Goal: Contribute content: Contribute content

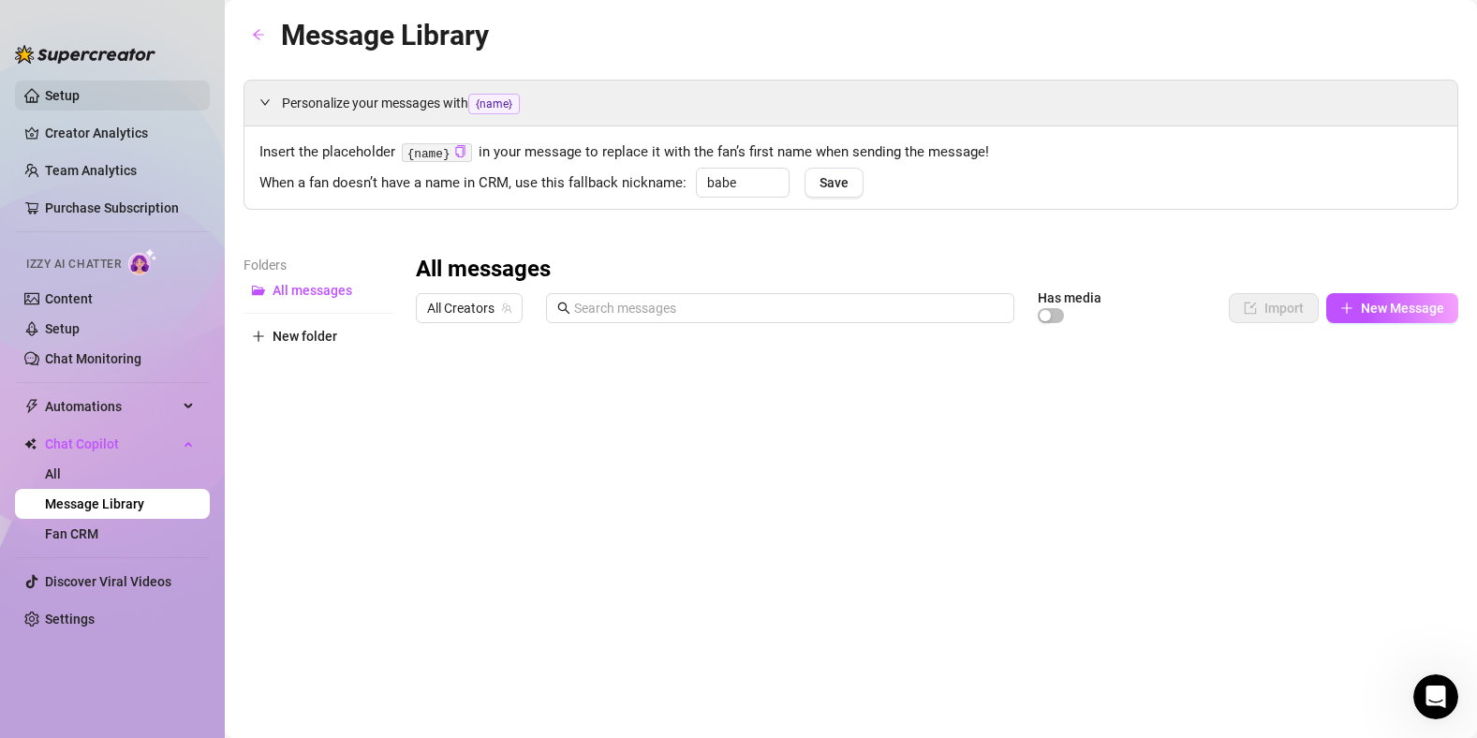
click at [45, 96] on link "Setup" at bounding box center [62, 95] width 35 height 15
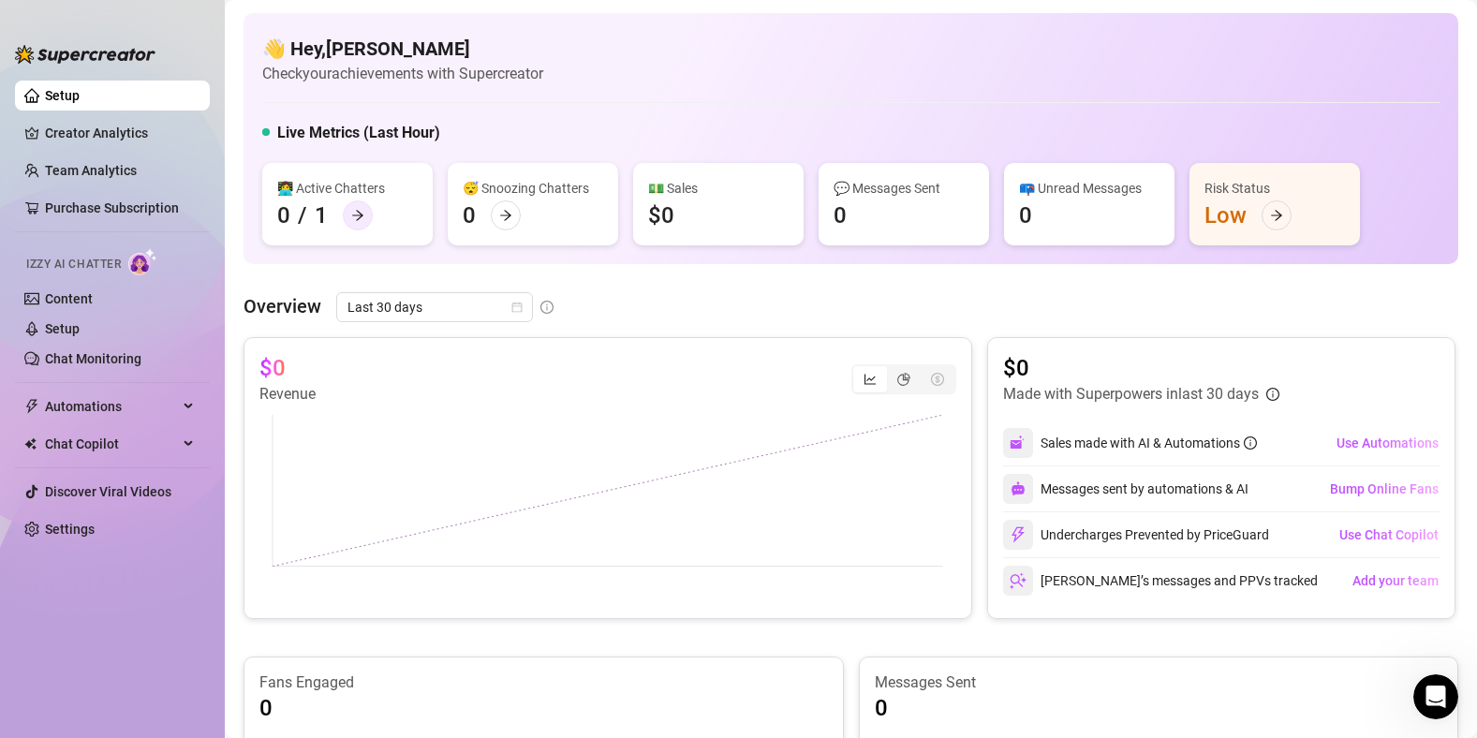
click at [368, 218] on div at bounding box center [358, 215] width 30 height 30
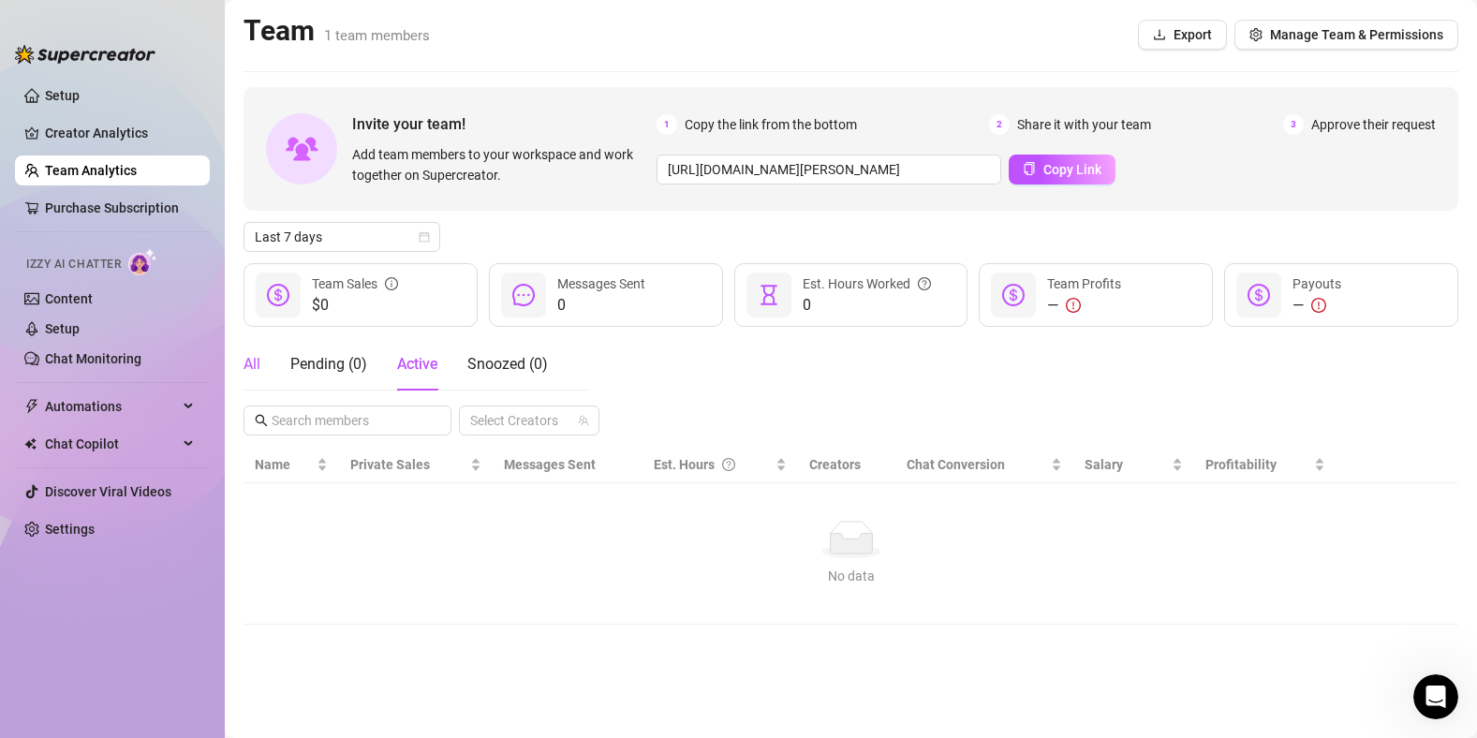
click at [256, 365] on div "All" at bounding box center [251, 364] width 17 height 22
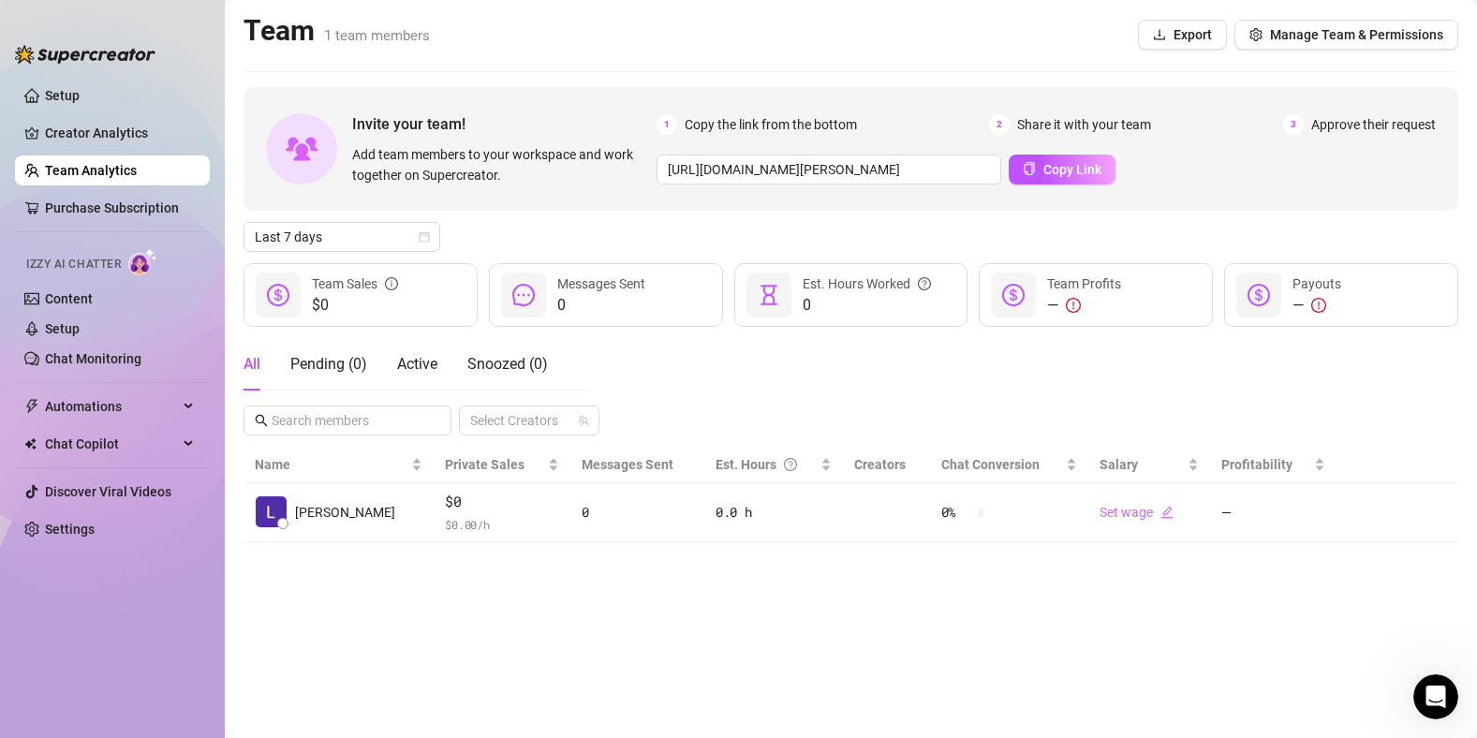
click at [1294, 125] on span "3" at bounding box center [1293, 124] width 21 height 21
click at [77, 127] on link "Creator Analytics" at bounding box center [120, 133] width 150 height 30
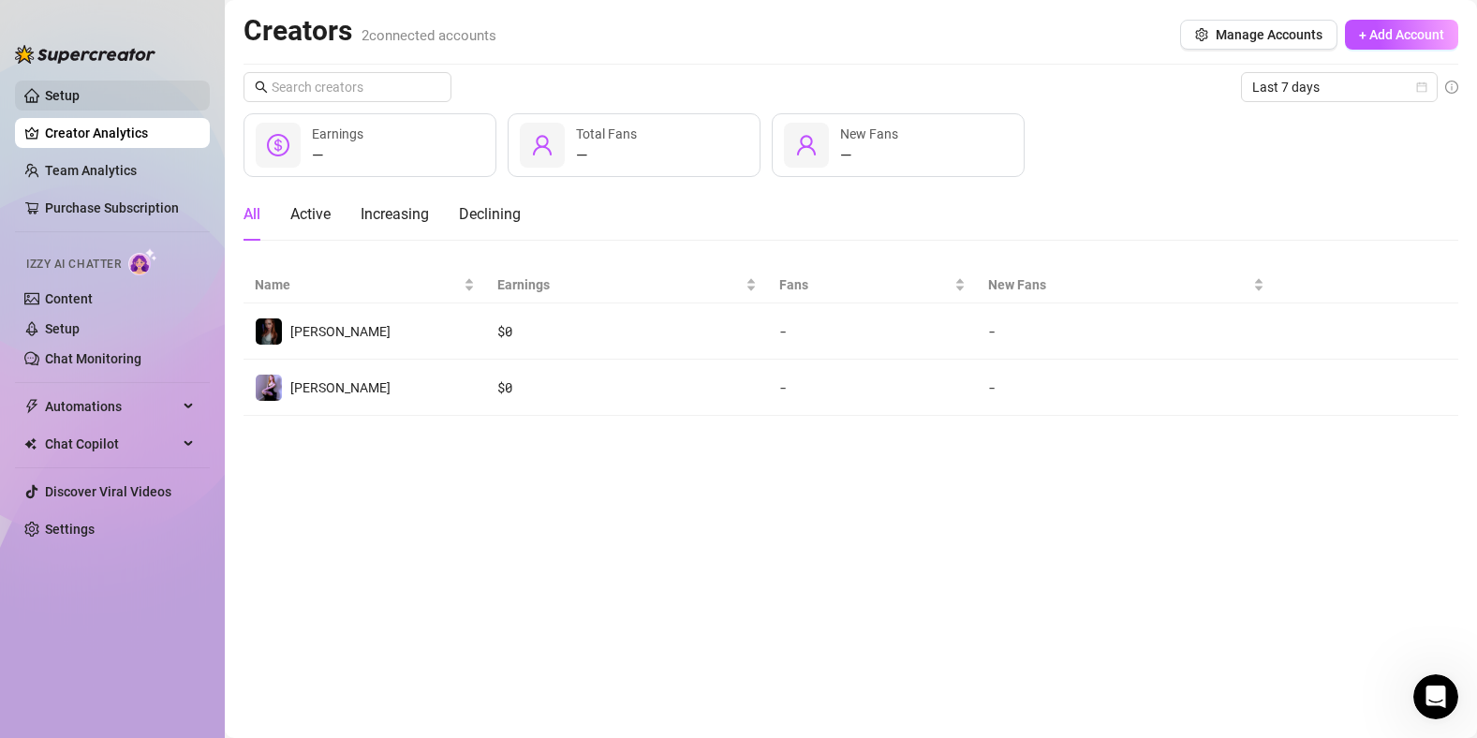
click at [57, 103] on link "Setup" at bounding box center [62, 95] width 35 height 15
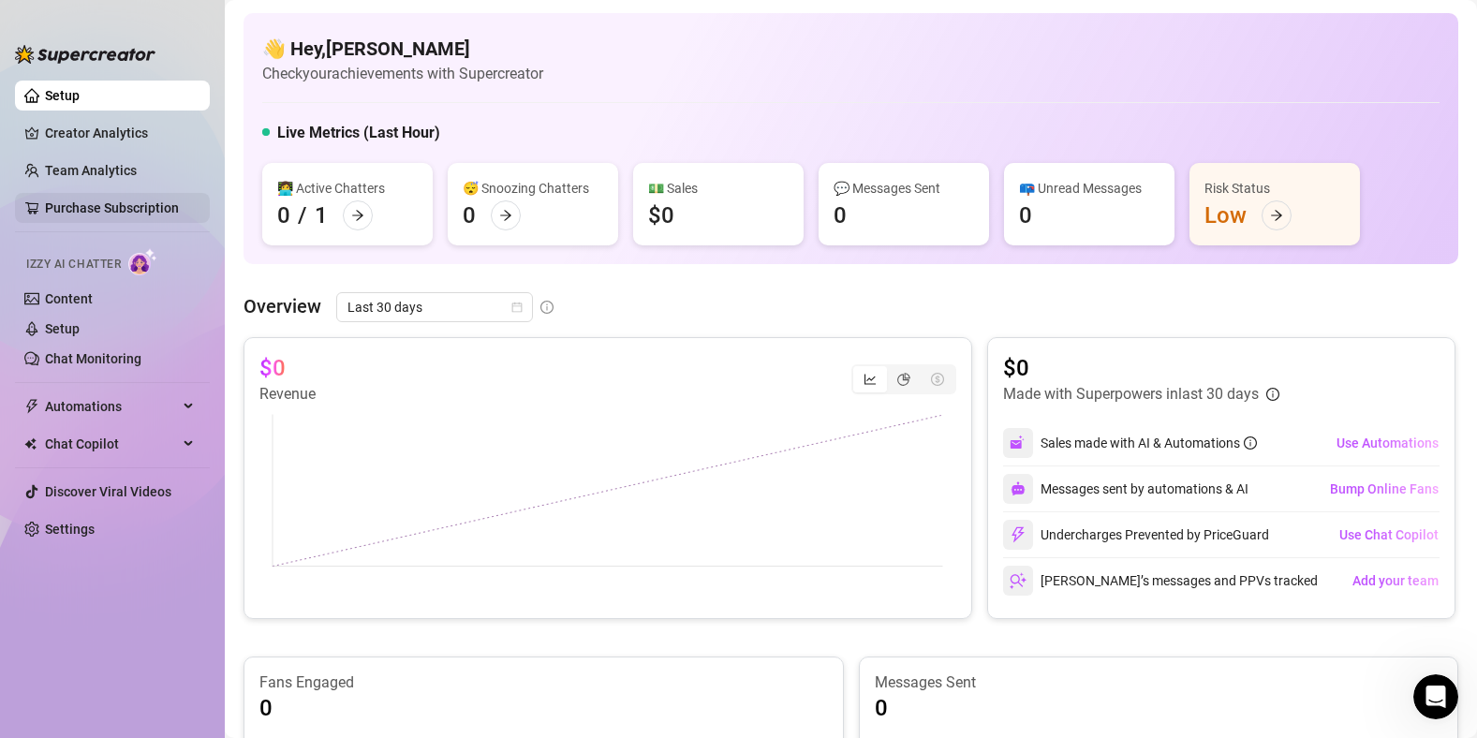
click at [106, 212] on link "Purchase Subscription" at bounding box center [120, 208] width 150 height 30
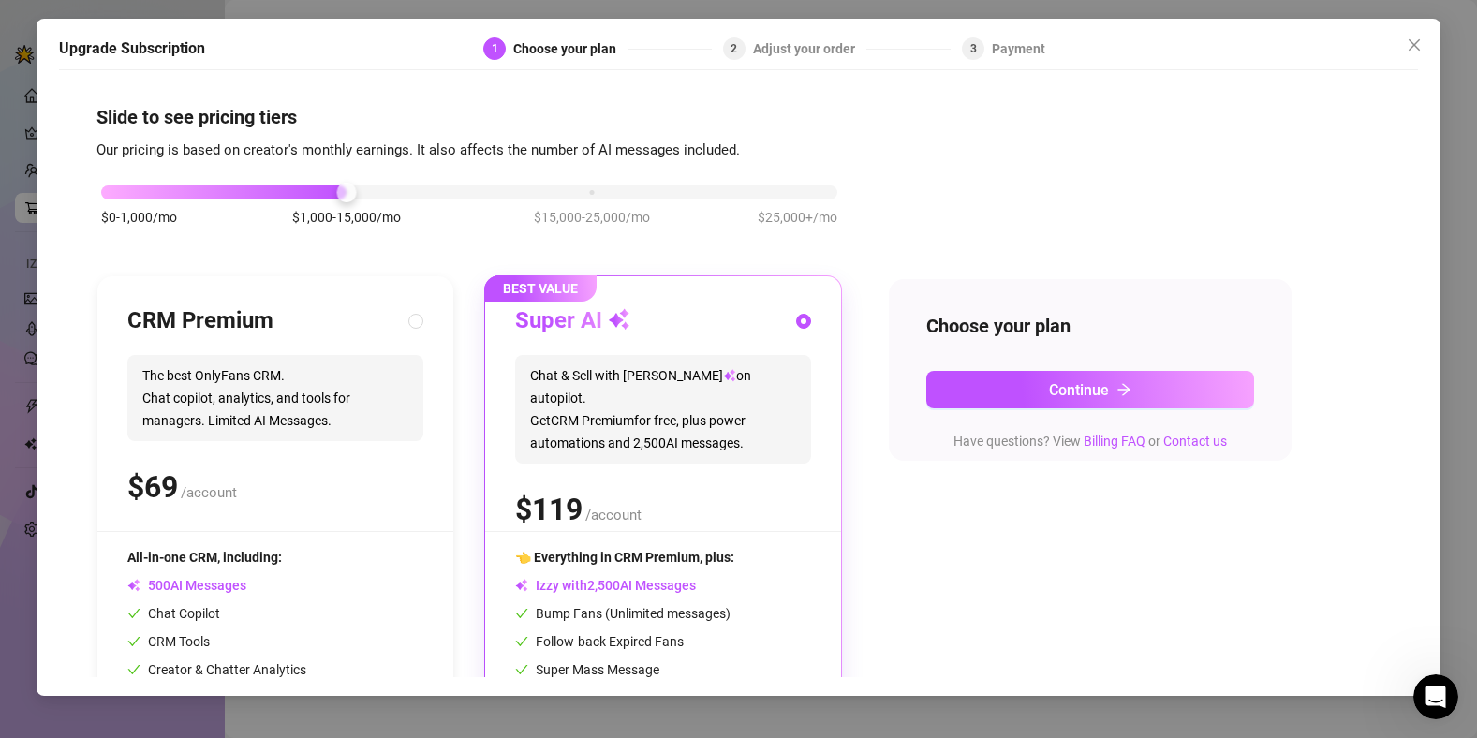
click at [108, 186] on div "$0-1,000/mo $1,000-15,000/mo $15,000-25,000/mo $25,000+/mo" at bounding box center [469, 187] width 736 height 11
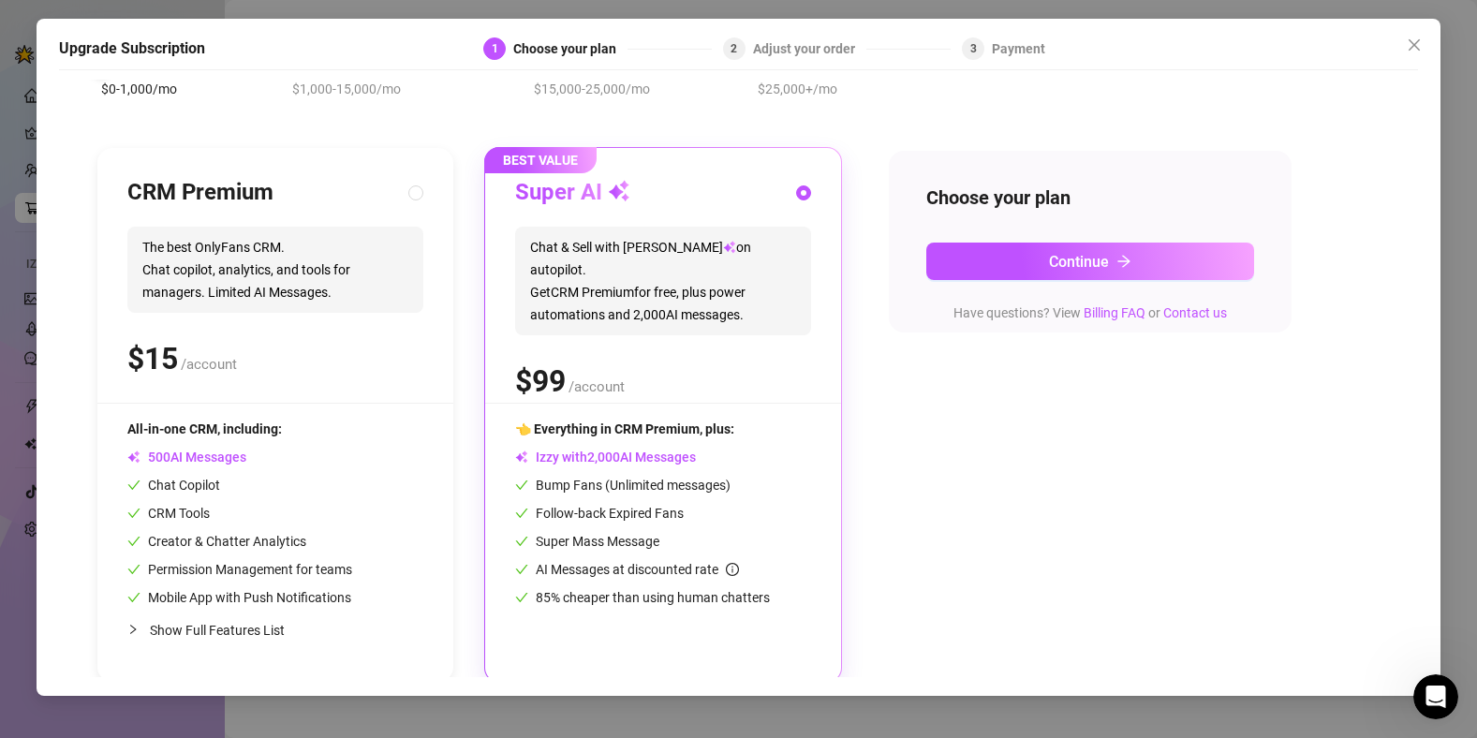
scroll to position [134, 0]
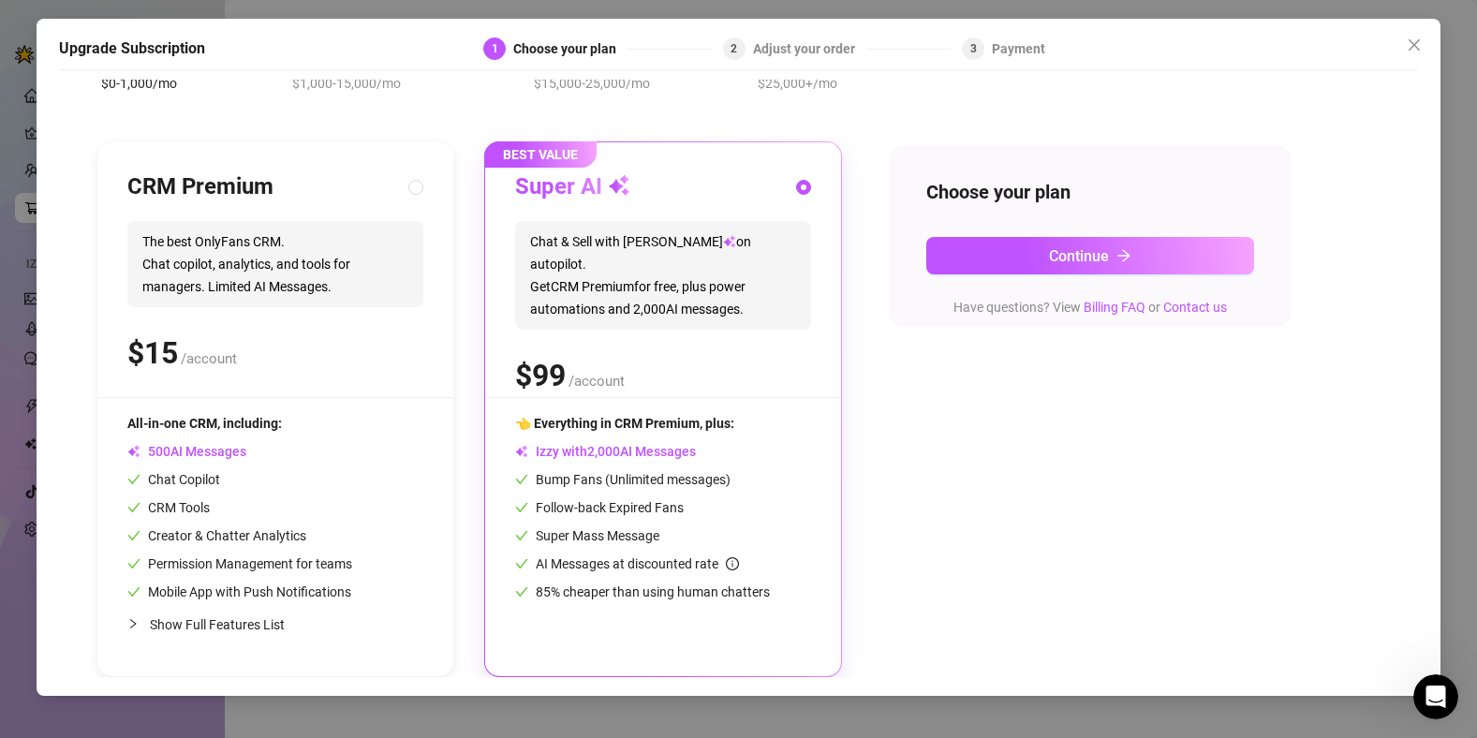
click at [1414, 19] on div "Upgrade Subscription 1 Choose your plan 2 Adjust your order 3 Payment Slide to …" at bounding box center [738, 357] width 1403 height 677
click at [1414, 35] on button "Close" at bounding box center [1414, 45] width 30 height 30
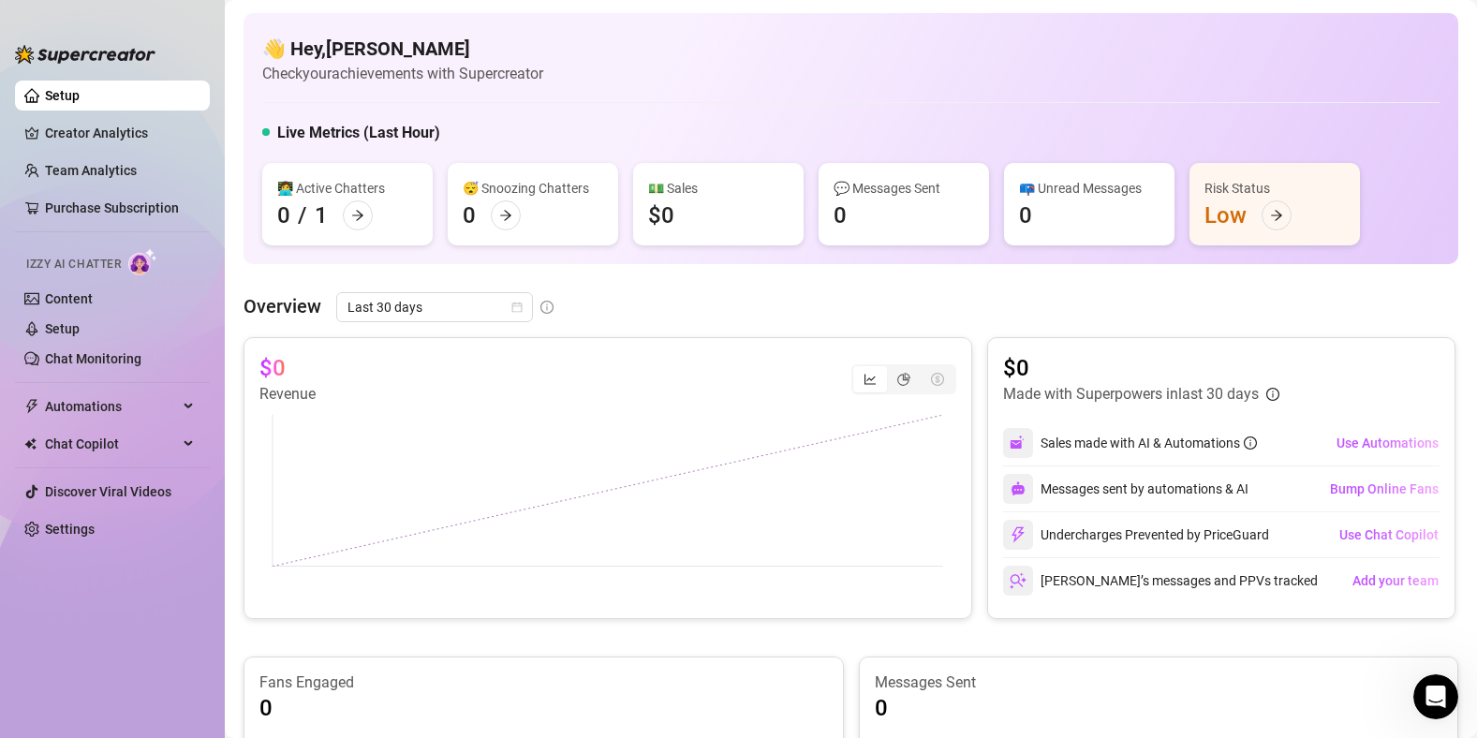
click at [93, 262] on span "Izzy AI Chatter" at bounding box center [73, 265] width 95 height 18
click at [63, 302] on link "Content" at bounding box center [69, 298] width 48 height 15
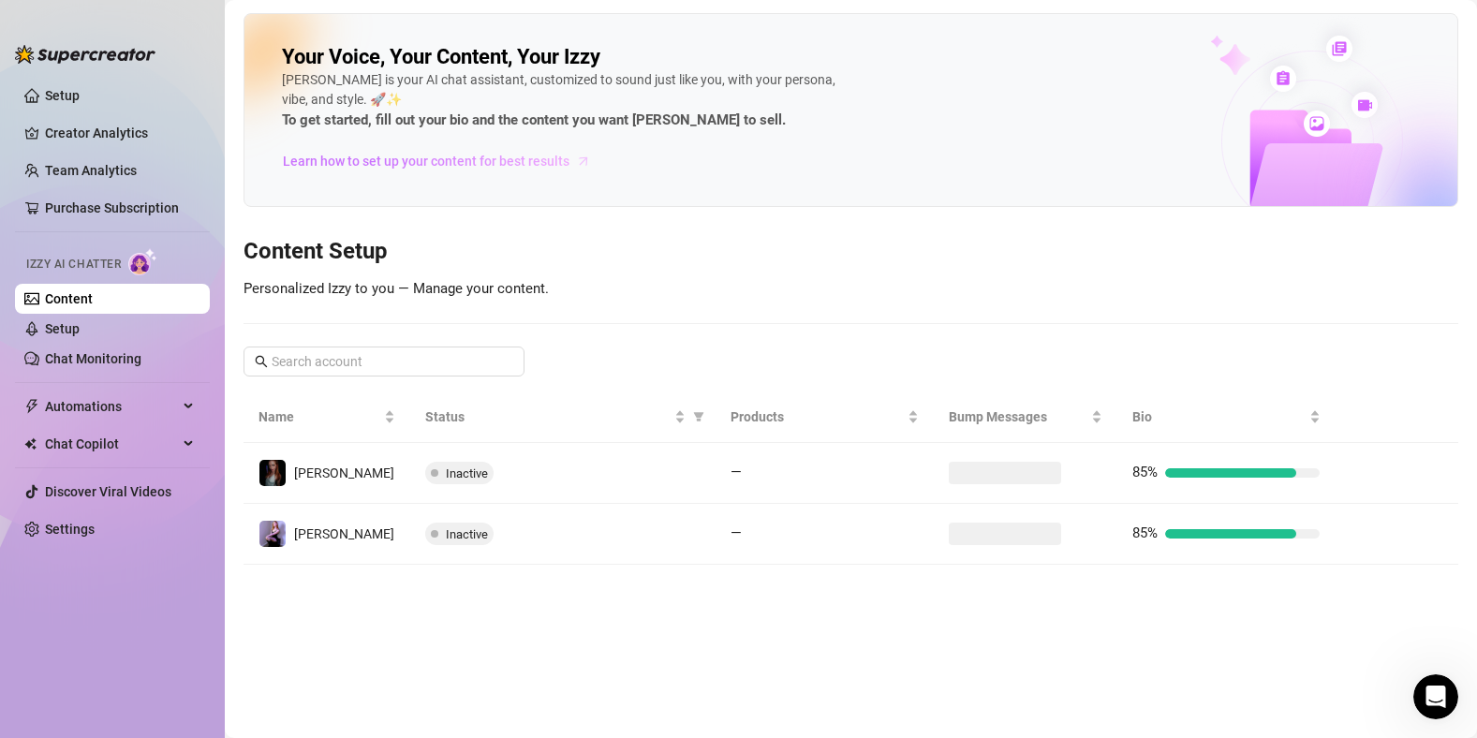
click at [467, 163] on span "Learn how to set up your content for best results" at bounding box center [426, 161] width 287 height 21
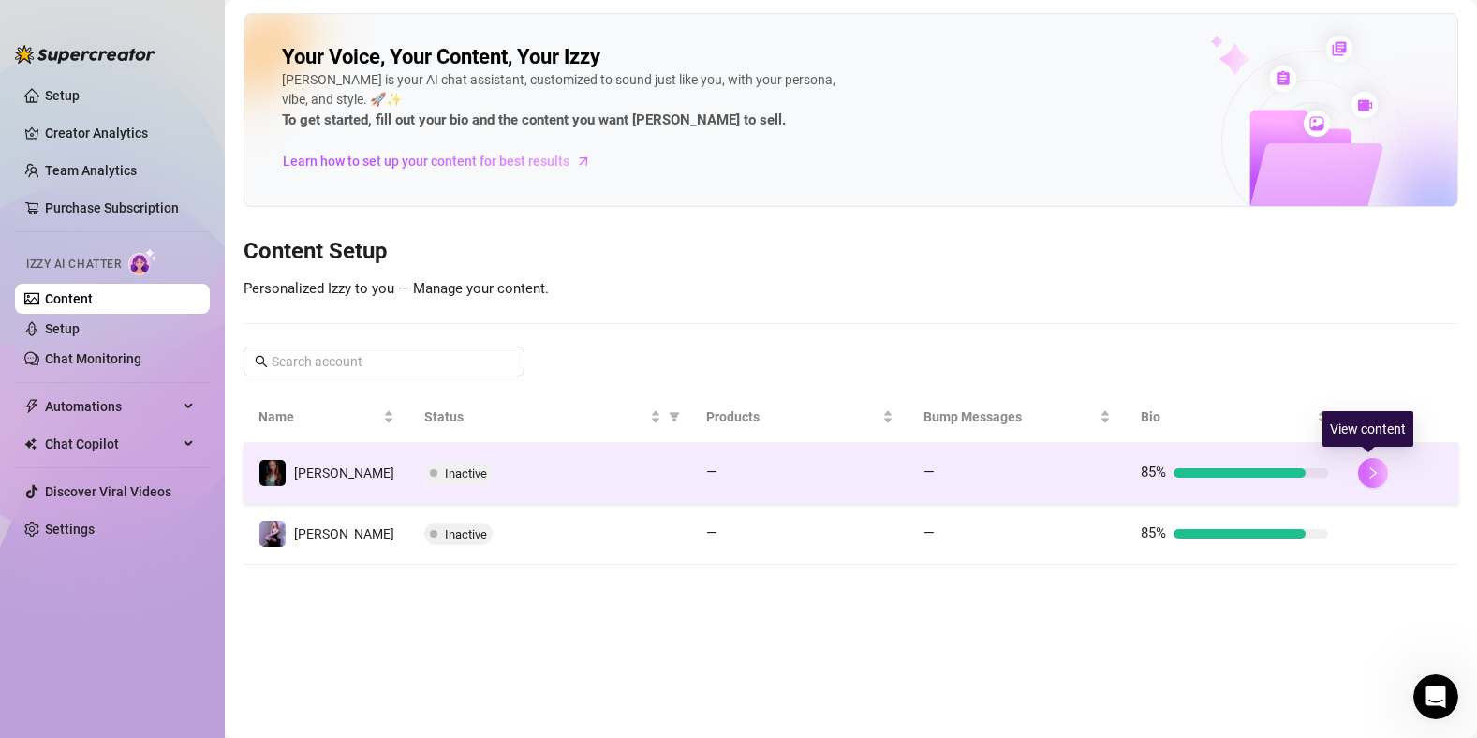
click at [1376, 472] on button "button" at bounding box center [1373, 473] width 30 height 30
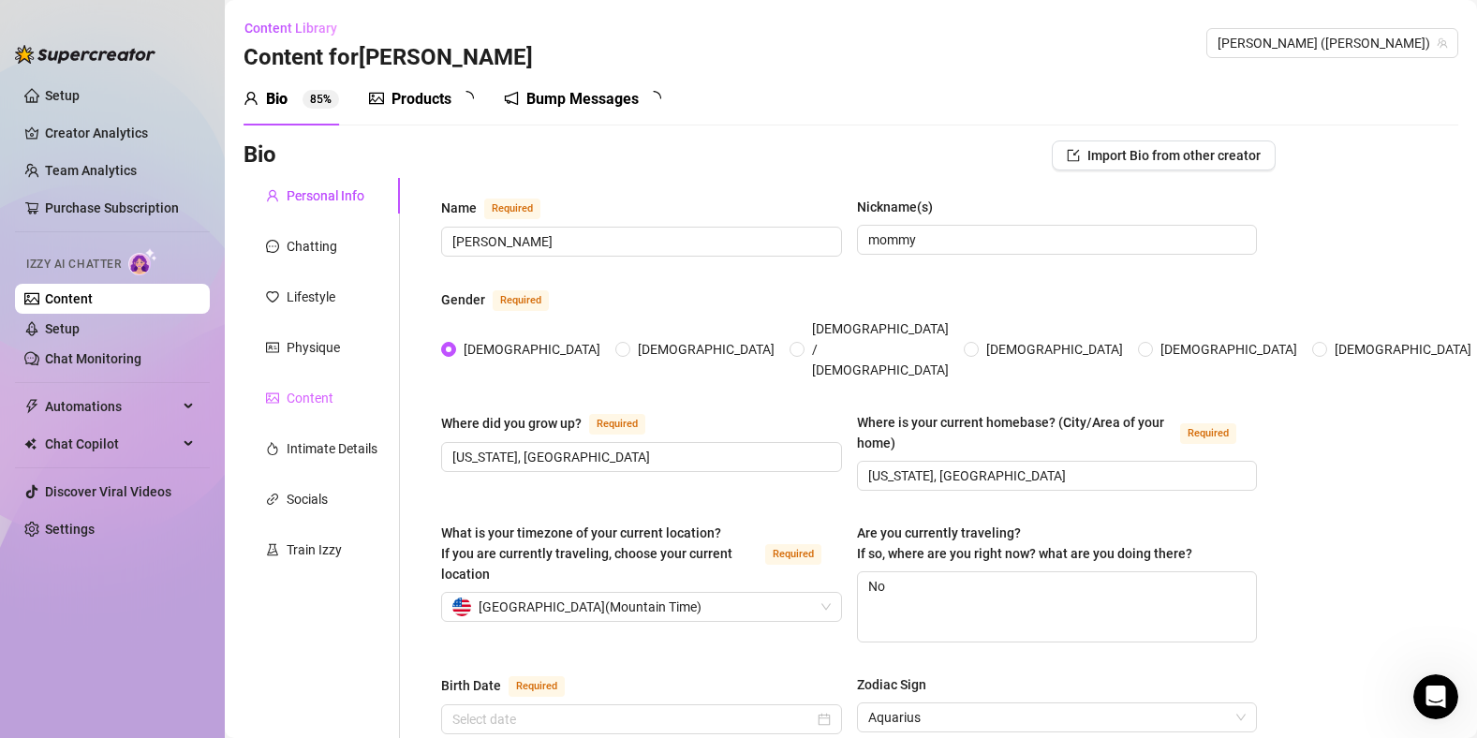
radio input "true"
type input "[DATE]"
click at [292, 550] on div "Train Izzy" at bounding box center [314, 549] width 55 height 21
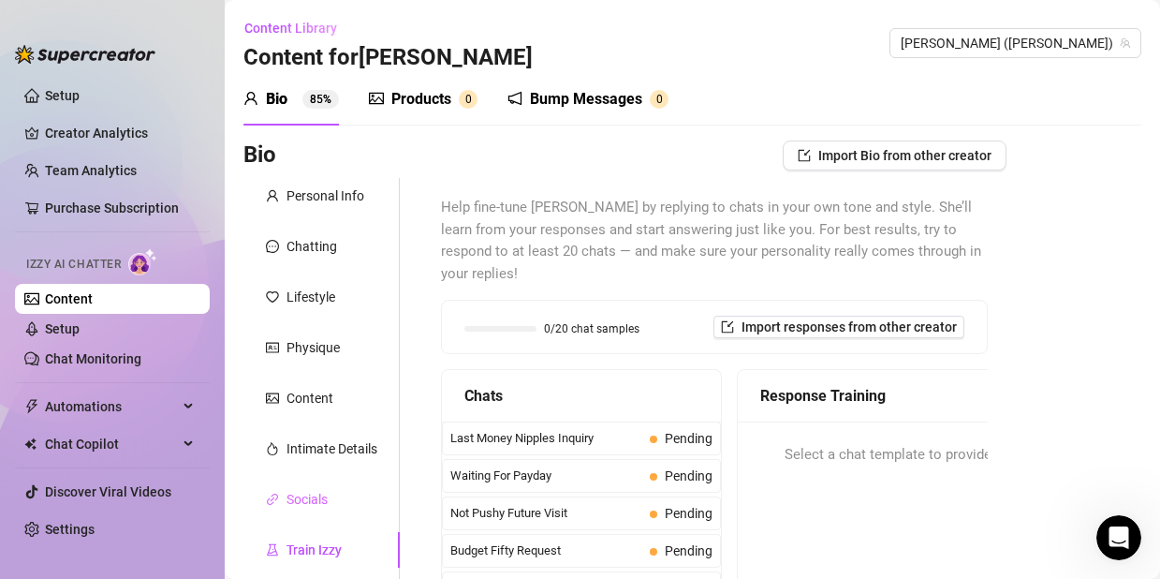
click at [316, 487] on div "Socials" at bounding box center [321, 499] width 156 height 36
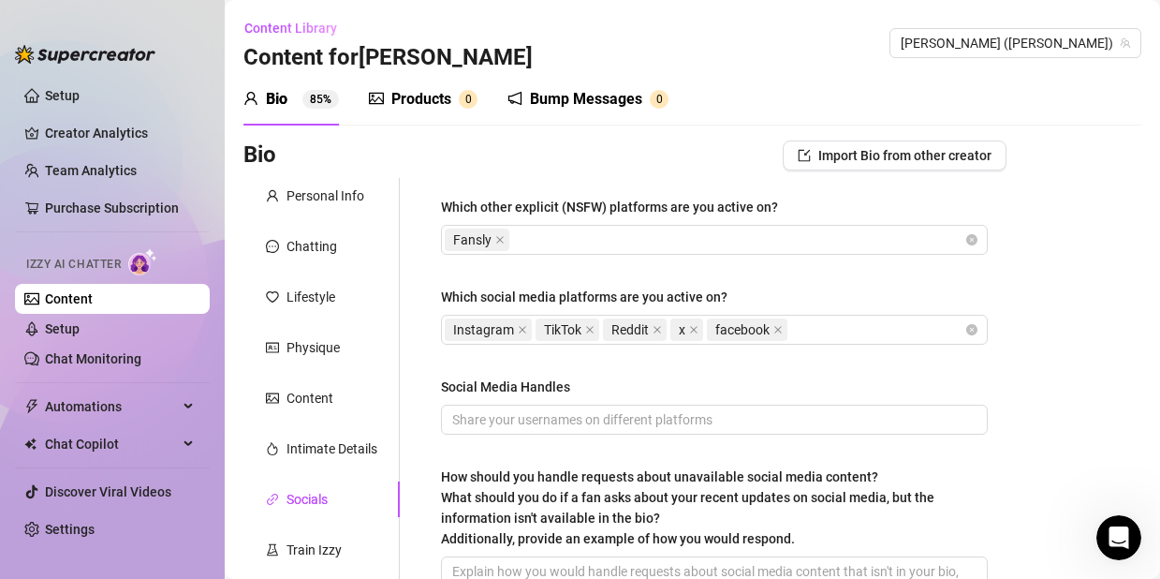
click at [393, 109] on div "Products" at bounding box center [421, 99] width 60 height 22
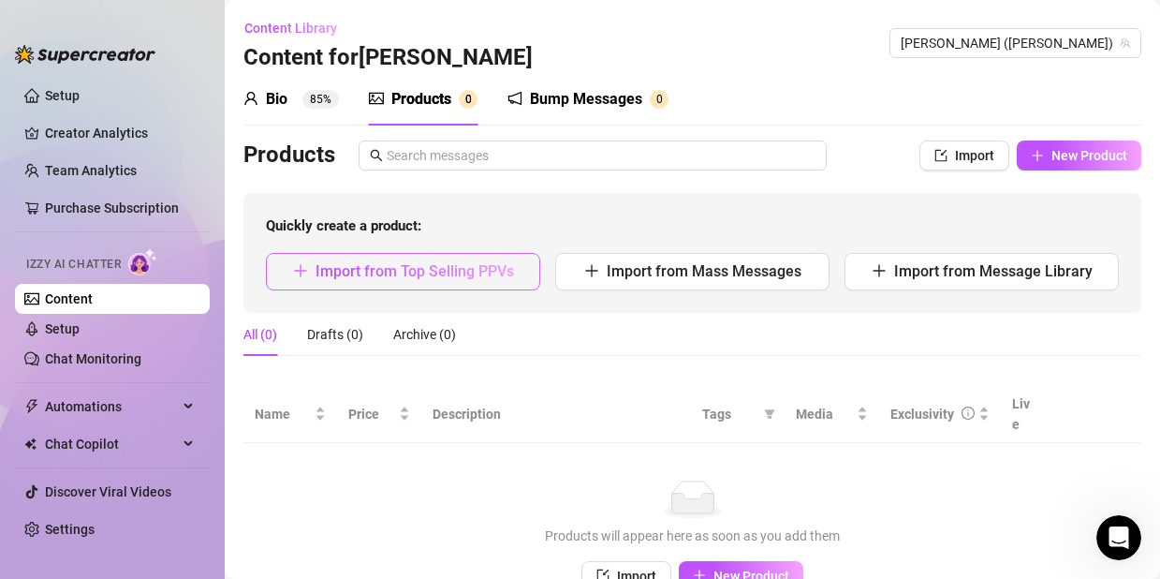
click at [388, 272] on span "Import from Top Selling PPVs" at bounding box center [415, 271] width 199 height 18
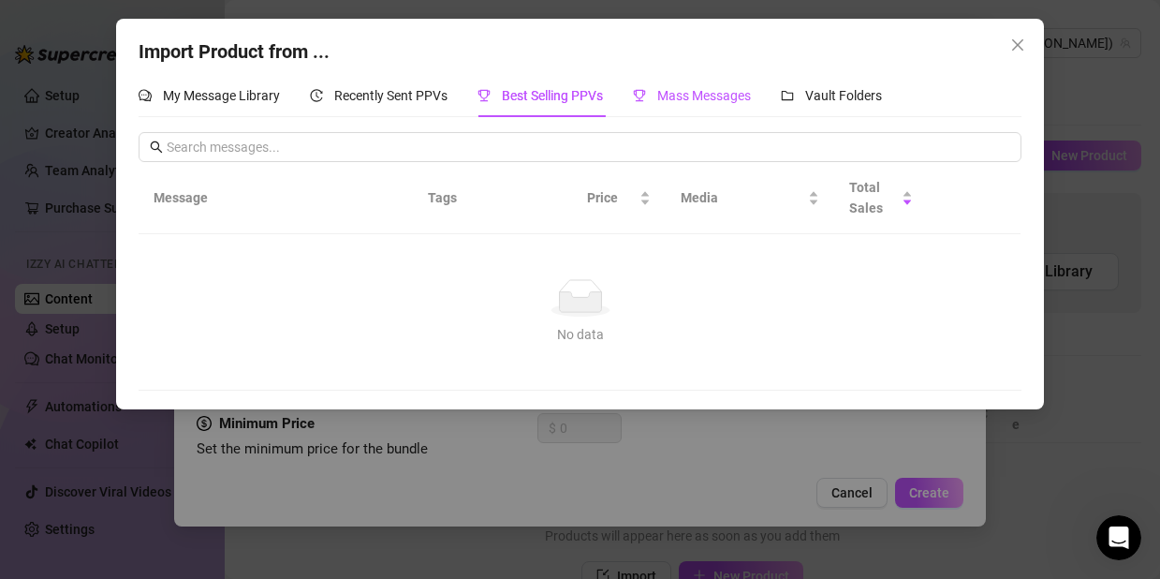
click at [735, 102] on span "Mass Messages" at bounding box center [704, 95] width 94 height 15
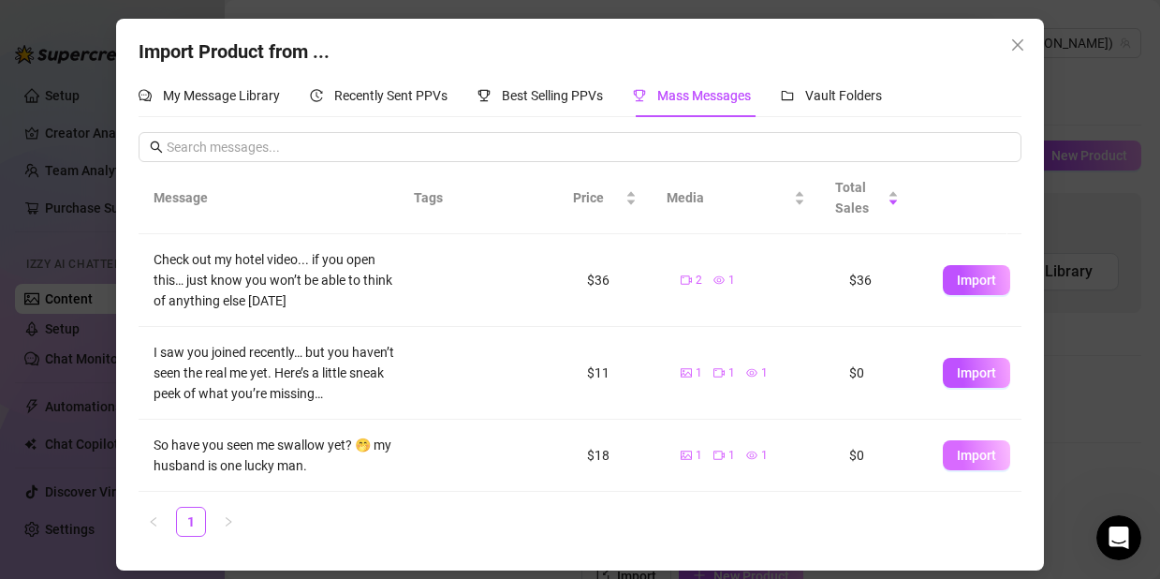
click at [989, 459] on button "Import" at bounding box center [976, 455] width 67 height 30
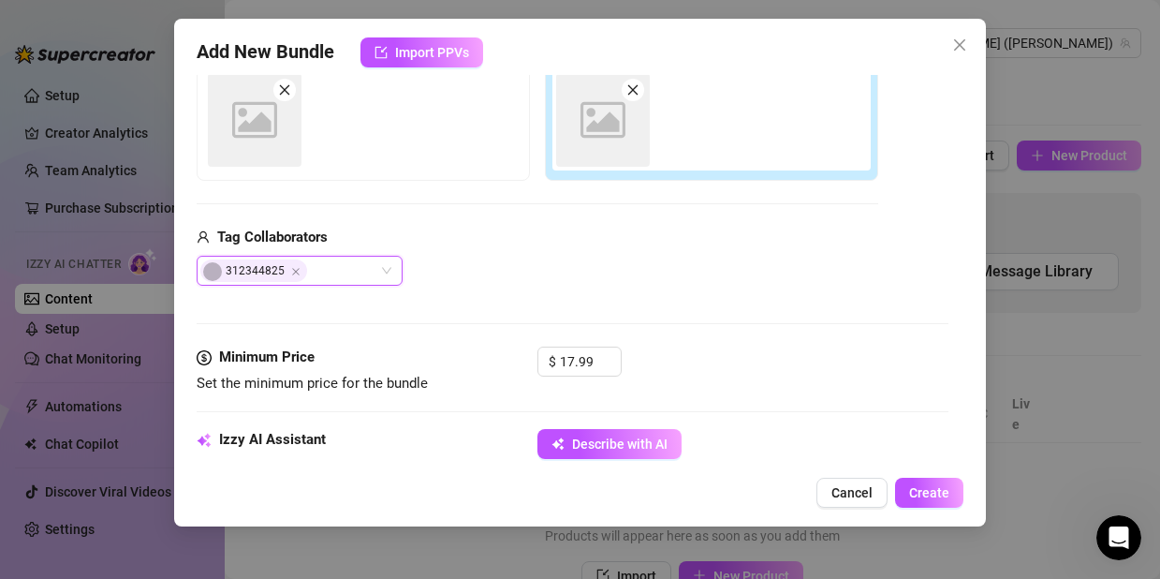
scroll to position [333, 0]
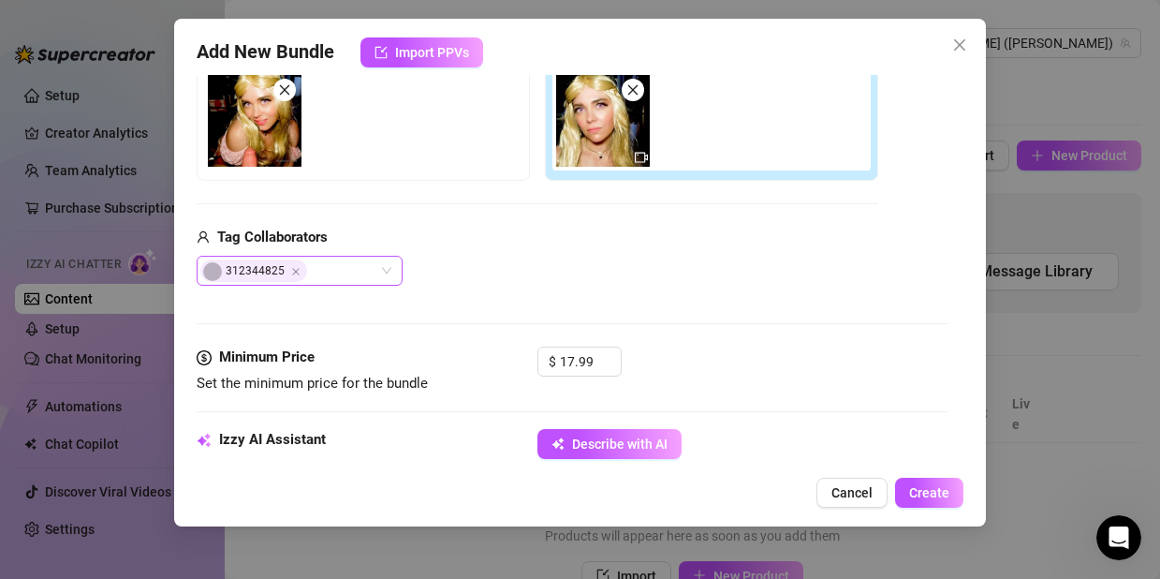
click at [375, 273] on div "312344825" at bounding box center [289, 271] width 179 height 26
click at [414, 224] on div "Add Media from Vault Free preview Pay to view Tag Collaborators 312344825" at bounding box center [538, 138] width 682 height 298
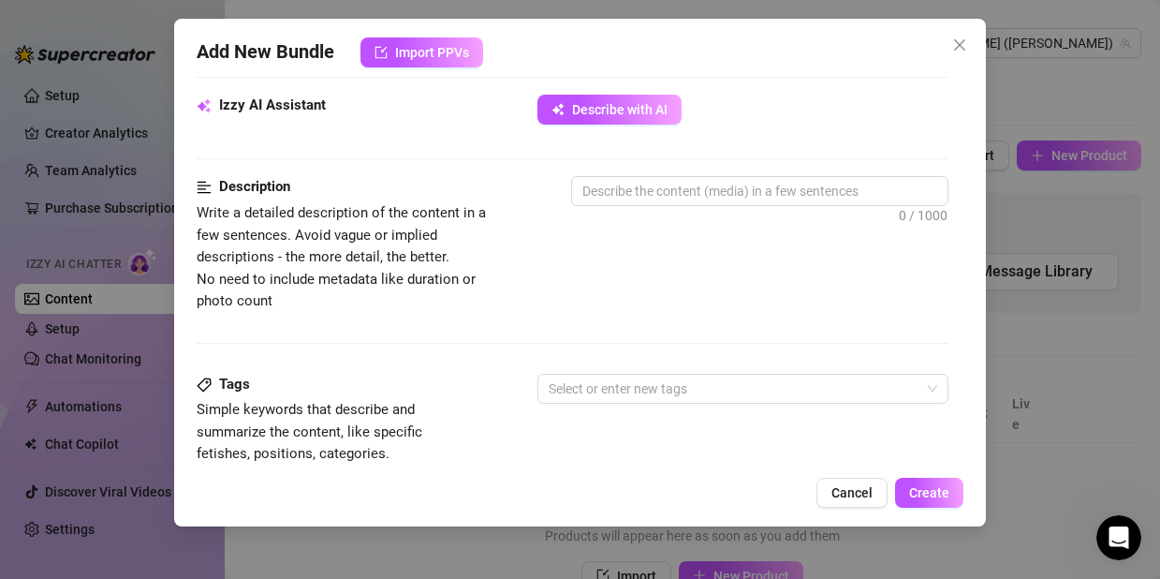
scroll to position [567, 0]
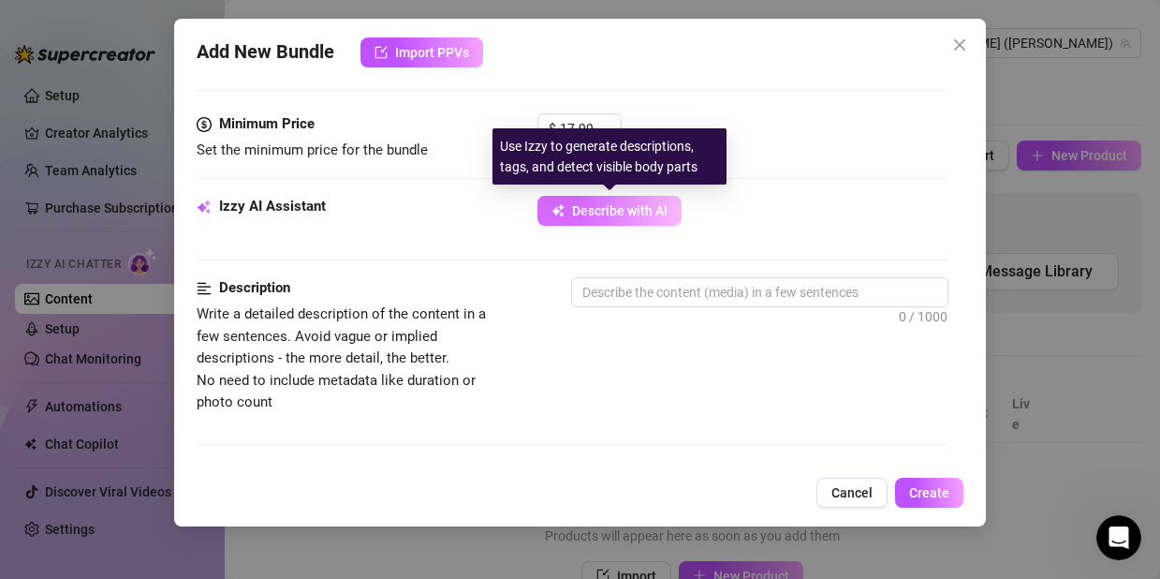
click at [604, 212] on span "Describe with AI" at bounding box center [620, 210] width 96 height 15
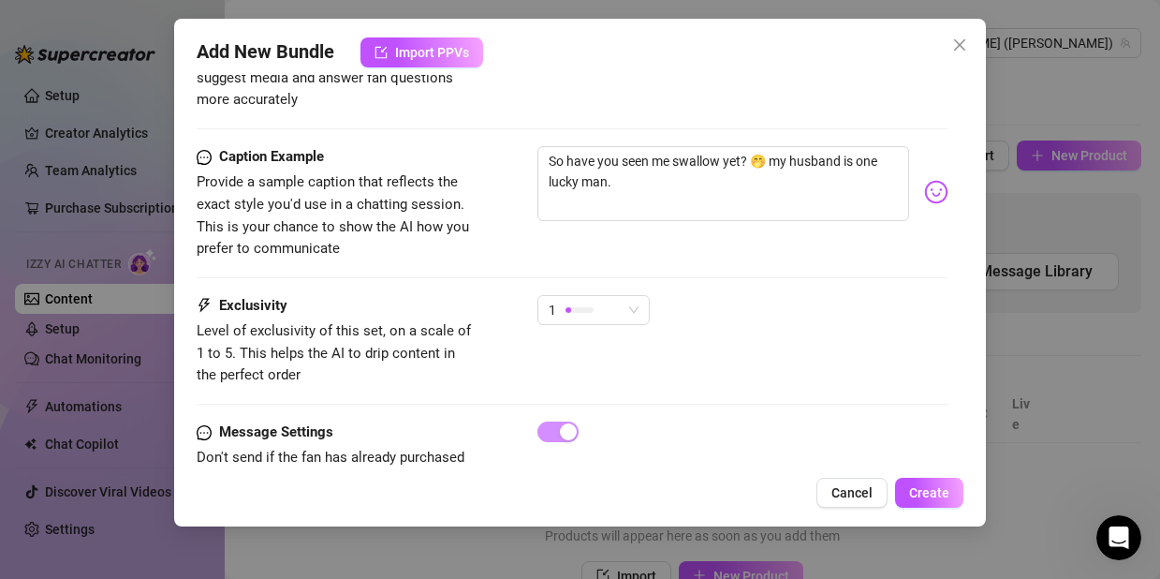
scroll to position [1208, 0]
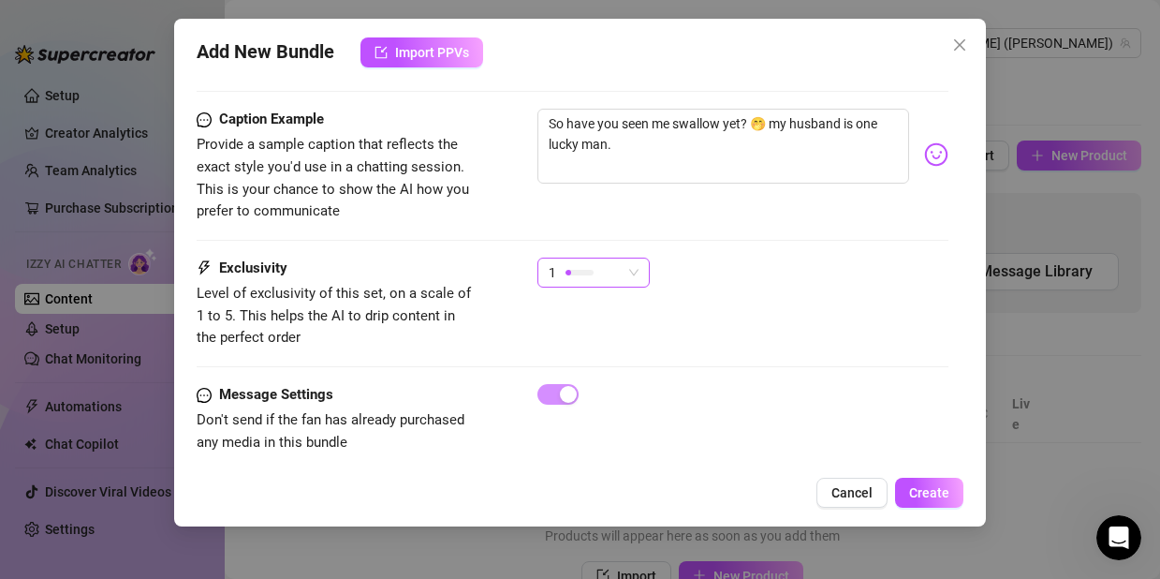
click at [628, 258] on span "1" at bounding box center [594, 272] width 90 height 28
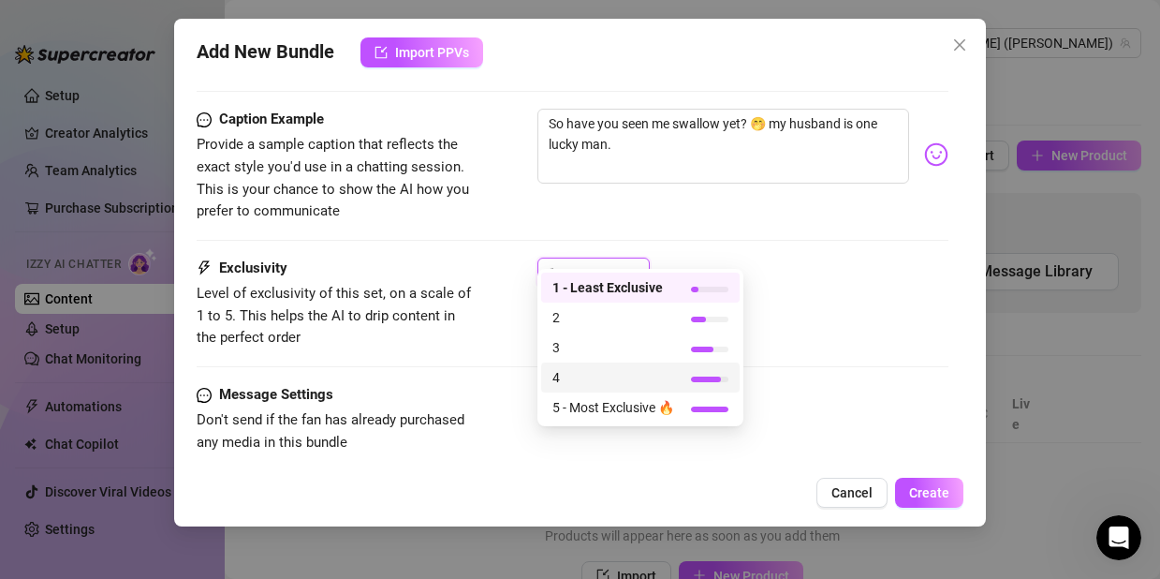
click at [621, 375] on span "4" at bounding box center [613, 377] width 122 height 21
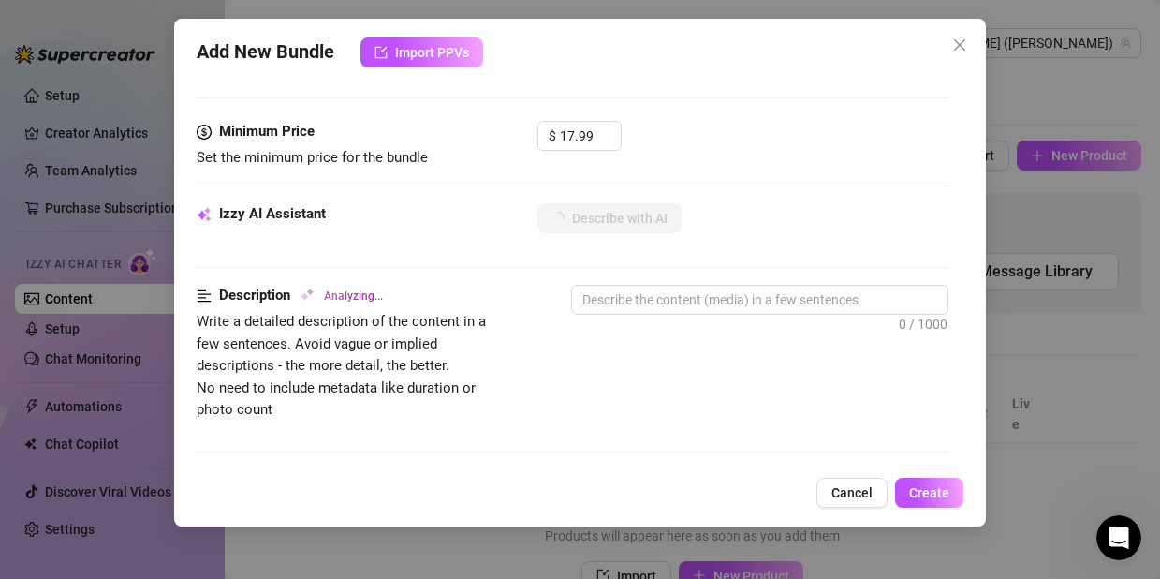
scroll to position [213, 0]
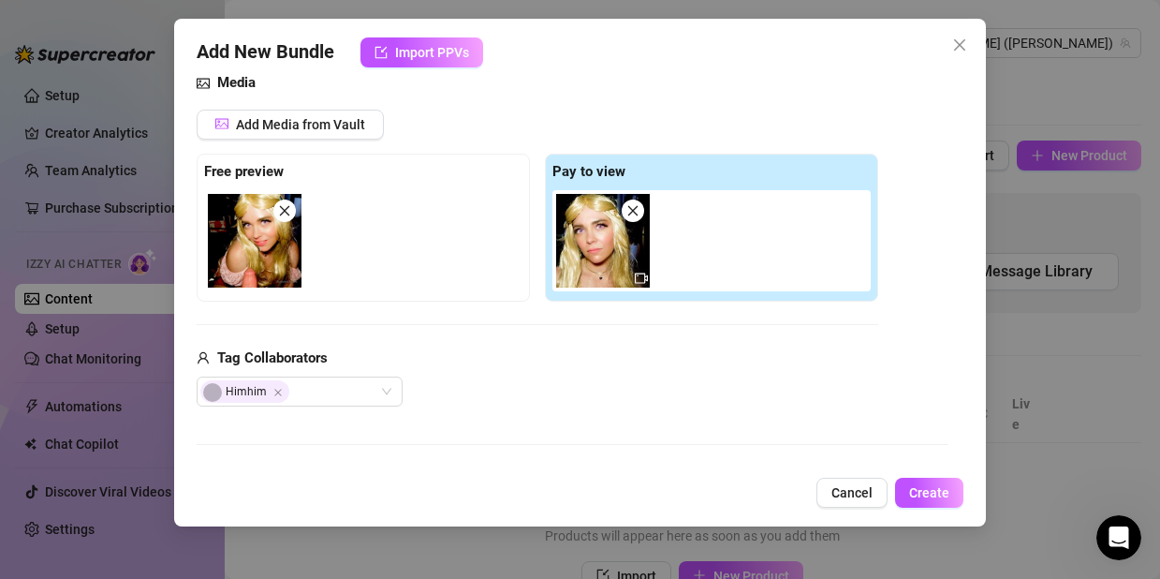
type textarea "[PERSON_NAME],"
type textarea "[PERSON_NAME], wearing"
type textarea "[PERSON_NAME], wearing a"
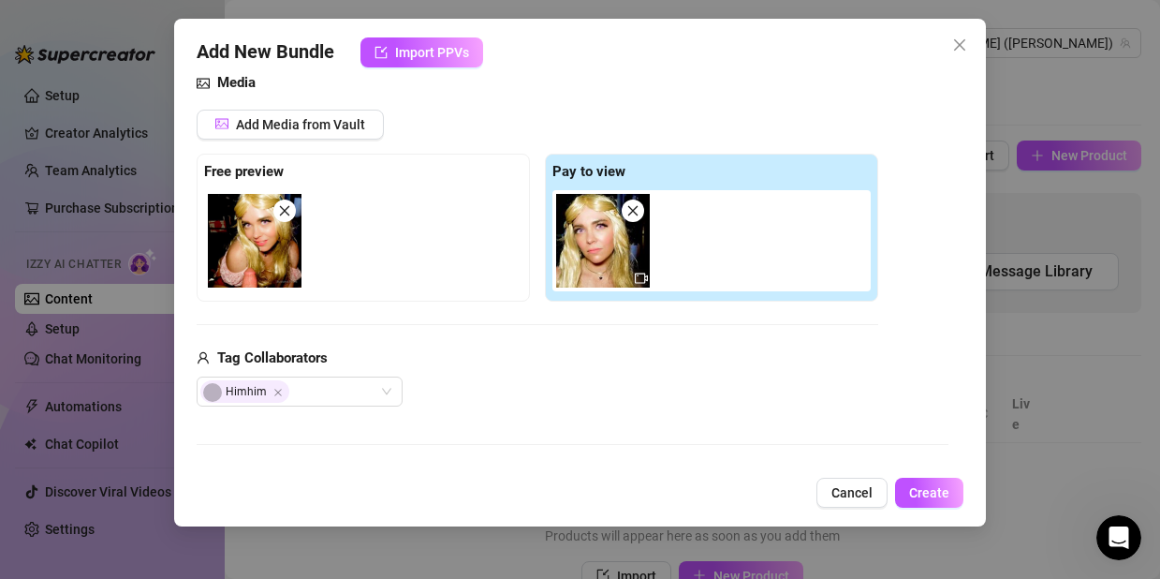
type textarea "[PERSON_NAME], wearing a"
type textarea "[PERSON_NAME], wearing a pink"
type textarea "[PERSON_NAME], wearing a pink off-shoulder"
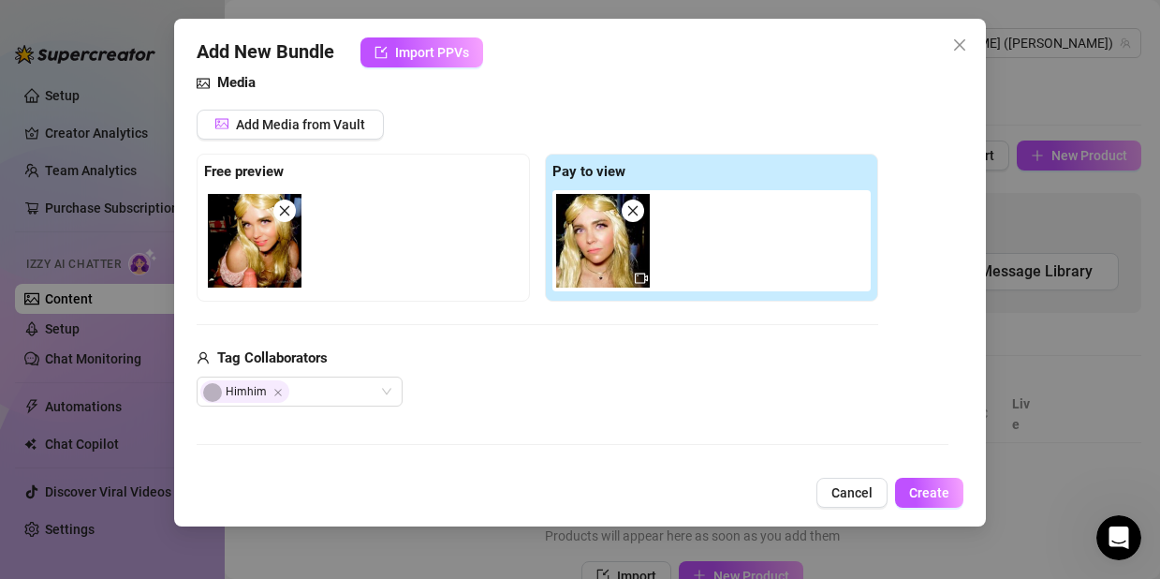
type textarea "[PERSON_NAME], wearing a pink off-shoulder top,"
type textarea "[PERSON_NAME], wearing a pink off-shoulder top, is"
type textarea "[PERSON_NAME], wearing a pink off-shoulder top, is on"
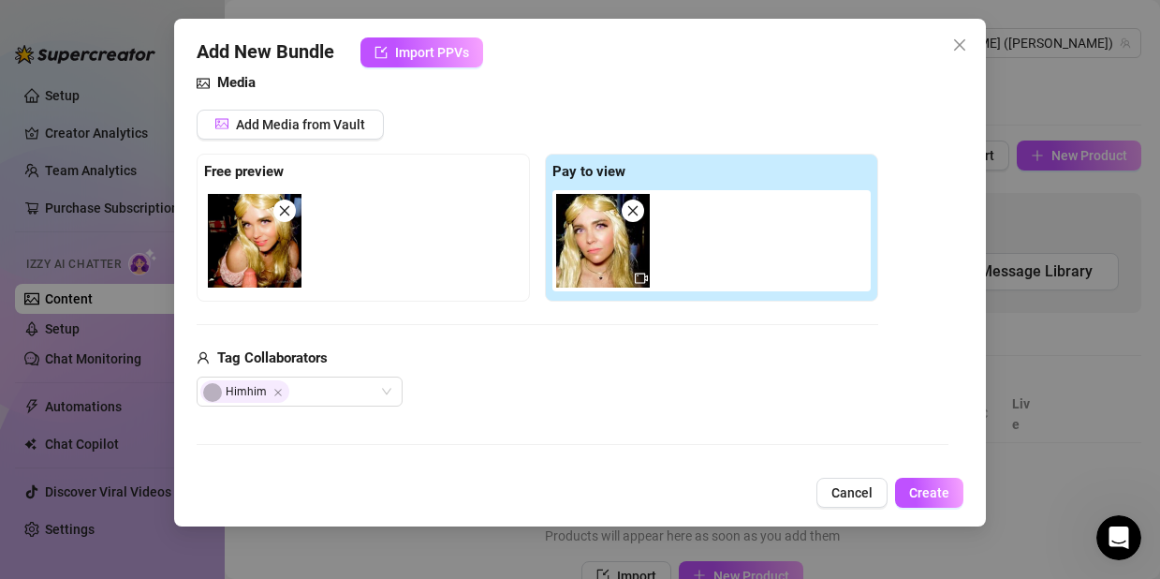
type textarea "[PERSON_NAME], wearing a pink off-shoulder top, is on"
type textarea "[PERSON_NAME], wearing a pink off-shoulder top, is on her"
type textarea "[PERSON_NAME], wearing a pink off-shoulder top, is on her knees"
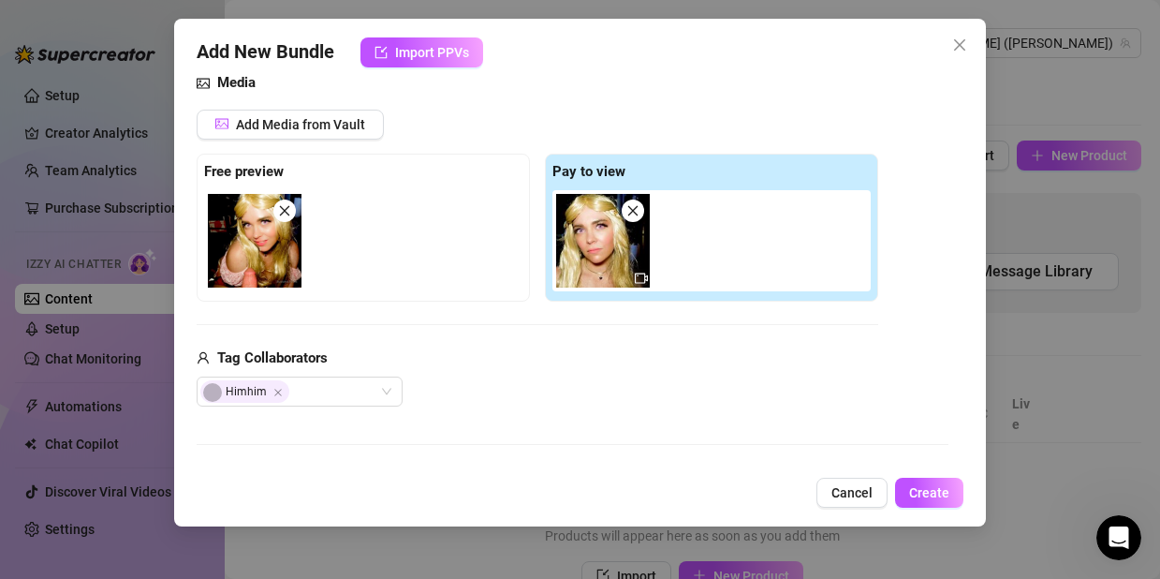
type textarea "[PERSON_NAME], wearing a pink off-shoulder top, is on her knees sucking"
type textarea "[PERSON_NAME], wearing a pink off-shoulder top, is on her knees sucking and"
type textarea "[PERSON_NAME], wearing a pink off-shoulder top, is on her knees sucking and str…"
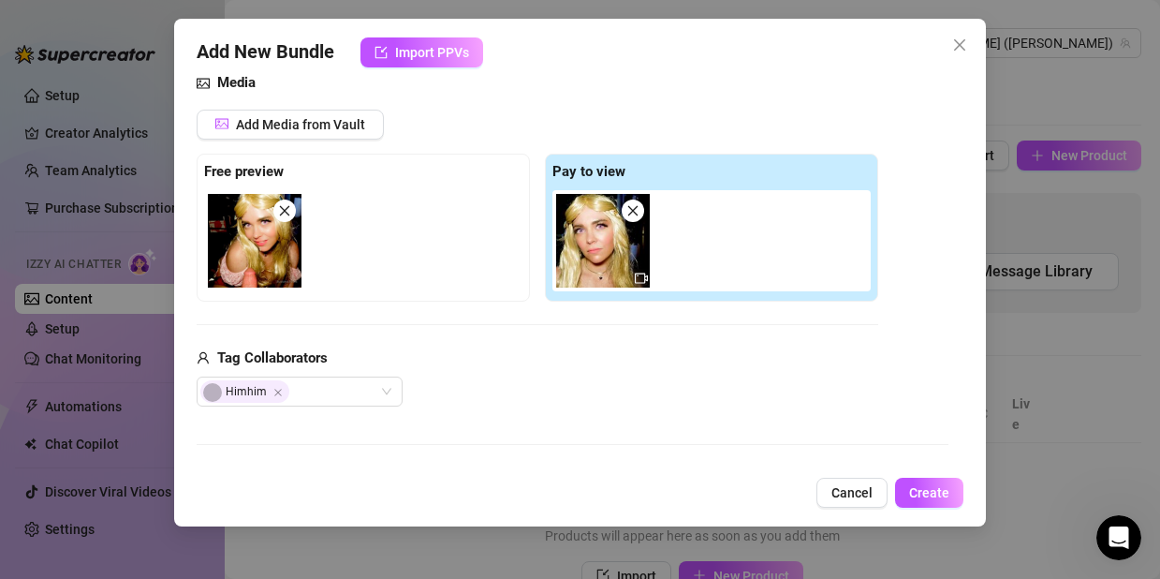
type textarea "[PERSON_NAME], wearing a pink off-shoulder top, is on her knees sucking and str…"
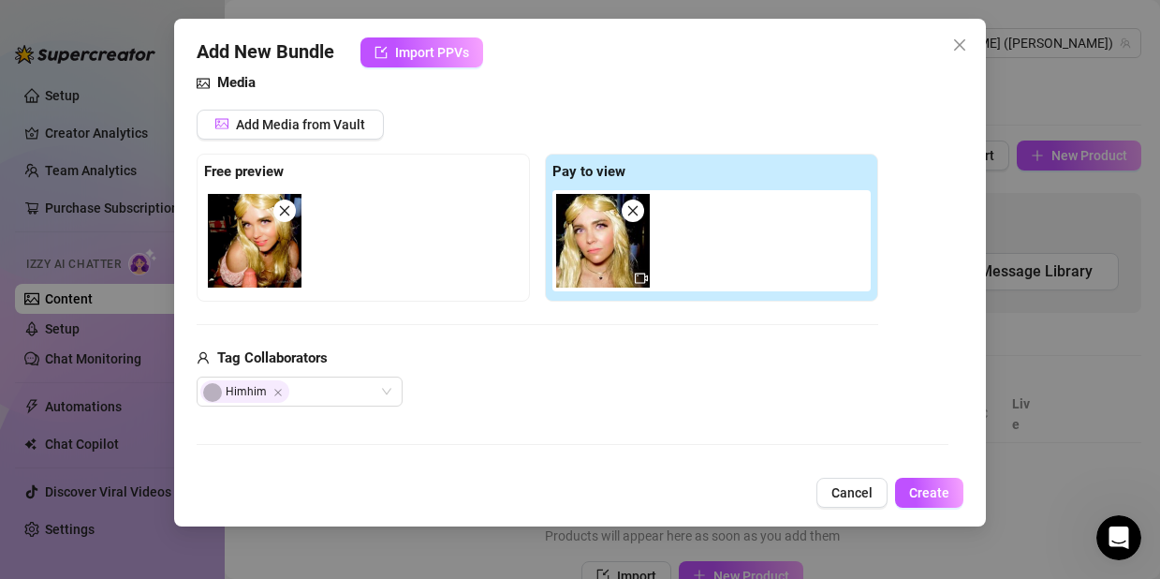
type textarea "[PERSON_NAME], wearing a pink off-shoulder top, is on her knees sucking and str…"
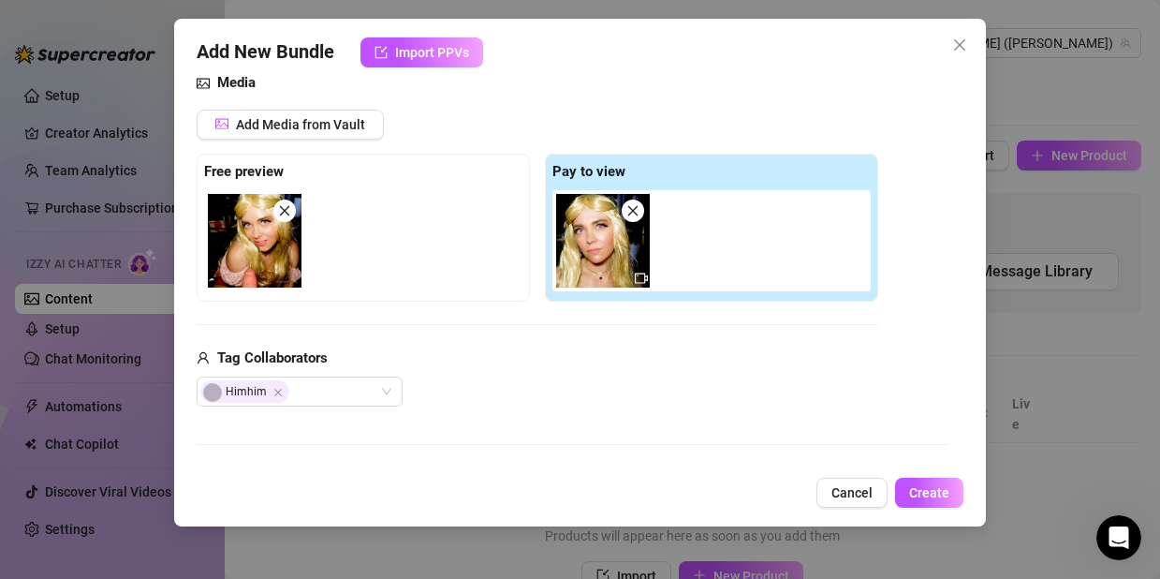
type textarea "[PERSON_NAME], wearing a pink off-shoulder top, is on her knees sucking and str…"
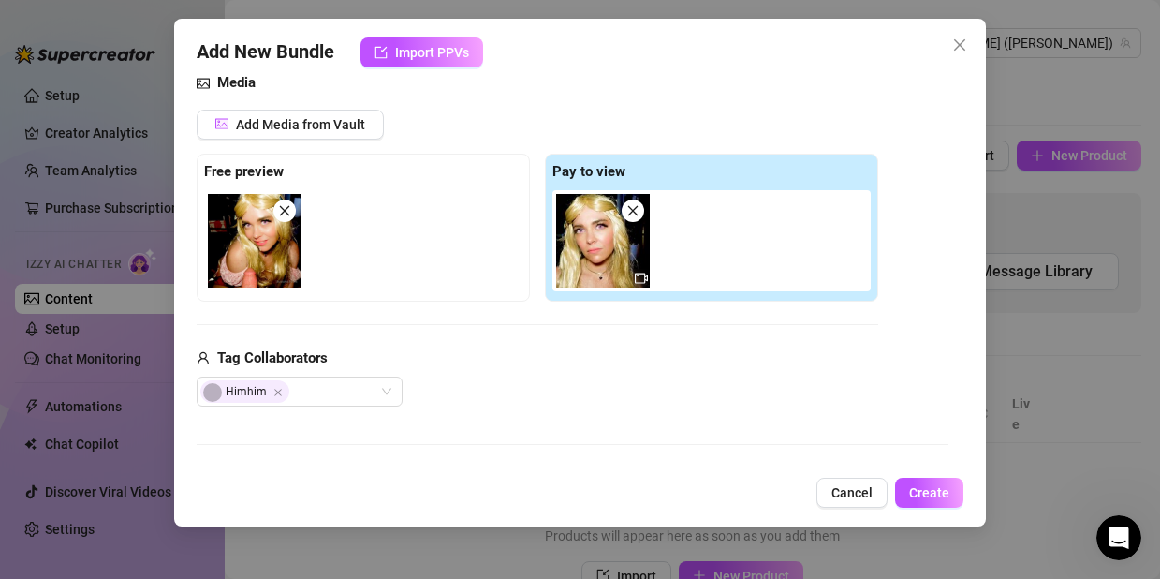
type textarea "[PERSON_NAME], wearing a pink off-shoulder top, is on her knees sucking and str…"
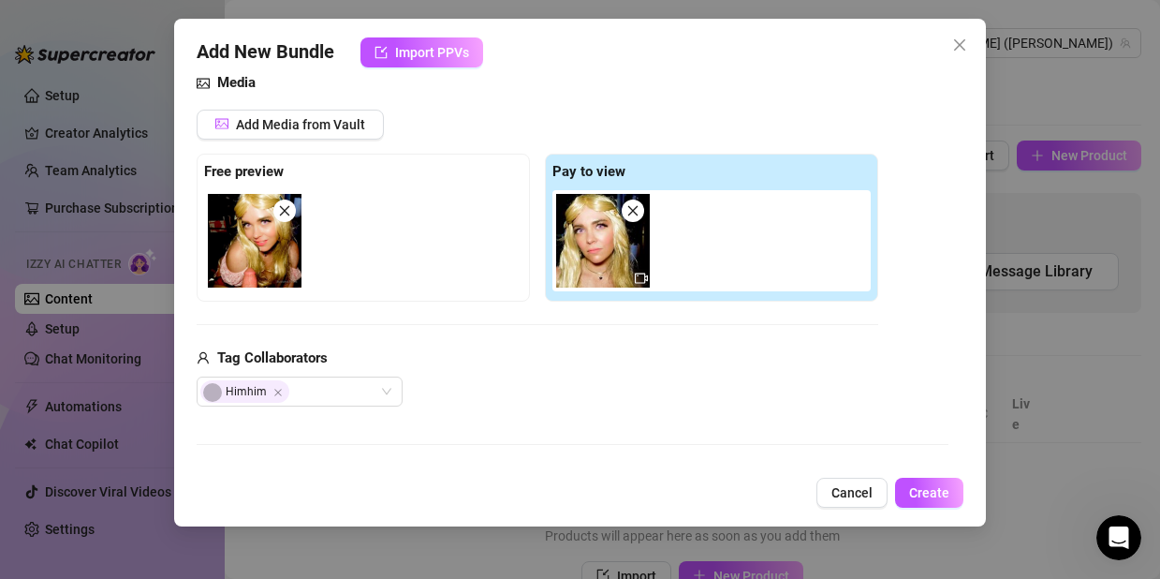
type textarea "[PERSON_NAME], wearing a pink off-shoulder top, is on her knees sucking and str…"
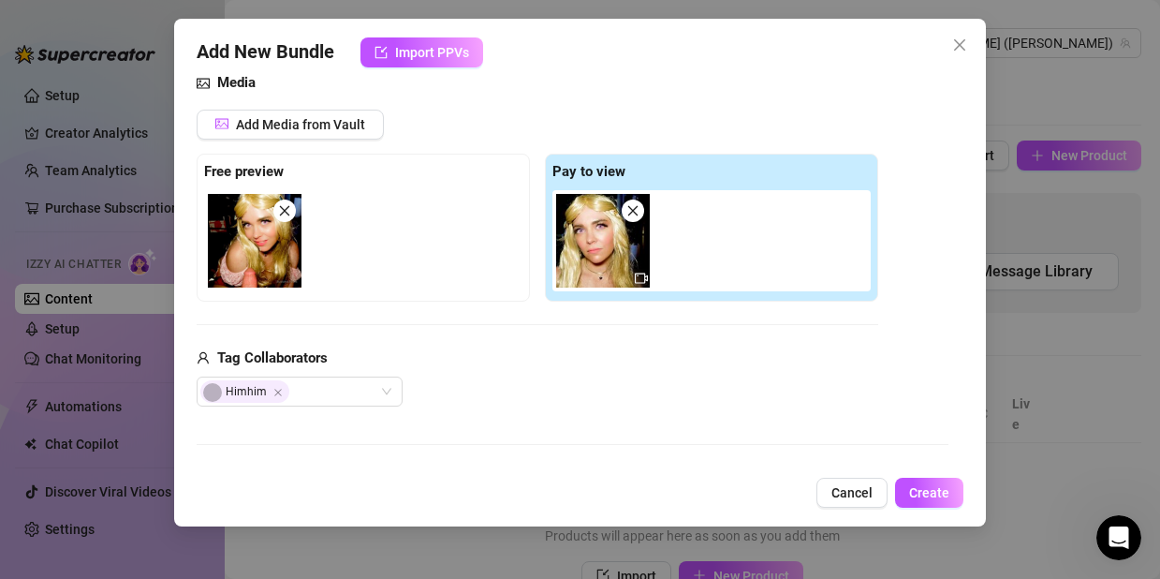
type textarea "[PERSON_NAME], wearing a pink off-shoulder top, is on her knees sucking and str…"
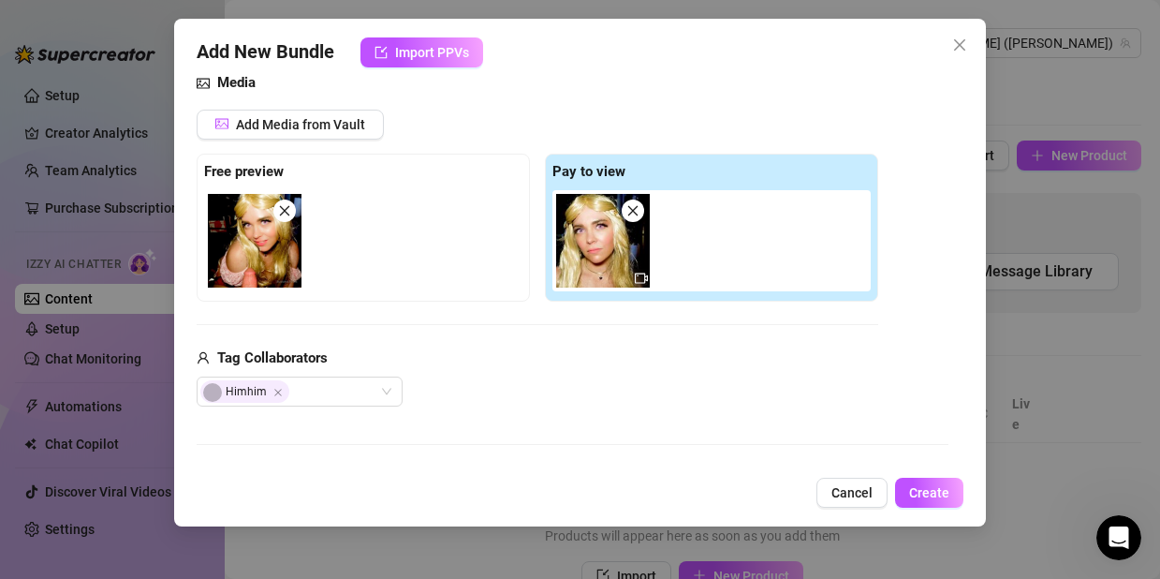
type textarea "[PERSON_NAME], wearing a pink off-shoulder top, is on her knees sucking and str…"
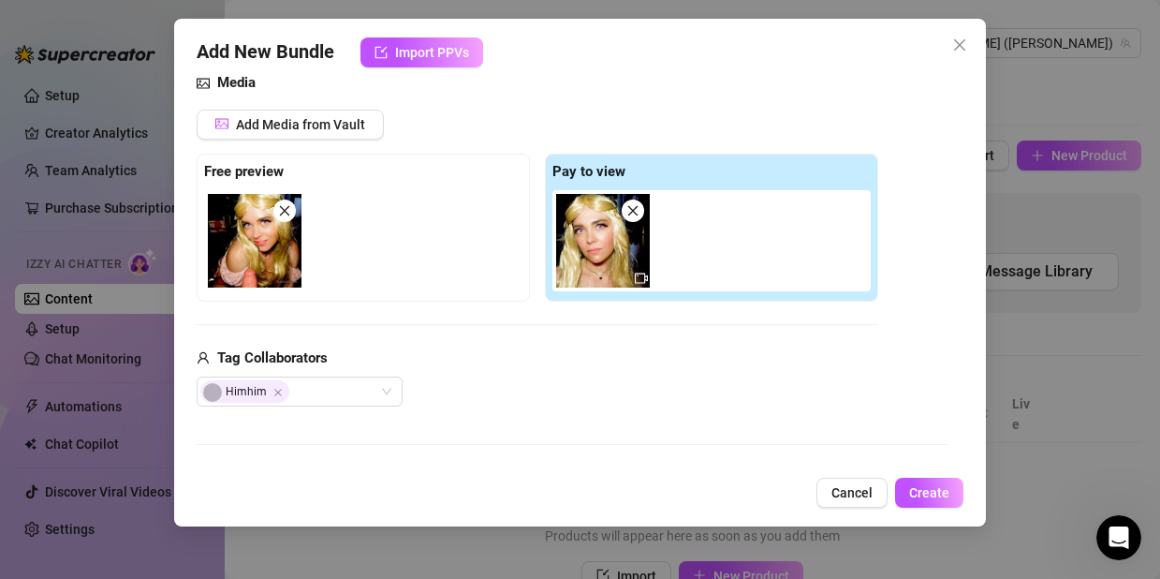
type textarea "[PERSON_NAME], wearing a pink off-shoulder top, is on her knees sucking and str…"
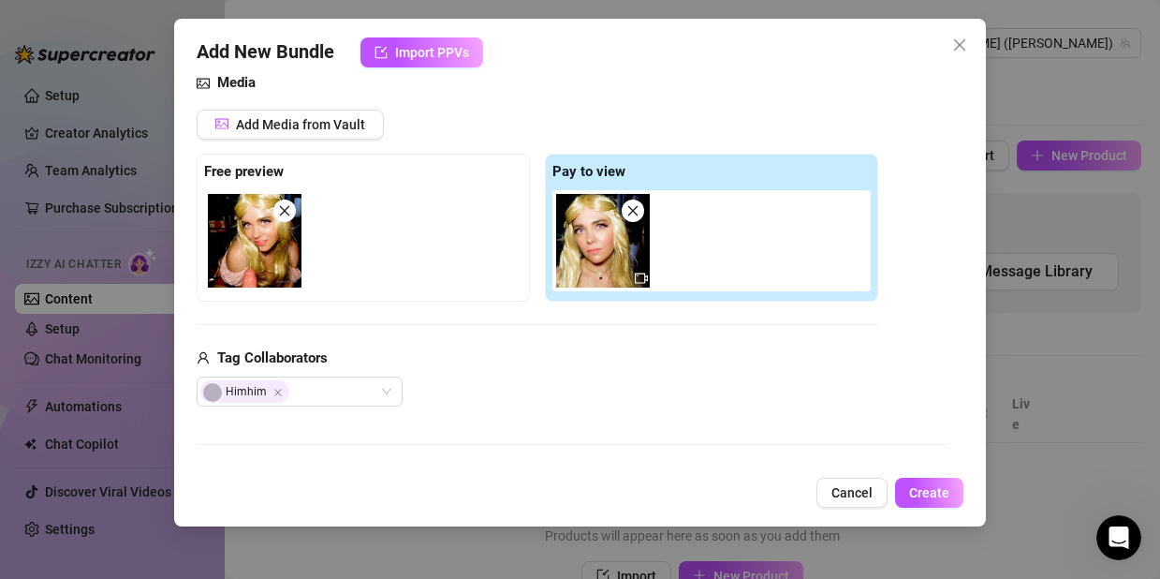
type textarea "[PERSON_NAME], wearing a pink off-shoulder top, is on her knees sucking and str…"
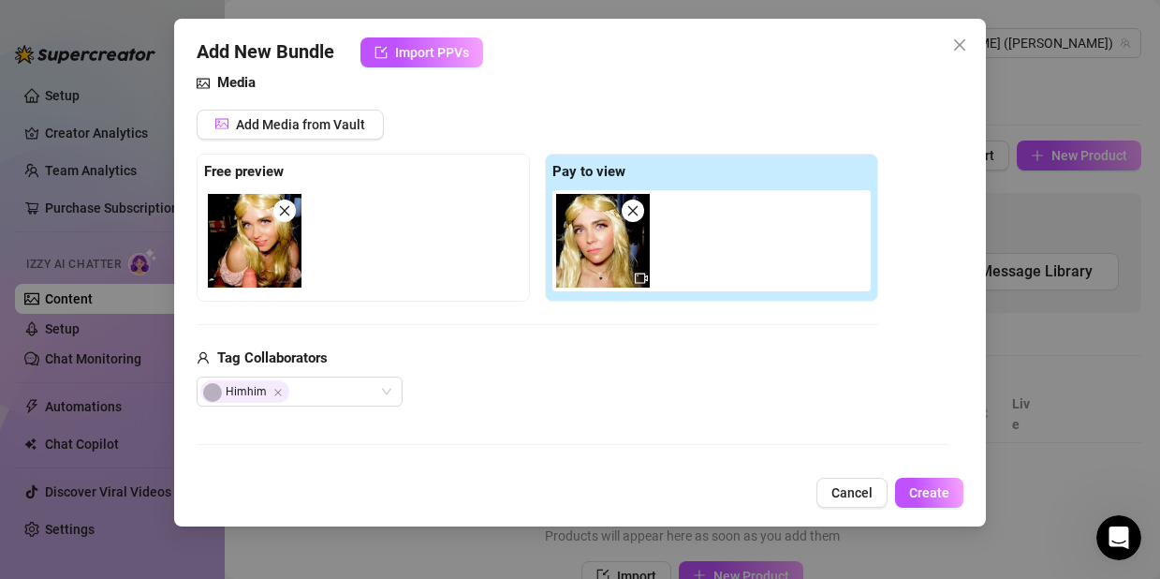
type textarea "[PERSON_NAME], wearing a pink off-shoulder top, is on her knees sucking and str…"
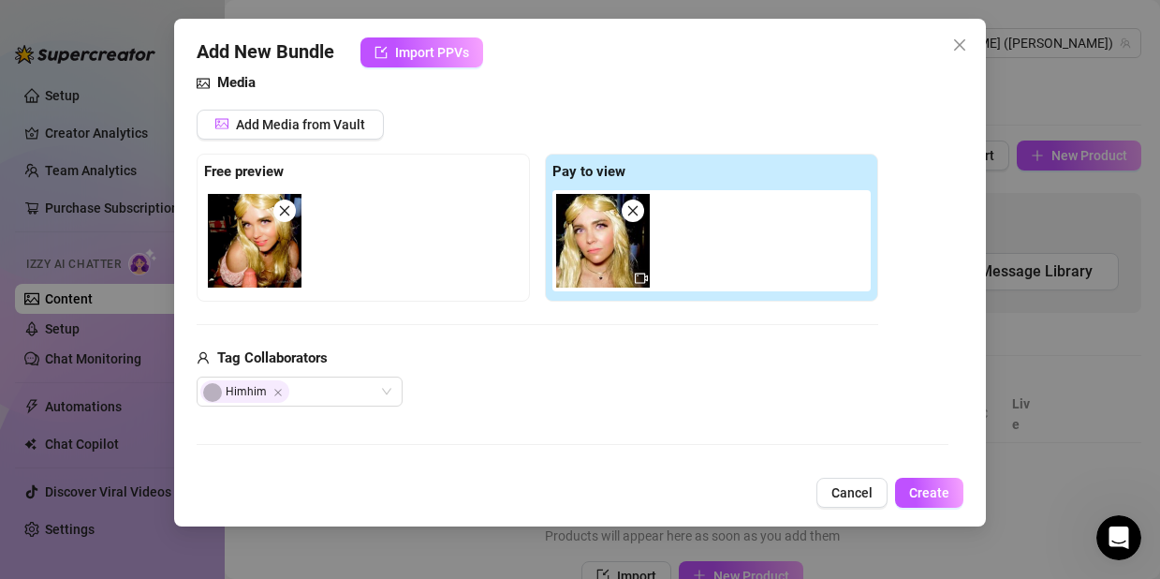
type textarea "[PERSON_NAME], wearing a pink off-shoulder top, is on her knees sucking and str…"
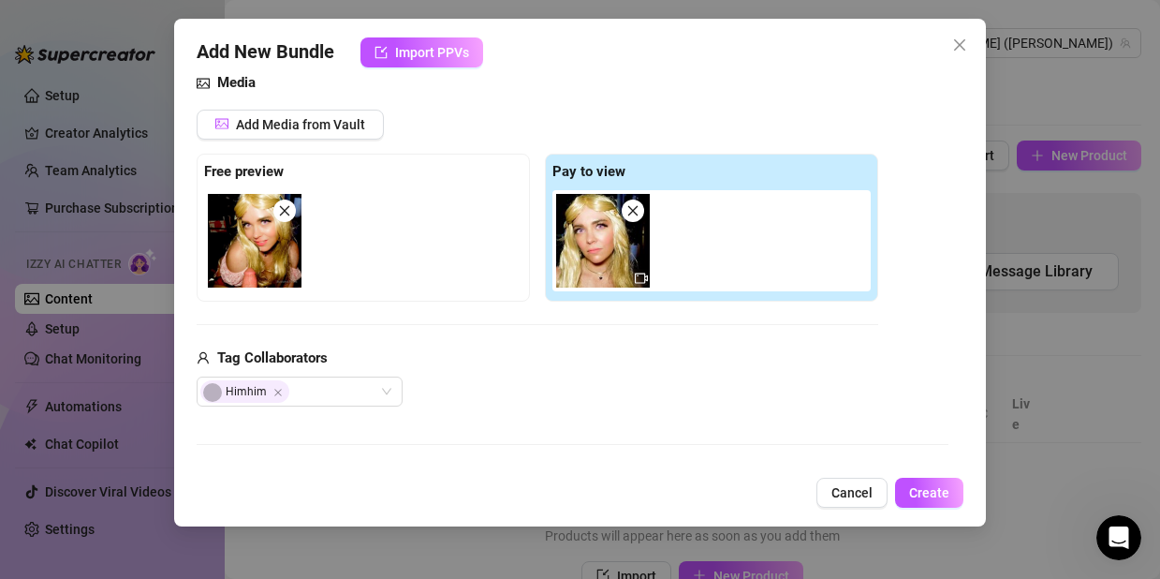
type textarea "[PERSON_NAME], wearing a pink off-shoulder top, is on her knees sucking and str…"
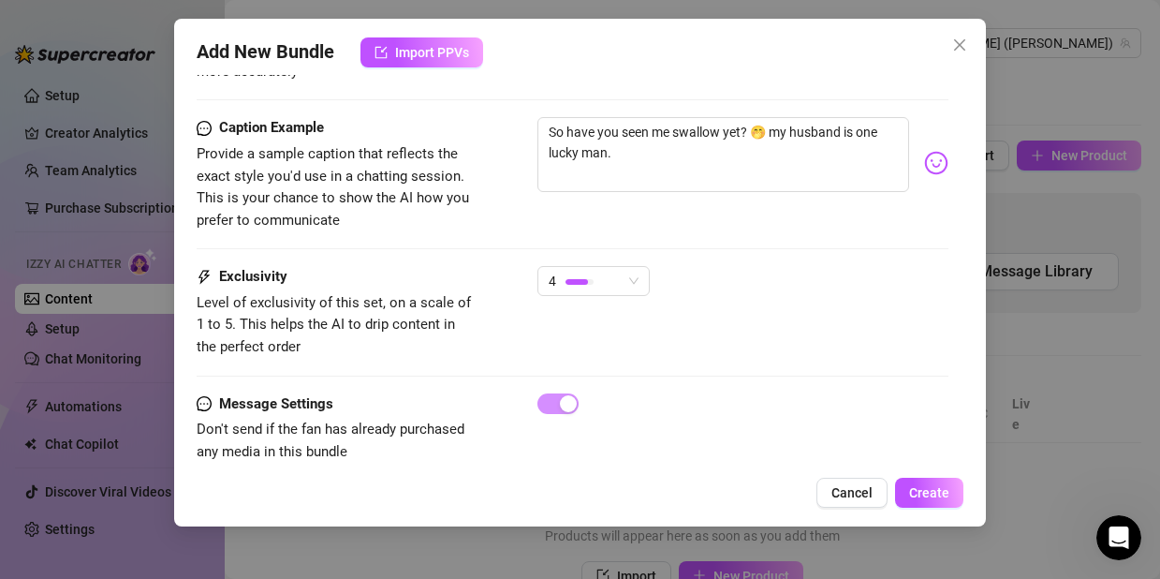
scroll to position [1235, 0]
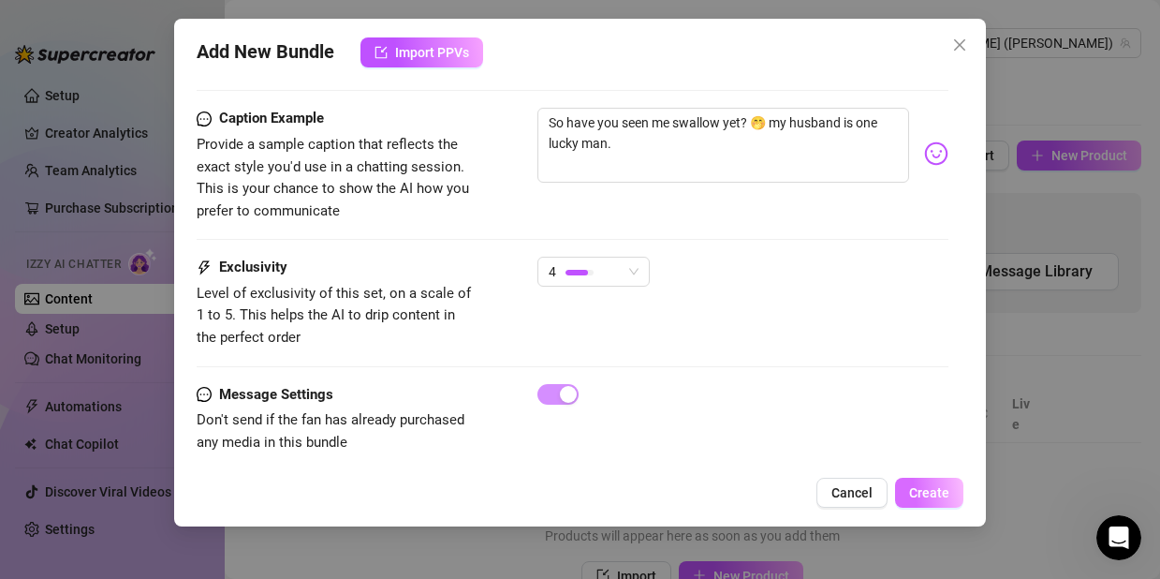
click at [934, 493] on span "Create" at bounding box center [929, 492] width 40 height 15
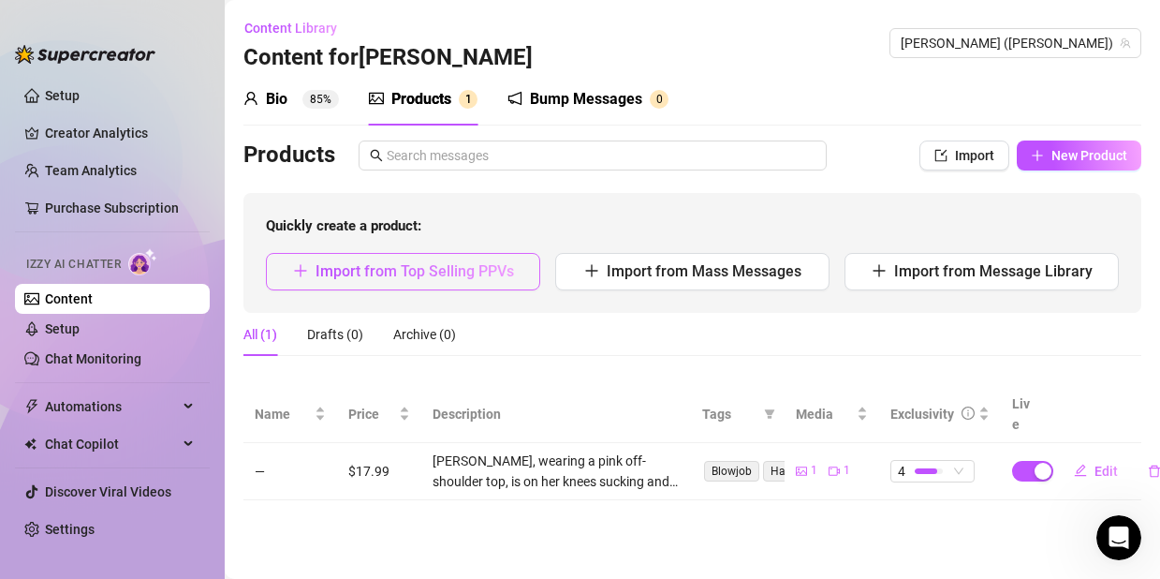
click at [473, 279] on span "Import from Top Selling PPVs" at bounding box center [415, 271] width 199 height 18
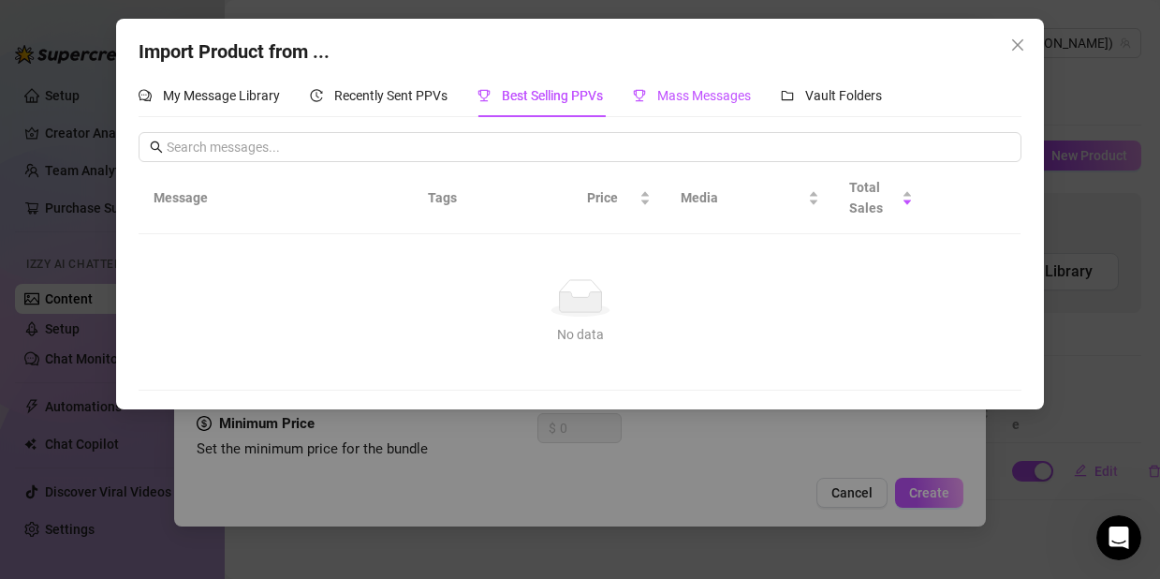
click at [713, 96] on span "Mass Messages" at bounding box center [704, 95] width 94 height 15
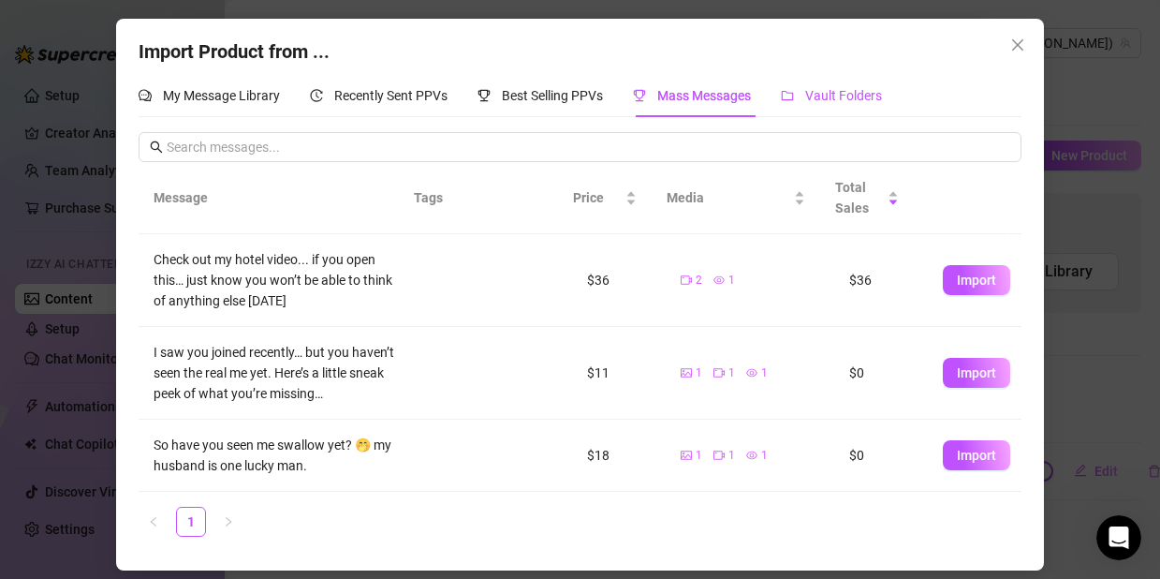
click at [839, 96] on span "Vault Folders" at bounding box center [843, 95] width 77 height 15
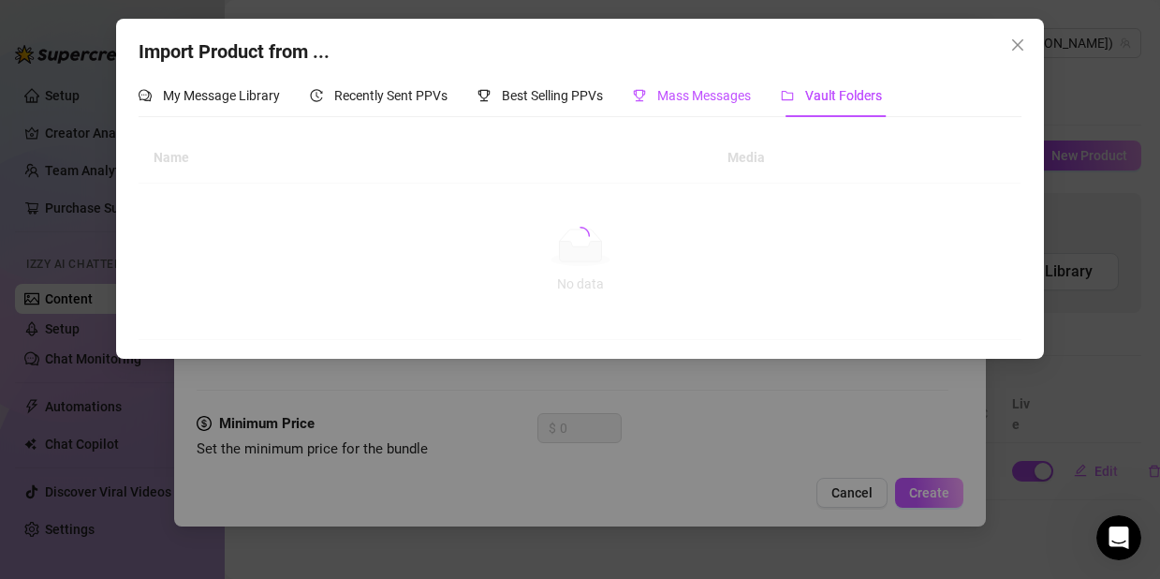
click at [711, 97] on span "Mass Messages" at bounding box center [704, 95] width 94 height 15
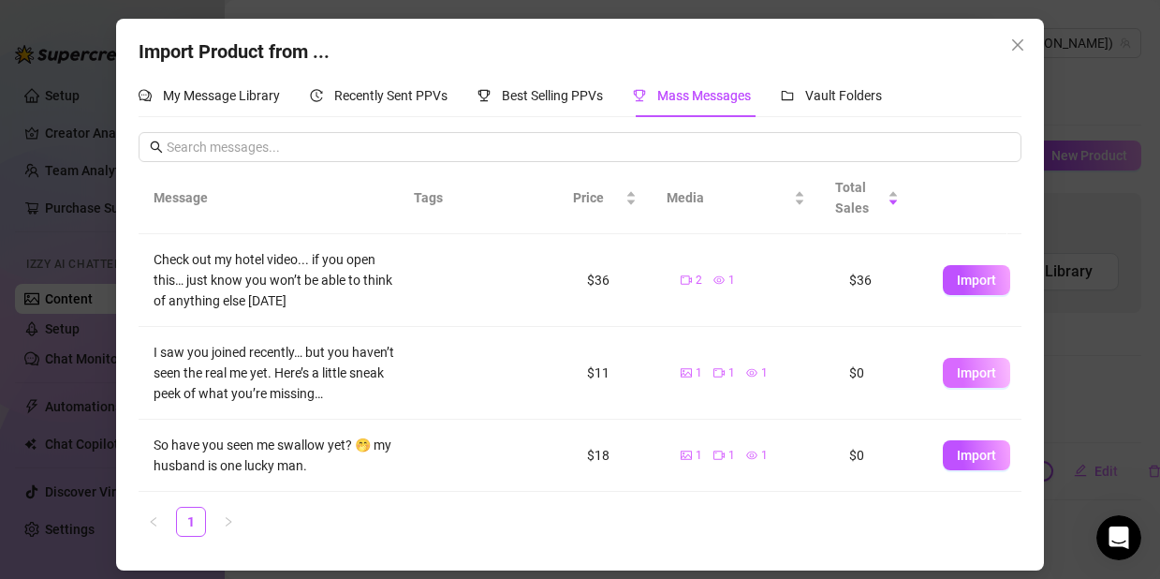
click at [957, 373] on span "Import" at bounding box center [976, 372] width 39 height 15
type textarea "I saw you joined recently… but you haven’t seen the real me yet. Here’s a littl…"
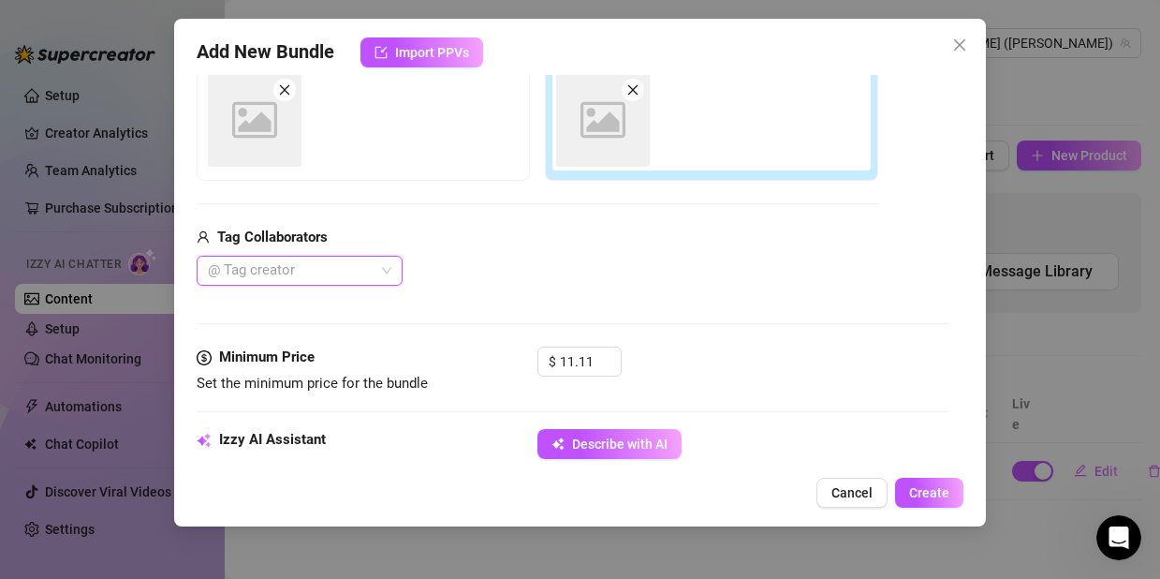
scroll to position [333, 0]
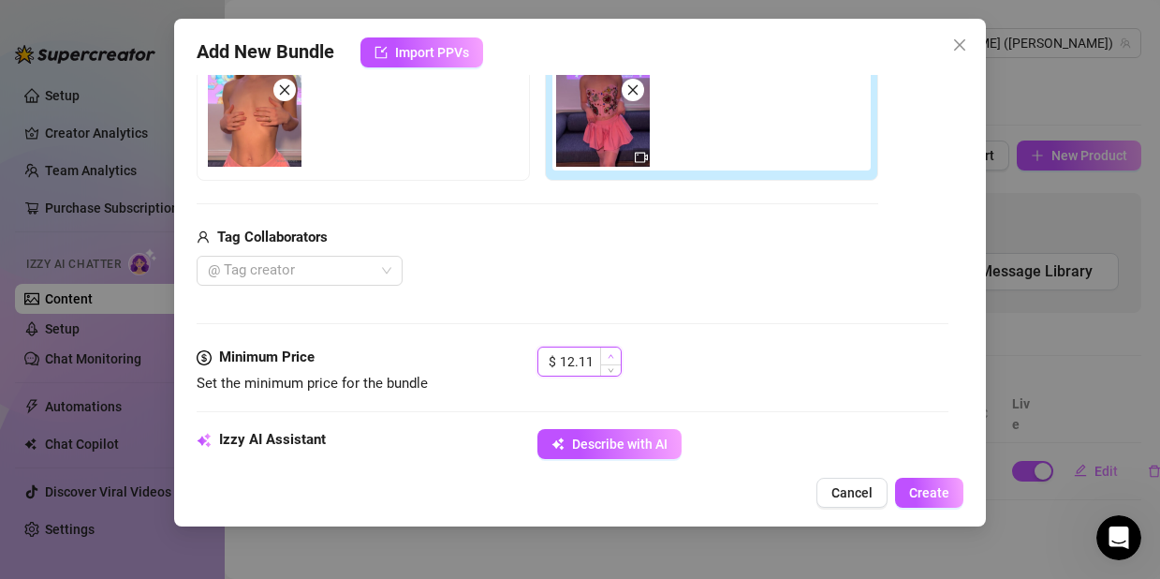
click at [604, 359] on span "Increase Value" at bounding box center [610, 355] width 21 height 17
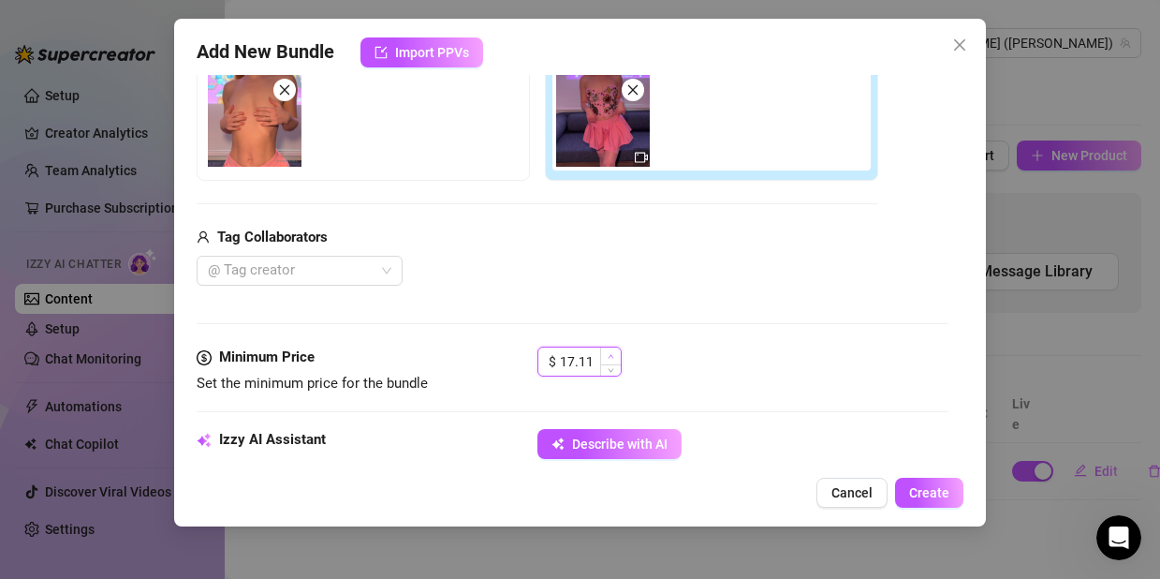
click at [604, 359] on span "Increase Value" at bounding box center [610, 355] width 21 height 17
click at [605, 359] on span "Increase Value" at bounding box center [610, 355] width 21 height 17
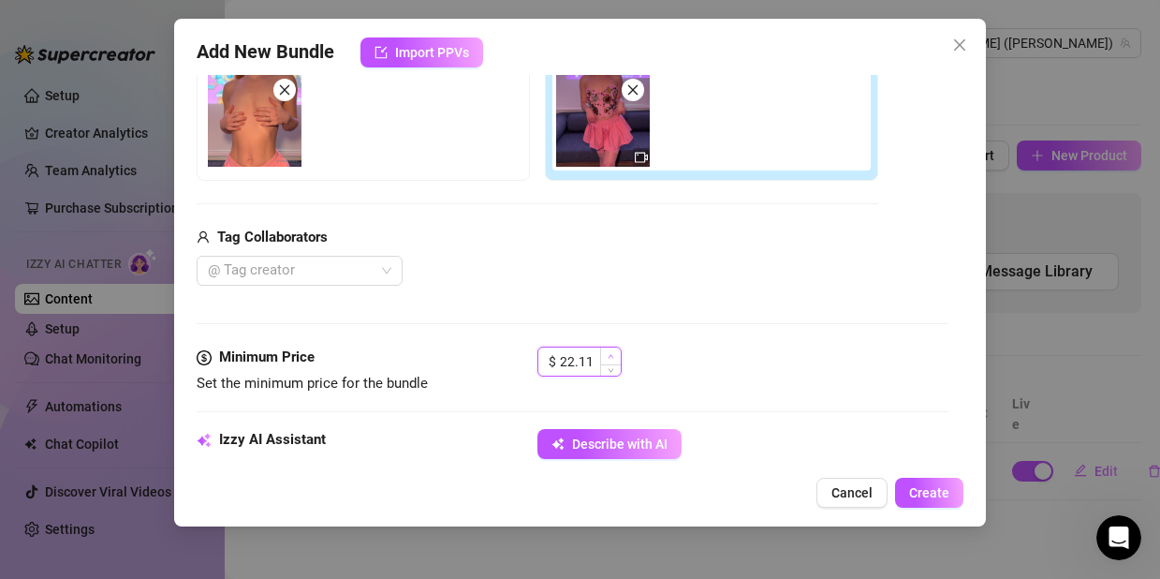
click at [605, 359] on span "Increase Value" at bounding box center [610, 355] width 21 height 17
drag, startPoint x: 590, startPoint y: 363, endPoint x: 581, endPoint y: 366, distance: 9.8
click at [581, 366] on input "22.11" at bounding box center [590, 361] width 61 height 28
type input "22.22"
click at [705, 398] on div "Minimum Price Set the minimum price for the bundle $ 22.22" at bounding box center [573, 387] width 752 height 82
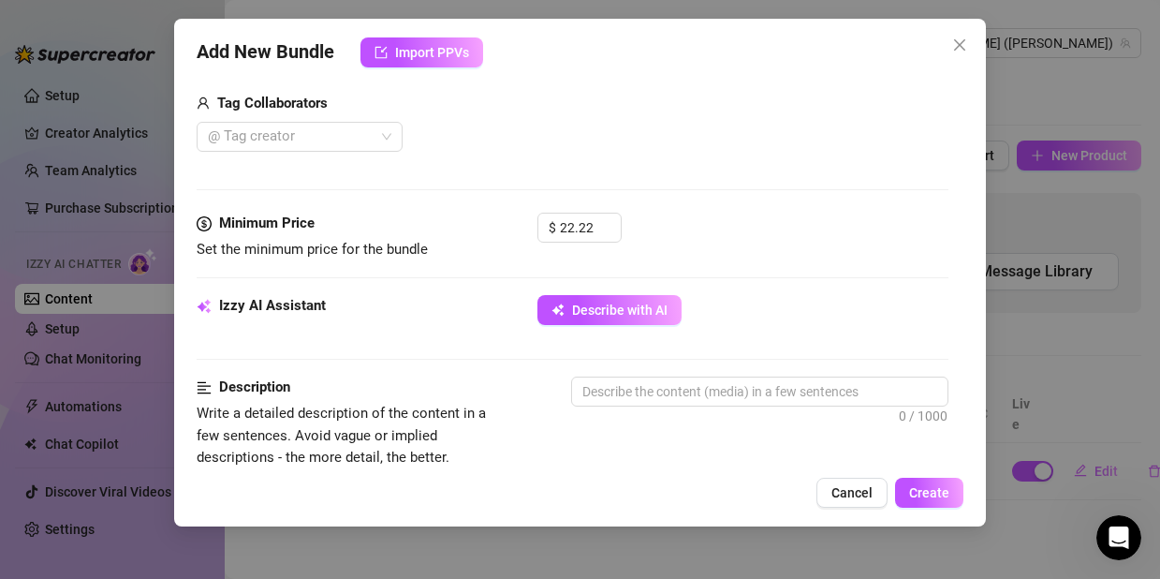
scroll to position [471, 0]
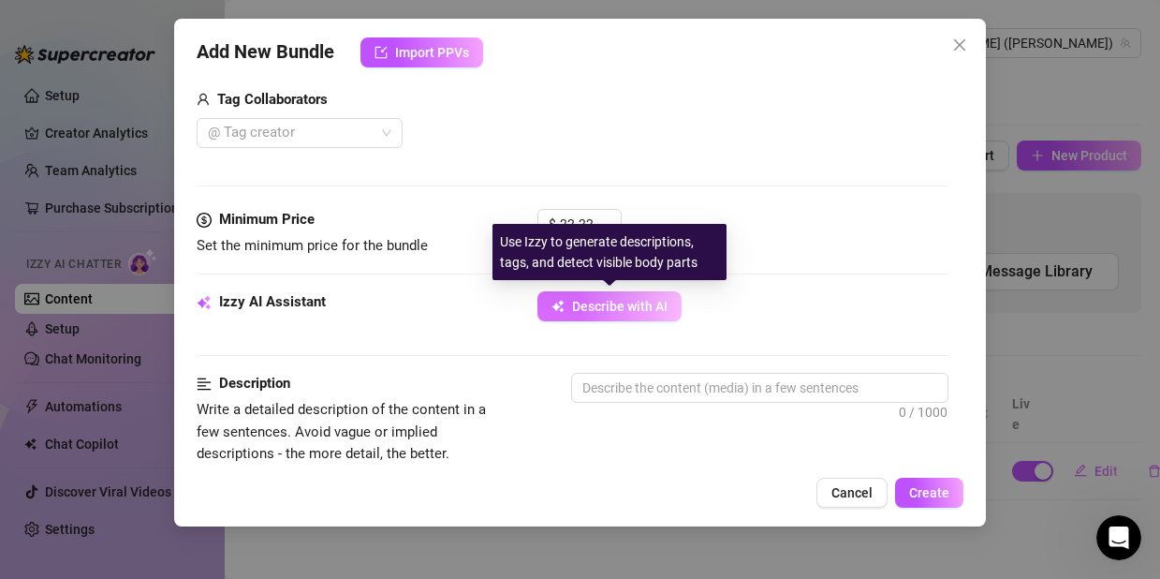
click at [576, 315] on button "Describe with AI" at bounding box center [609, 306] width 144 height 30
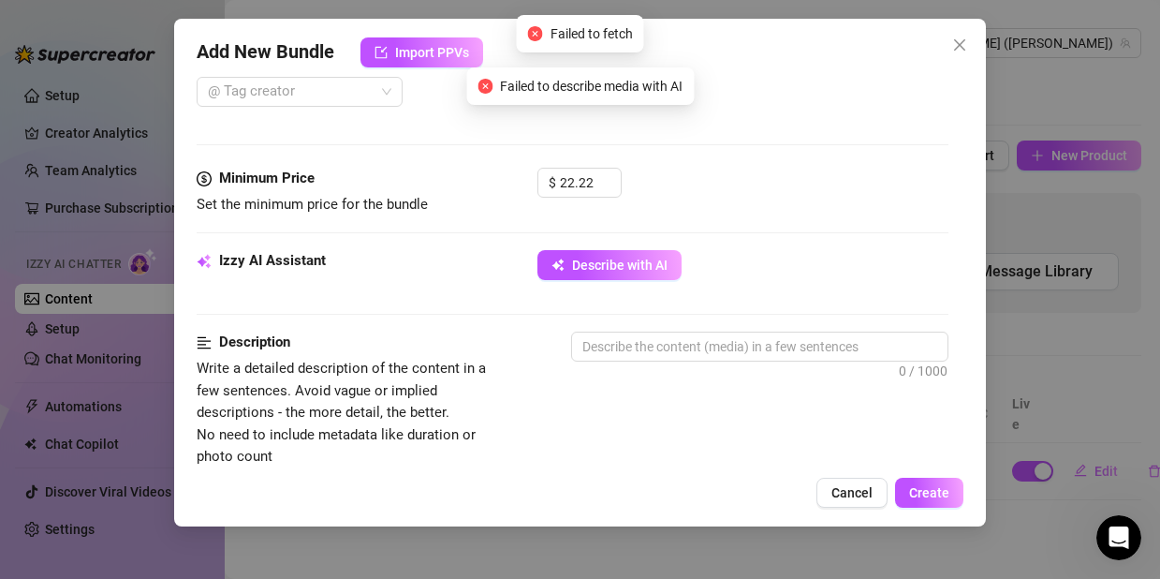
scroll to position [522, 0]
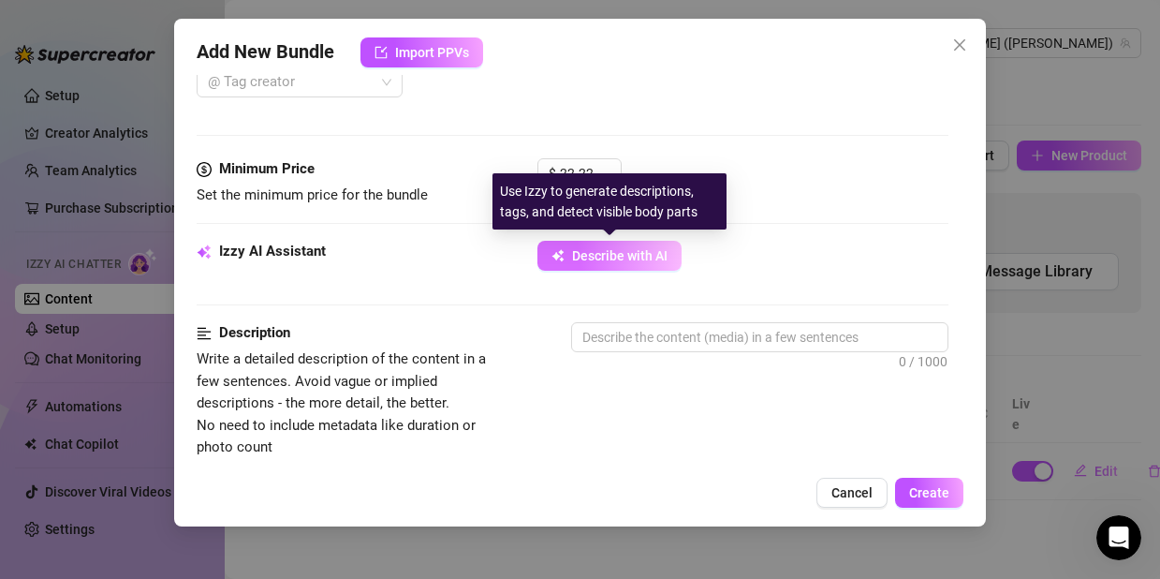
click at [640, 260] on span "Describe with AI" at bounding box center [620, 255] width 96 height 15
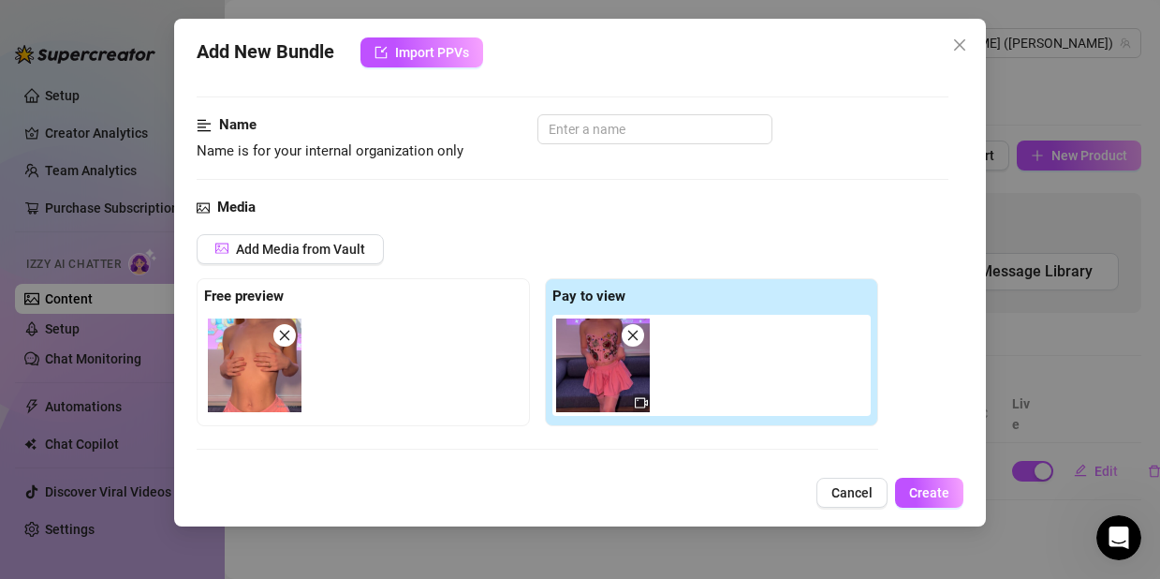
scroll to position [0, 0]
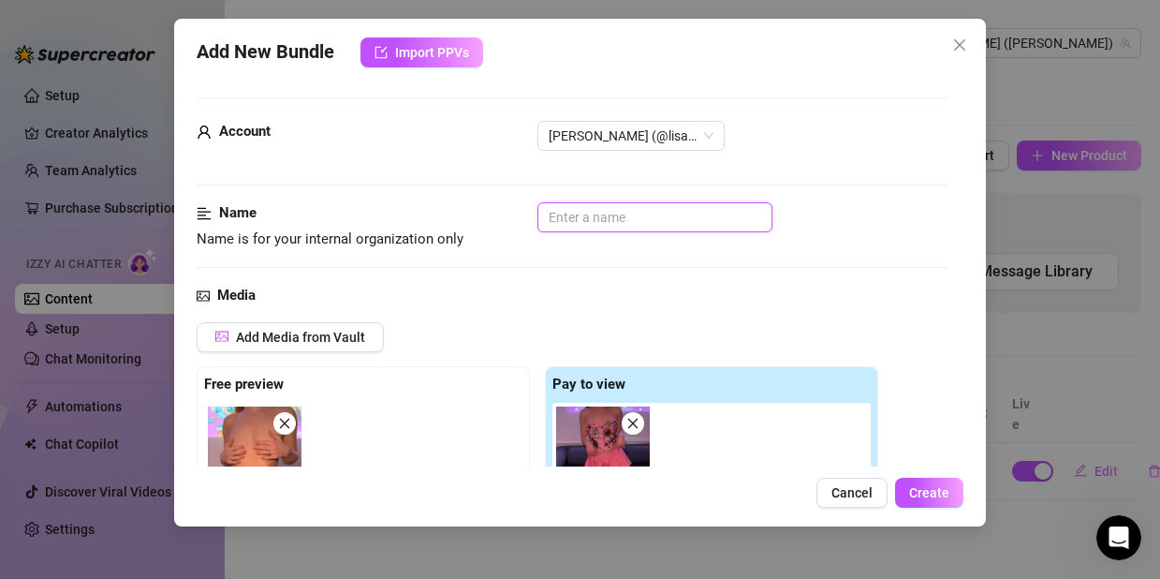
click at [580, 226] on input "text" at bounding box center [654, 217] width 235 height 30
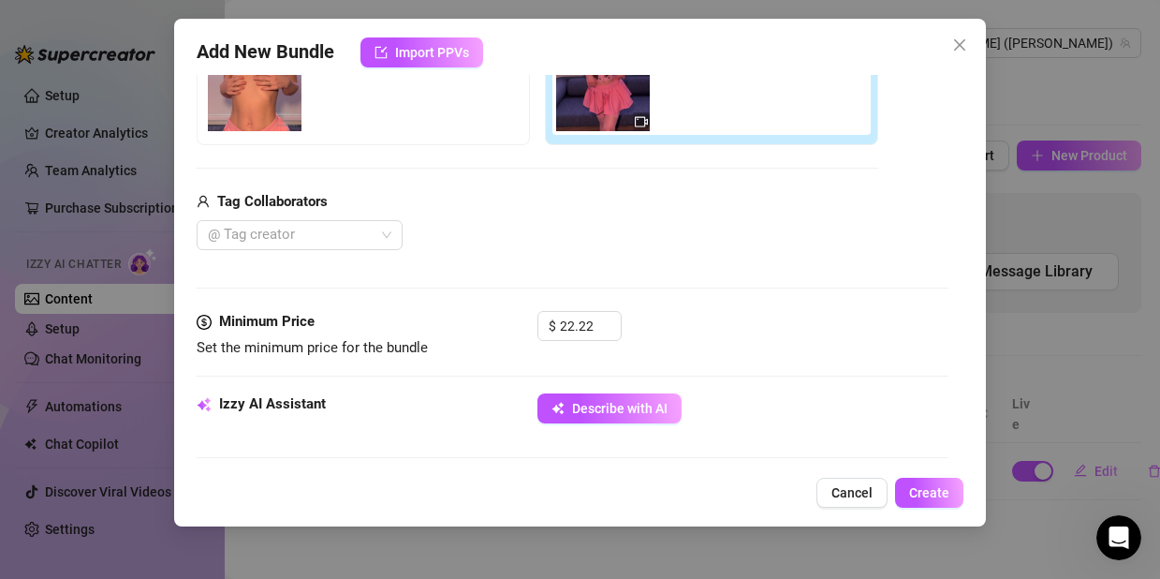
scroll to position [407, 0]
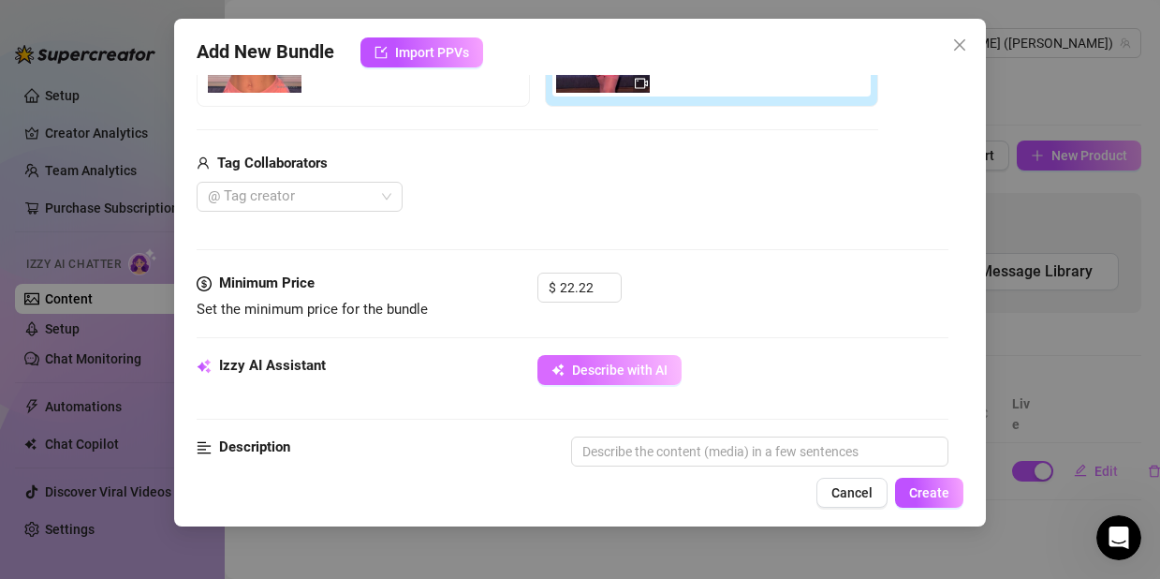
type input "squirting vid"
click at [633, 377] on span "Describe with AI" at bounding box center [620, 369] width 96 height 15
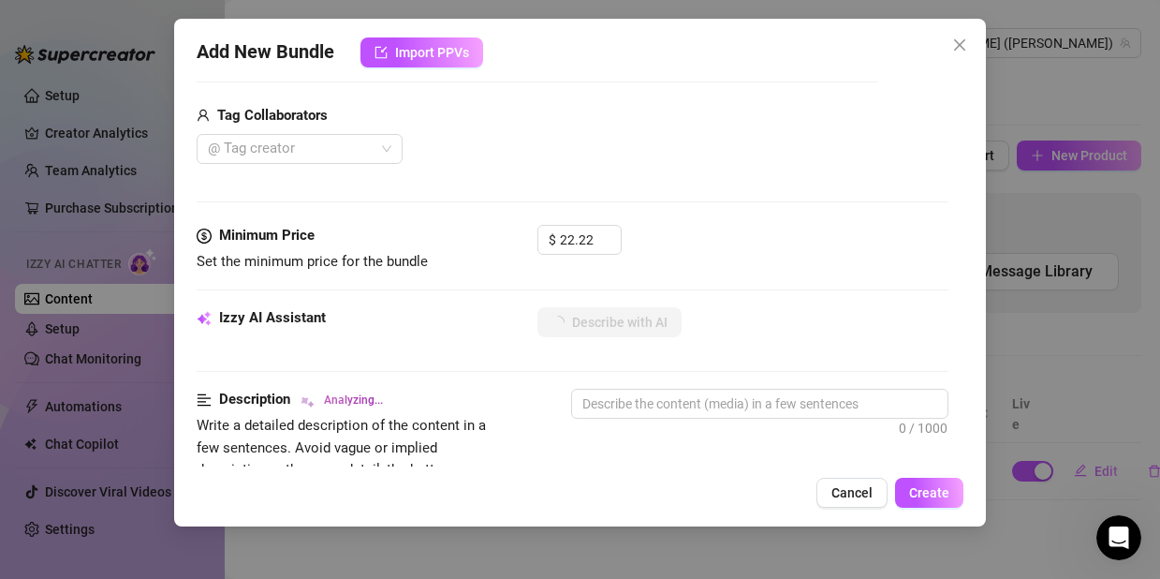
scroll to position [554, 0]
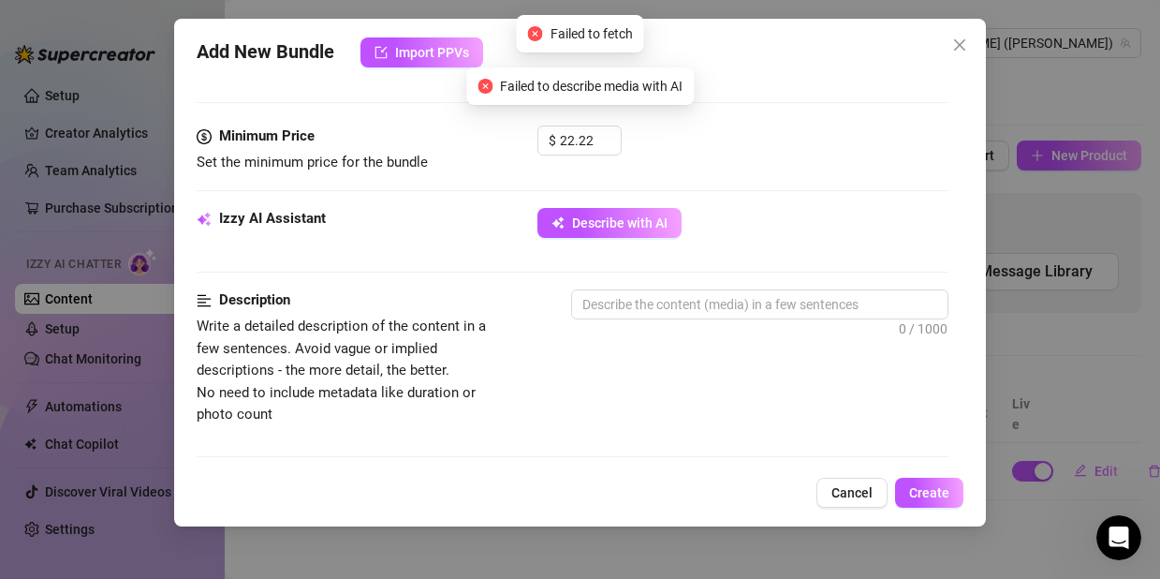
click at [581, 84] on span "Failed to describe media with AI" at bounding box center [591, 86] width 183 height 21
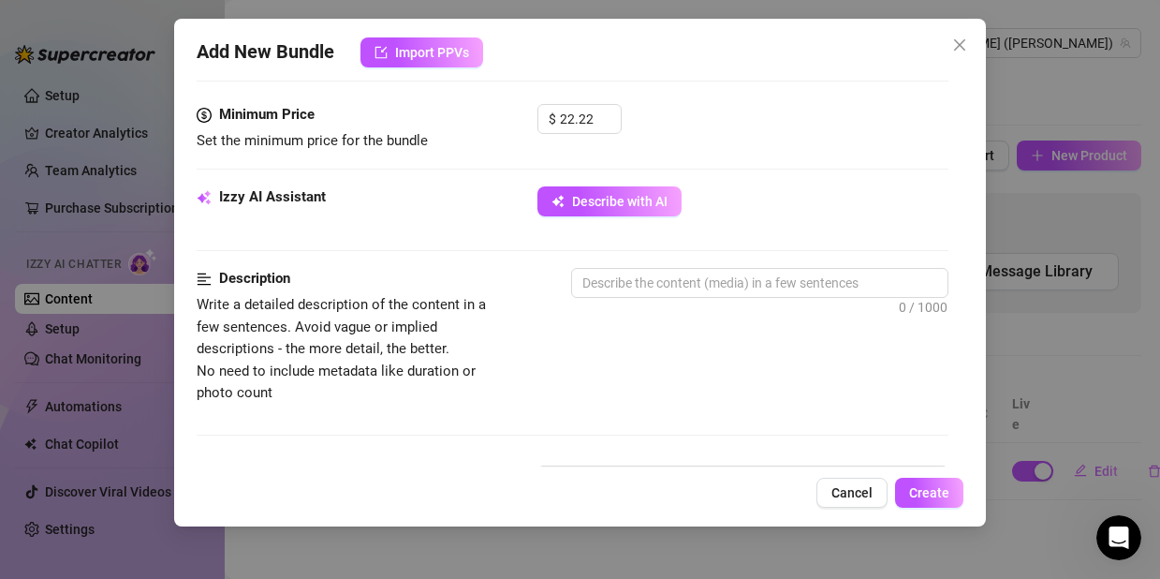
scroll to position [726, 0]
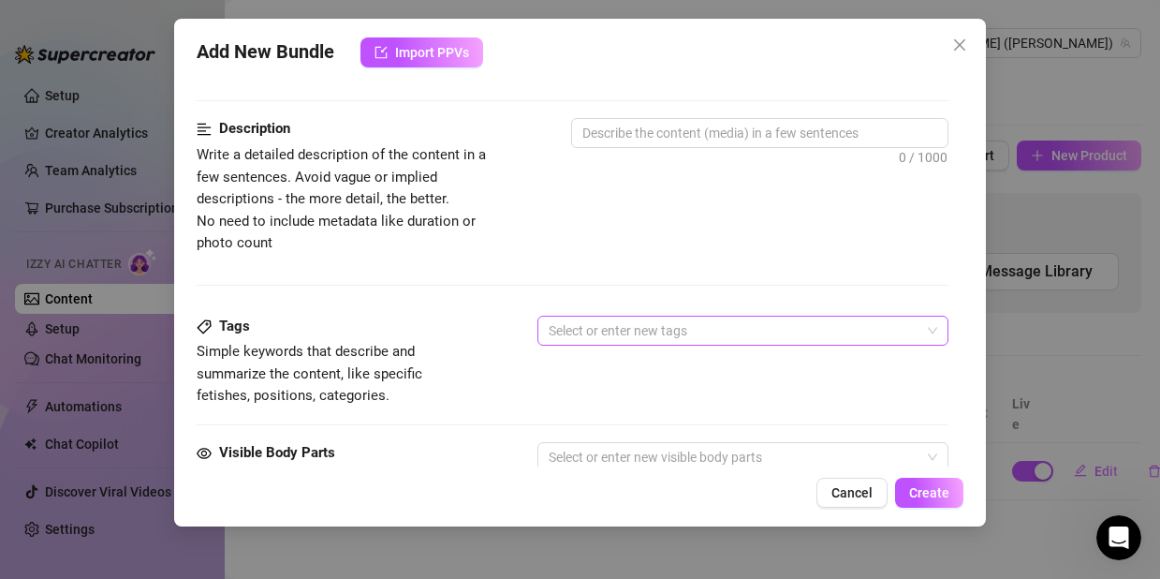
click at [701, 335] on div at bounding box center [733, 330] width 384 height 26
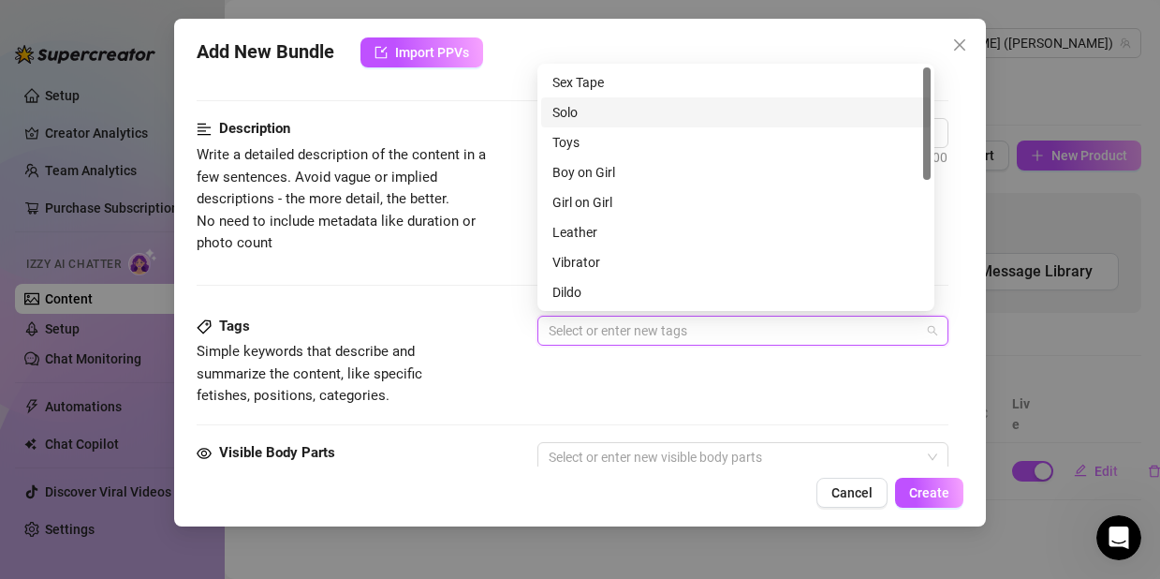
click at [578, 104] on div "Solo" at bounding box center [735, 112] width 367 height 21
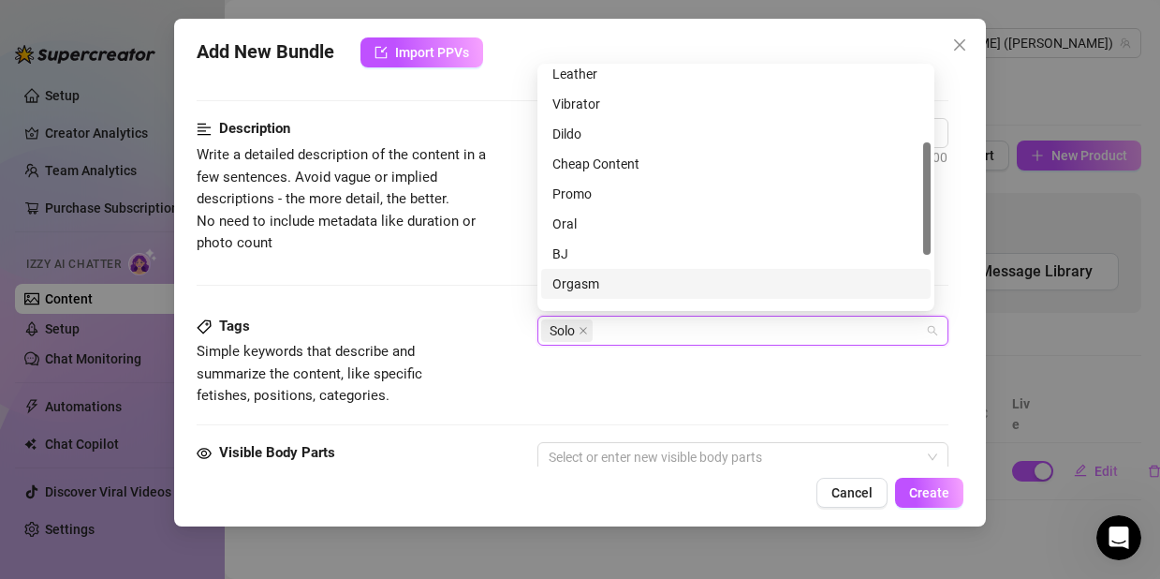
scroll to position [0, 0]
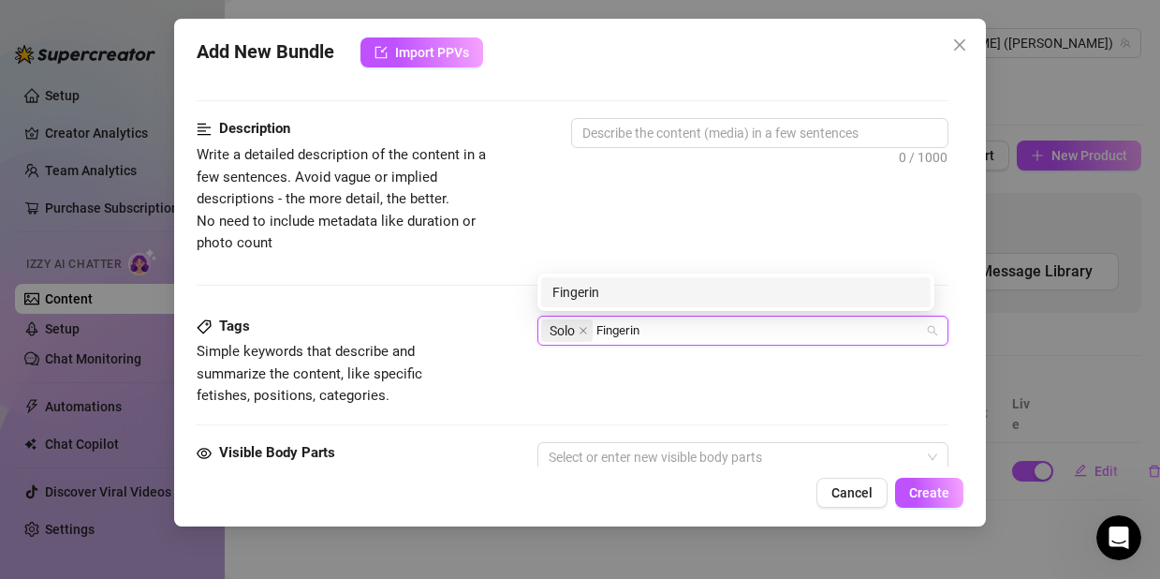
type input "Fingering"
type input "Squirting"
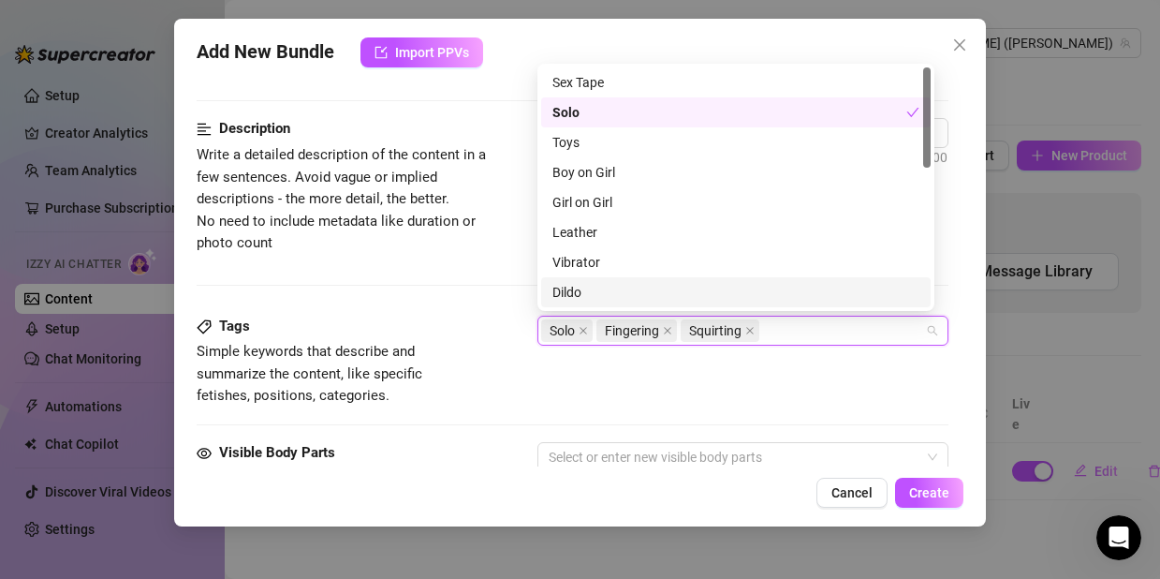
click at [767, 379] on div "Tags Simple keywords that describe and summarize the content, like specific fet…" at bounding box center [573, 362] width 752 height 92
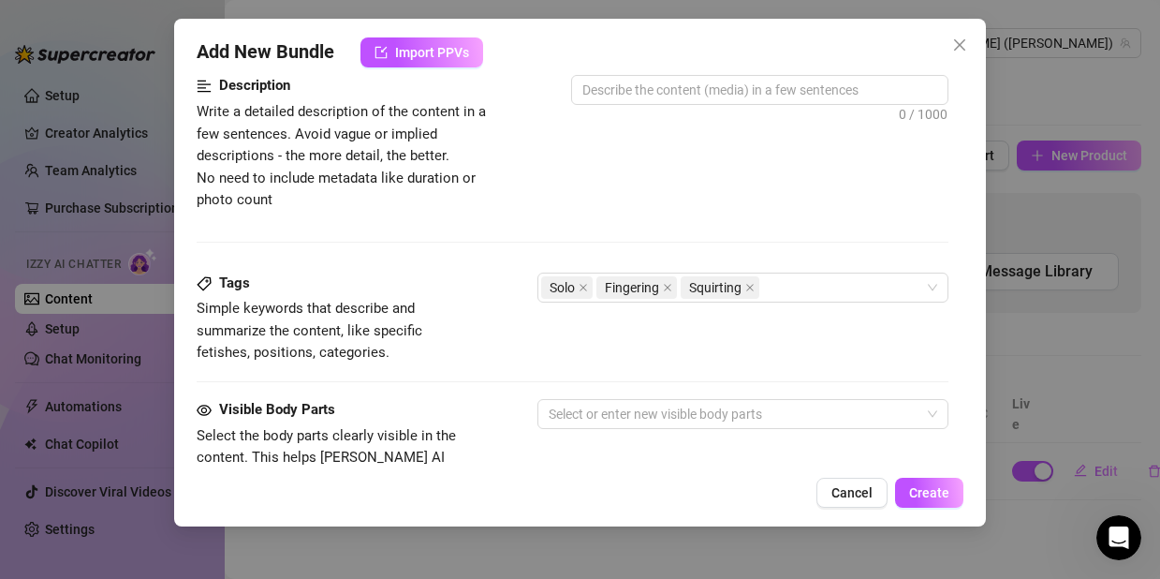
scroll to position [874, 0]
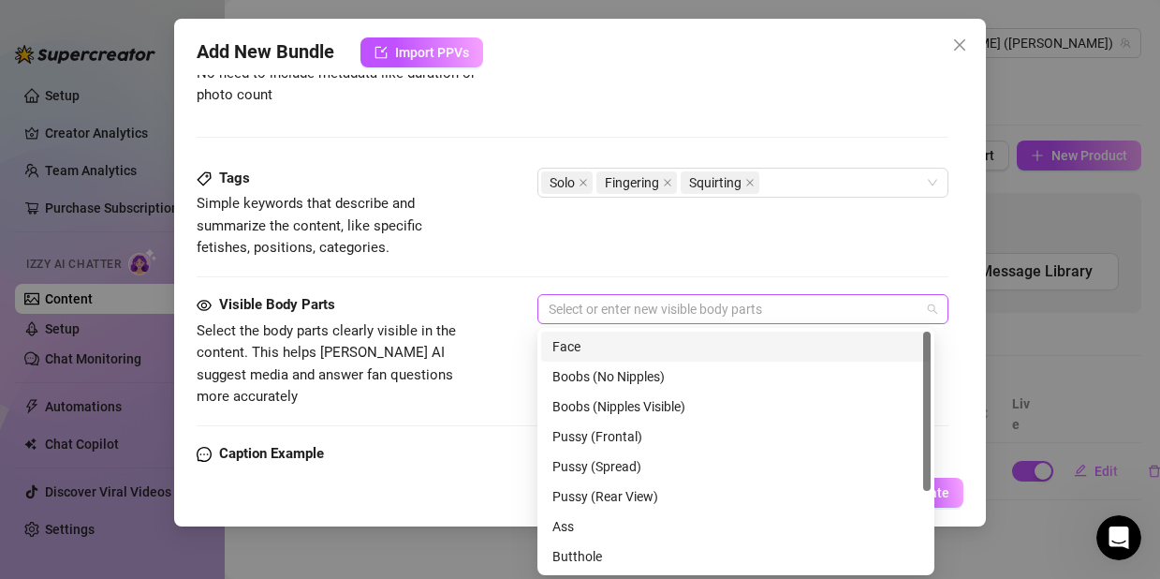
click at [639, 315] on div at bounding box center [733, 309] width 384 height 26
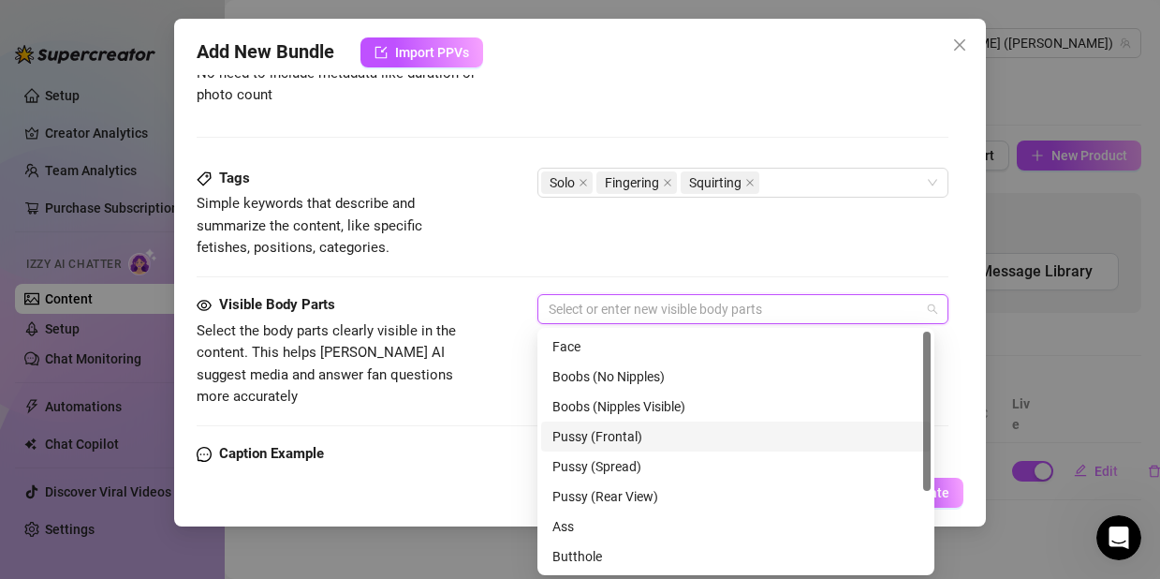
click at [635, 447] on div "Pussy (Frontal)" at bounding box center [736, 436] width 390 height 30
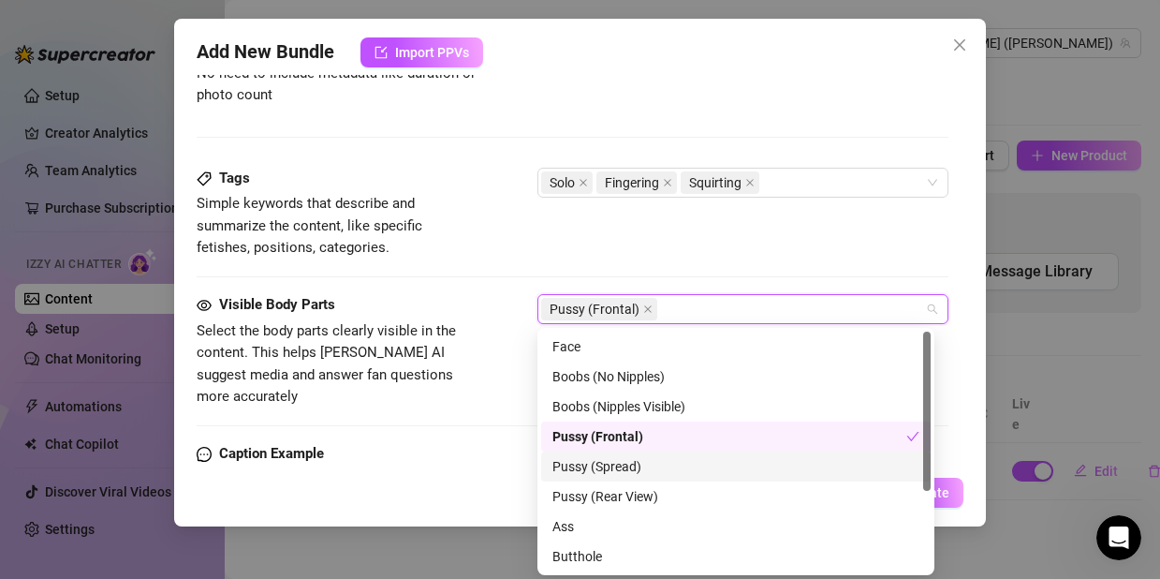
click at [628, 467] on div "Pussy (Spread)" at bounding box center [735, 466] width 367 height 21
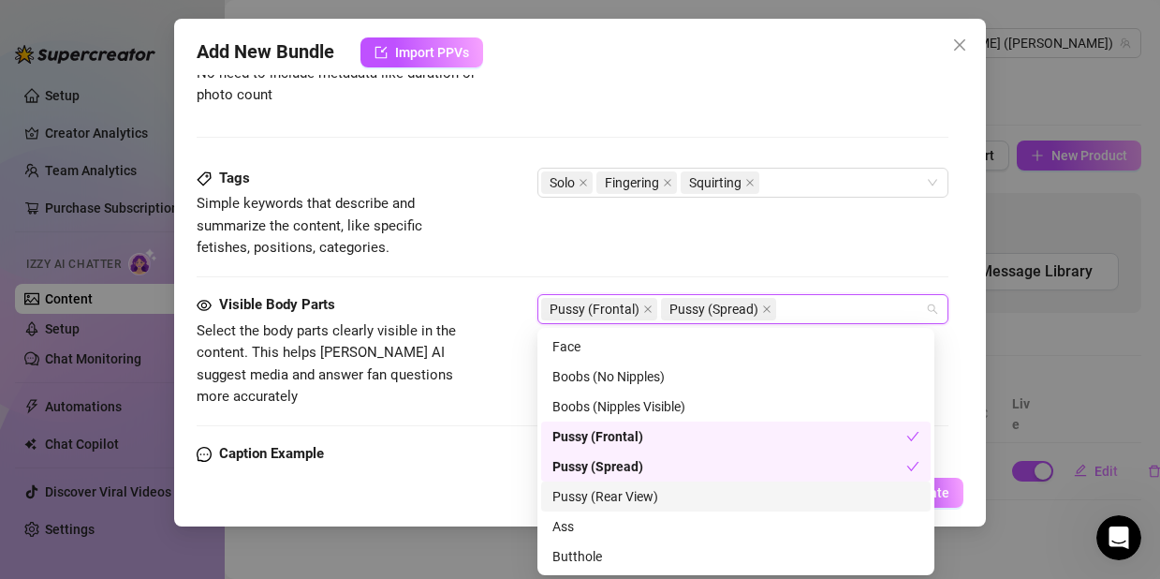
click at [636, 493] on div "Pussy (Rear View)" at bounding box center [735, 496] width 367 height 21
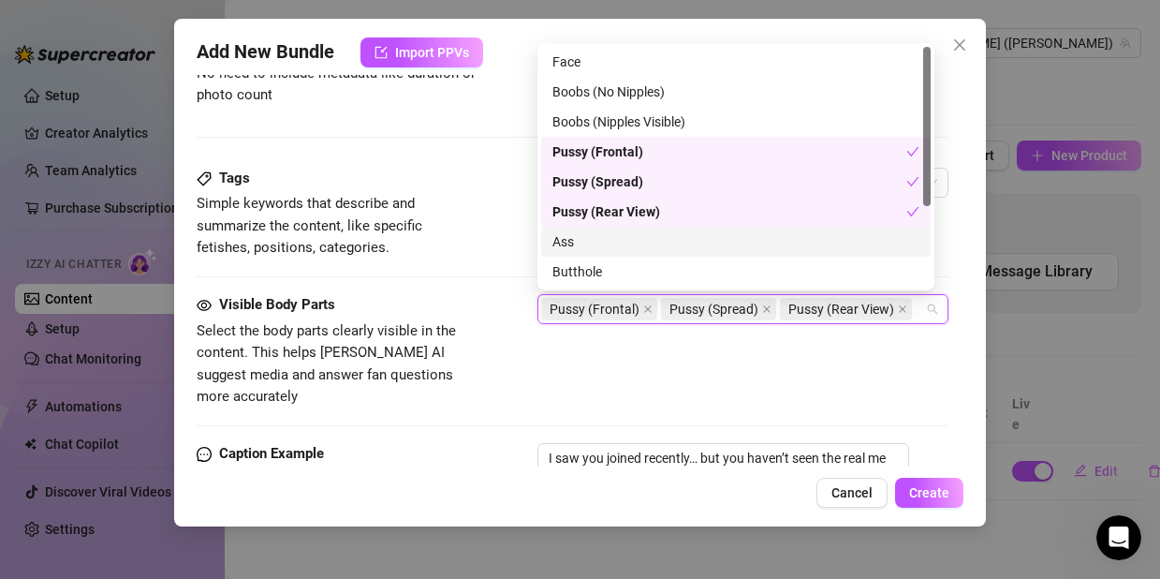
click at [609, 245] on div "Ass" at bounding box center [735, 241] width 367 height 21
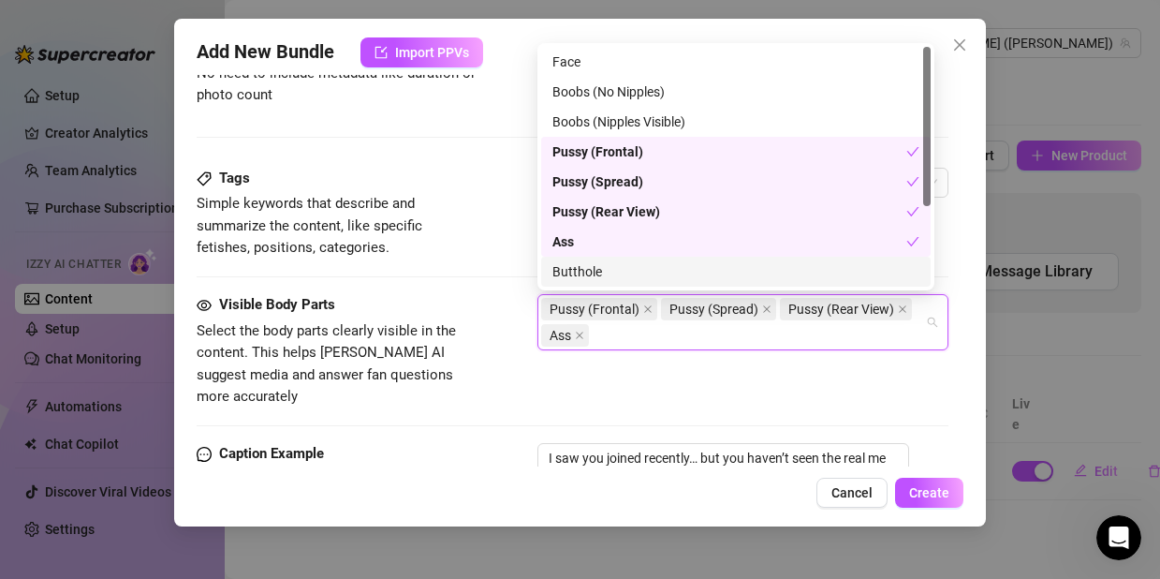
click at [610, 276] on div "Butthole" at bounding box center [735, 271] width 367 height 21
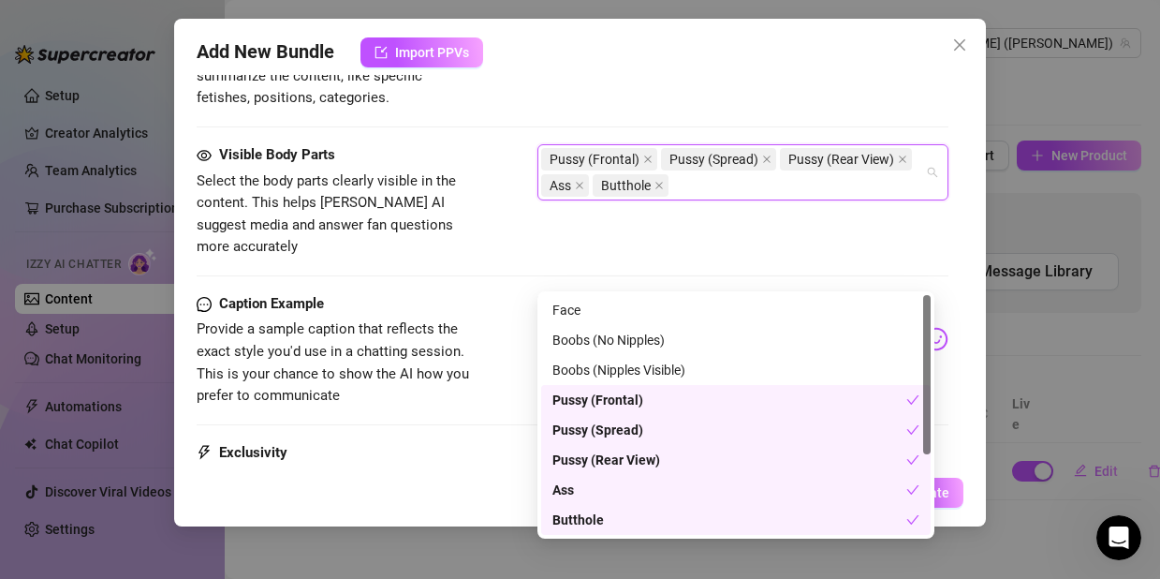
scroll to position [1163, 0]
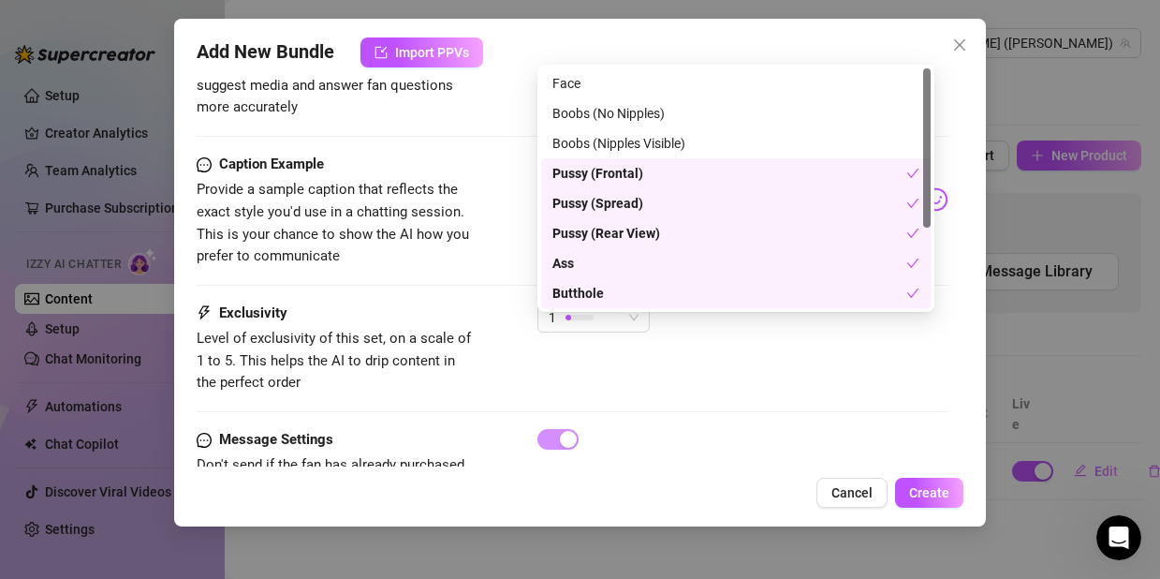
click at [689, 328] on div "Exclusivity Level of exclusivity of this set, on a scale of 1 to 5. This helps …" at bounding box center [573, 348] width 752 height 92
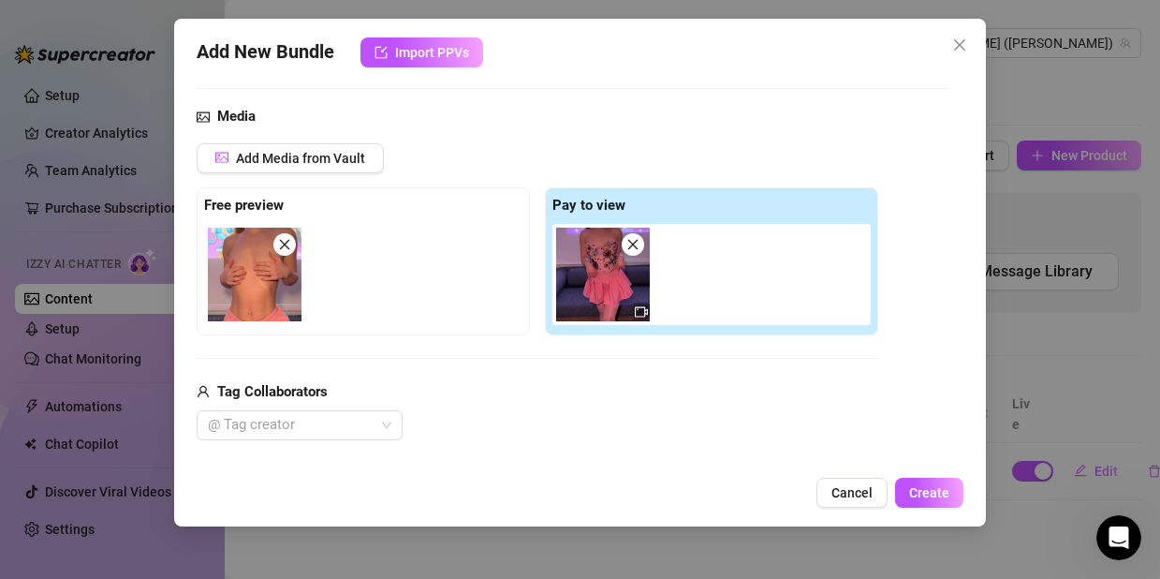
scroll to position [178, 0]
click at [638, 309] on icon "video-camera" at bounding box center [641, 313] width 13 height 10
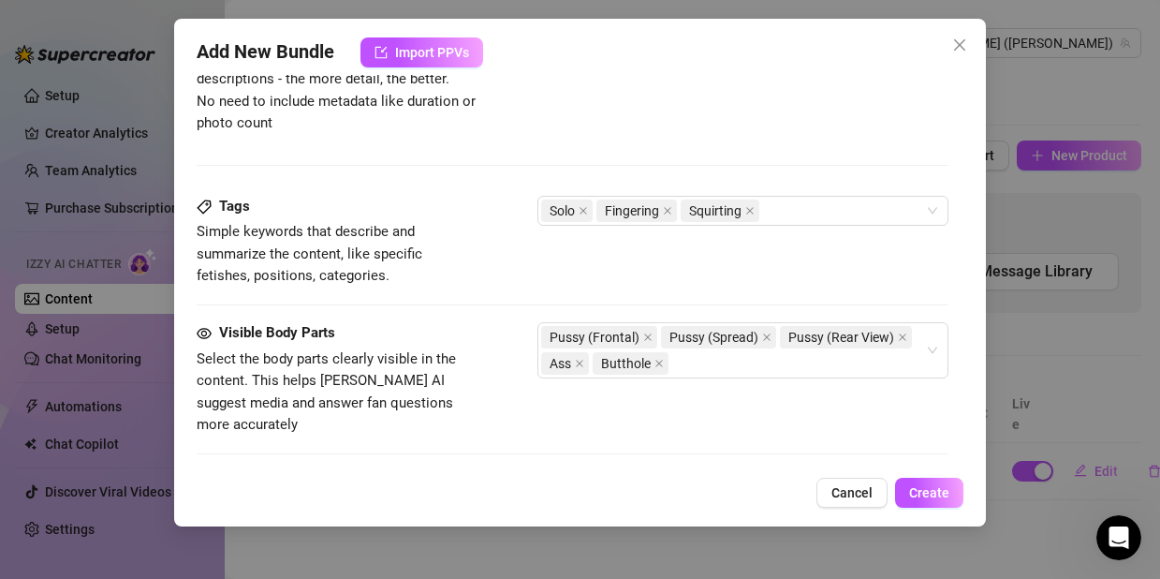
scroll to position [1208, 0]
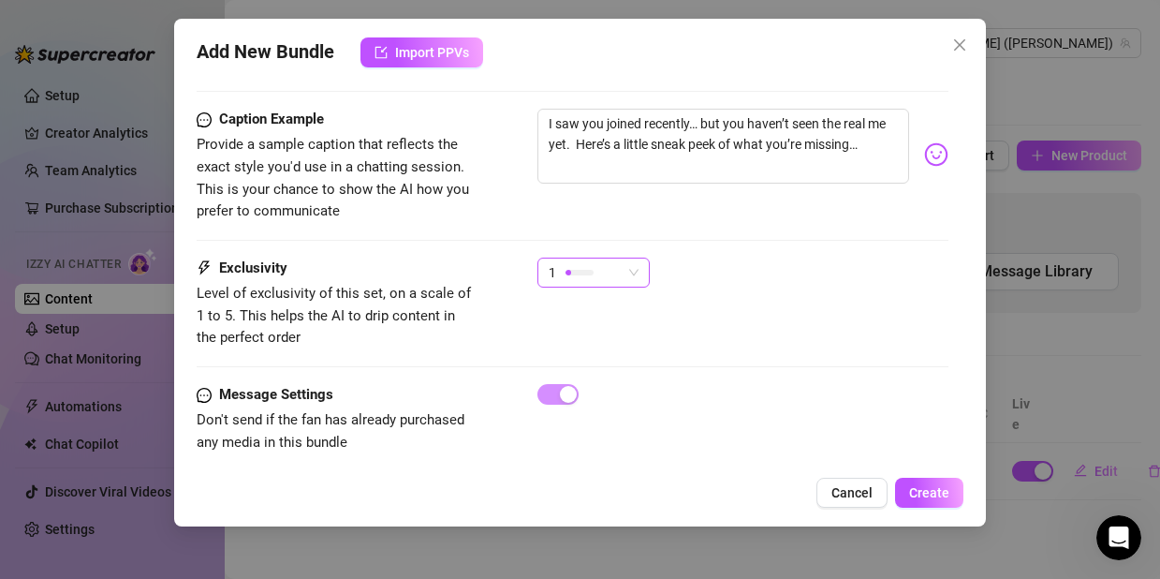
click at [574, 263] on div at bounding box center [580, 272] width 28 height 18
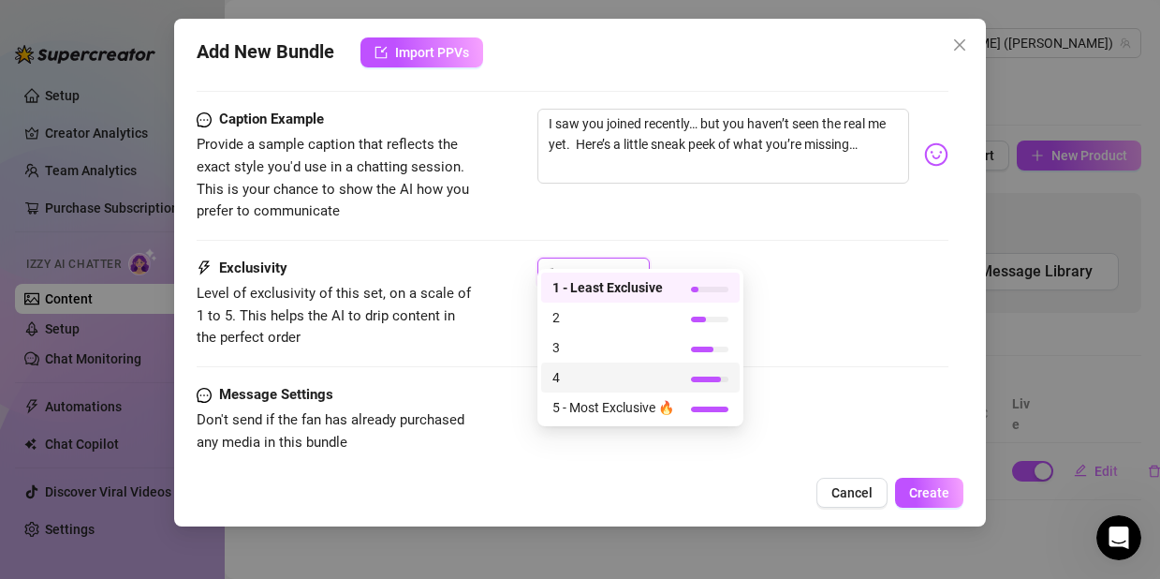
click at [603, 374] on span "4" at bounding box center [613, 377] width 122 height 21
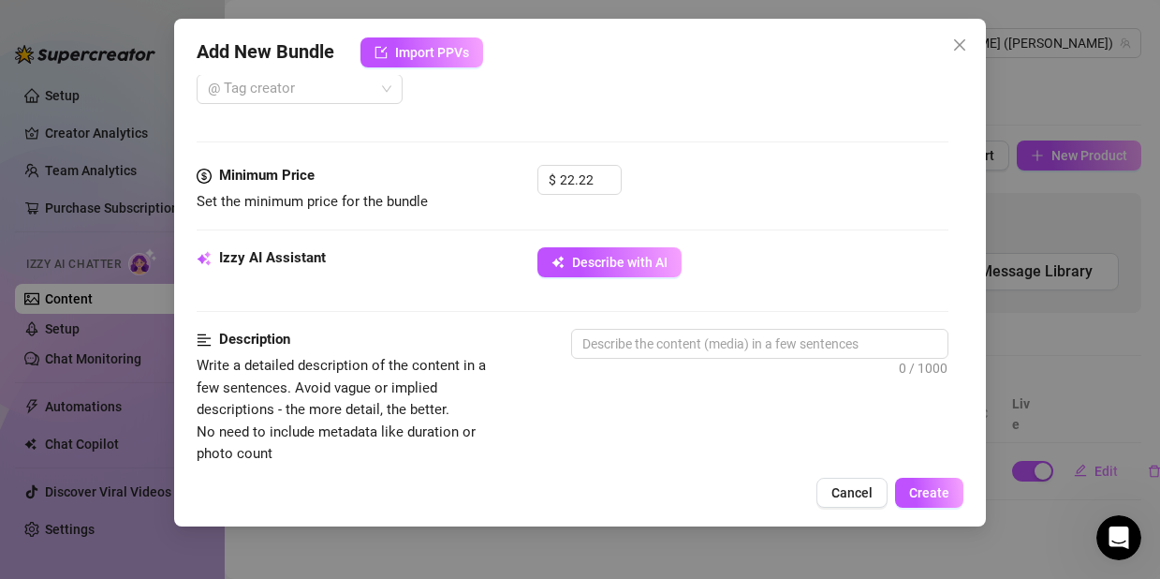
scroll to position [512, 0]
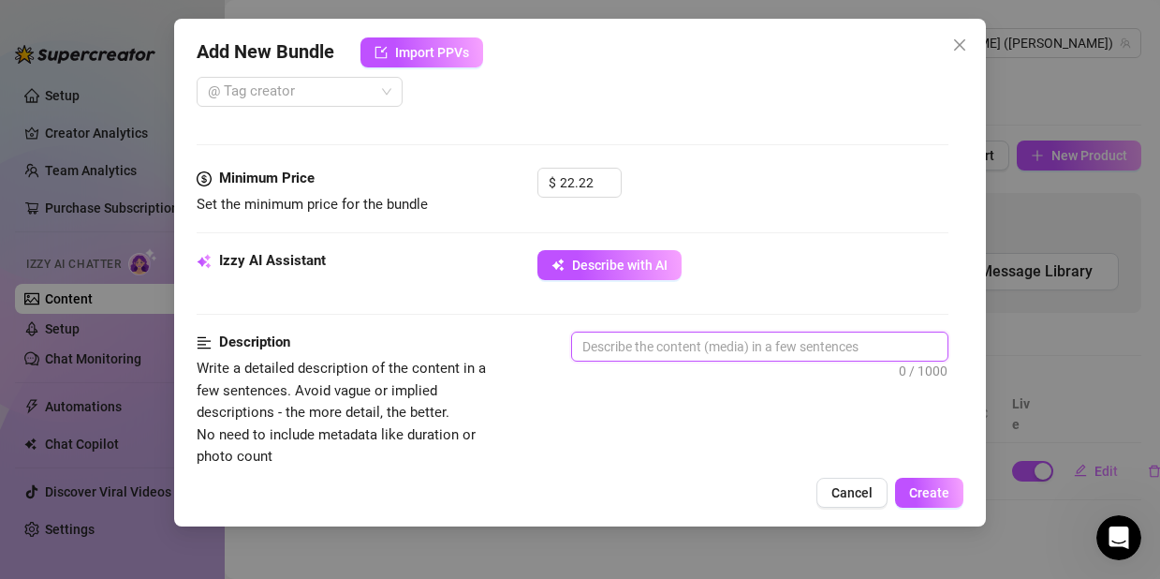
click at [636, 347] on textarea at bounding box center [759, 346] width 375 height 28
type textarea "T"
type textarea "Th"
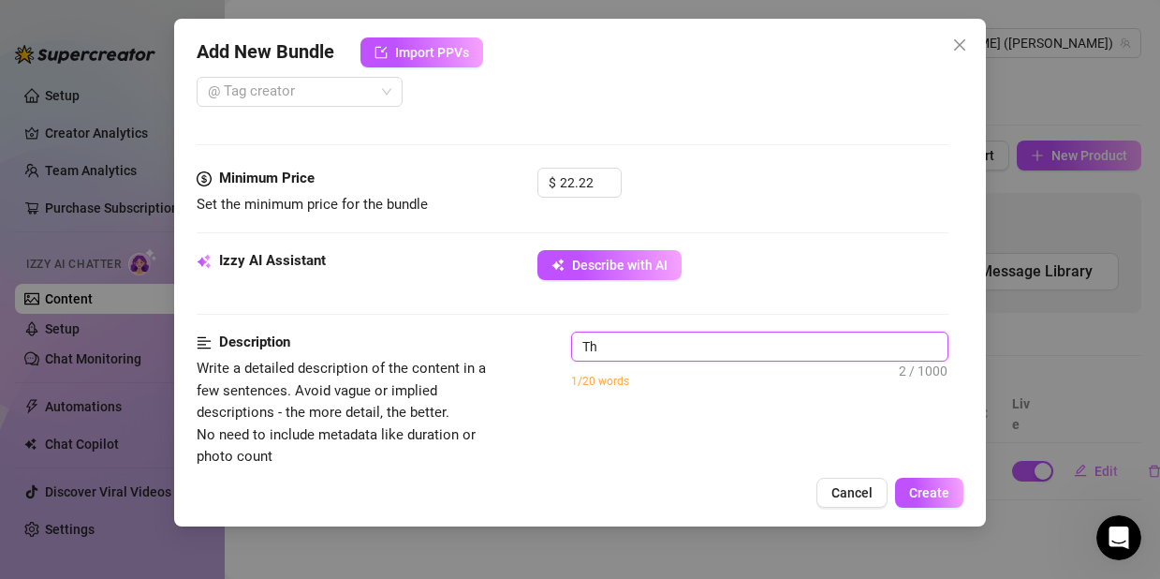
type textarea "The"
type textarea "The u"
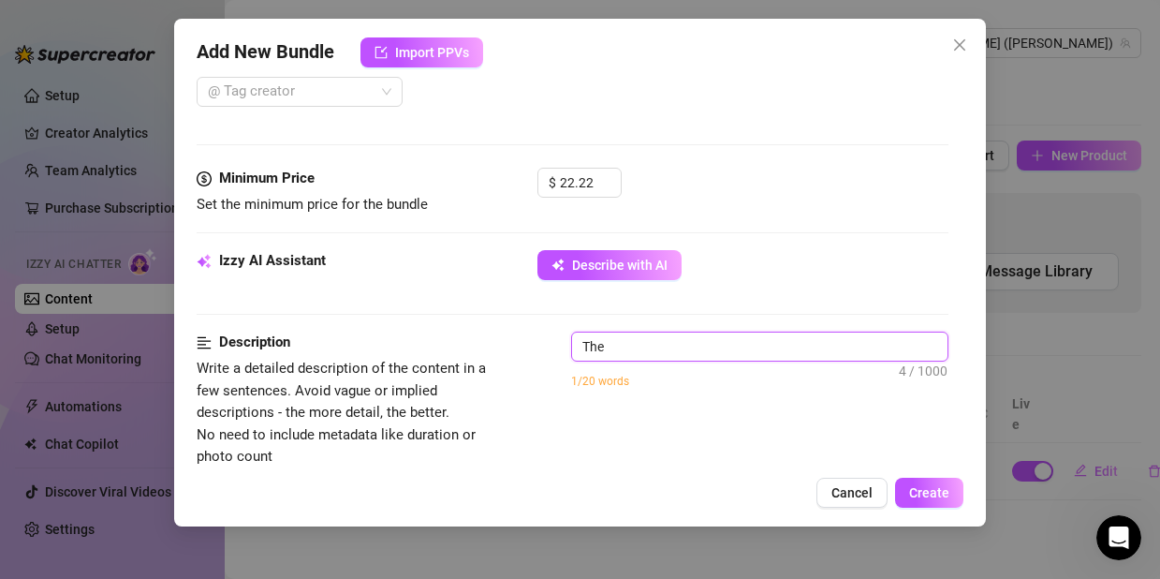
type textarea "The u"
type textarea "The ul"
type textarea "The ult"
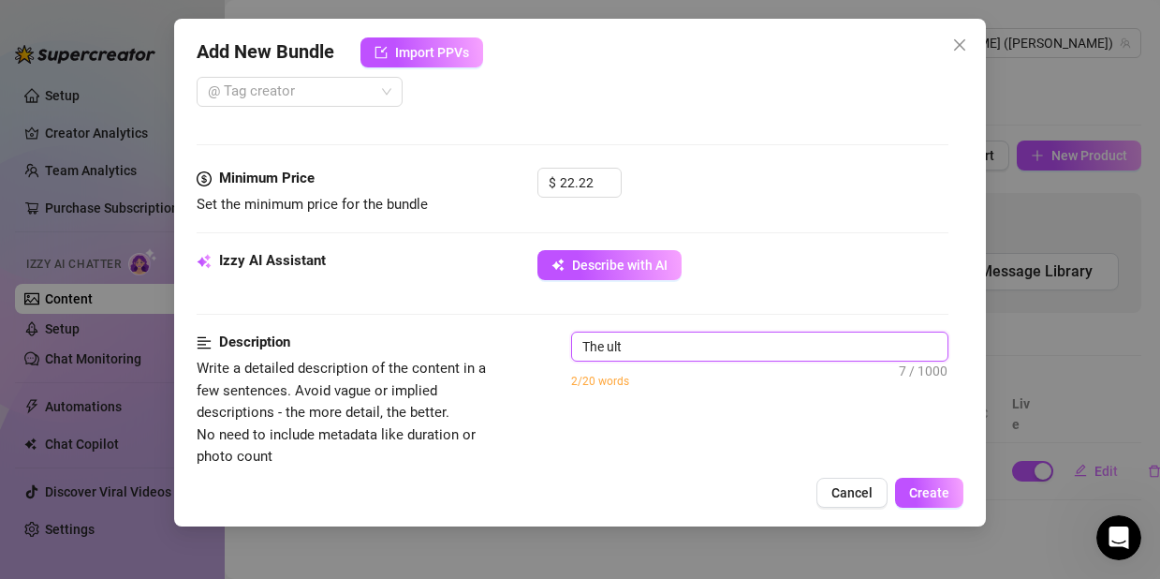
type textarea "The ulti"
type textarea "The ultim"
type textarea "The ultima"
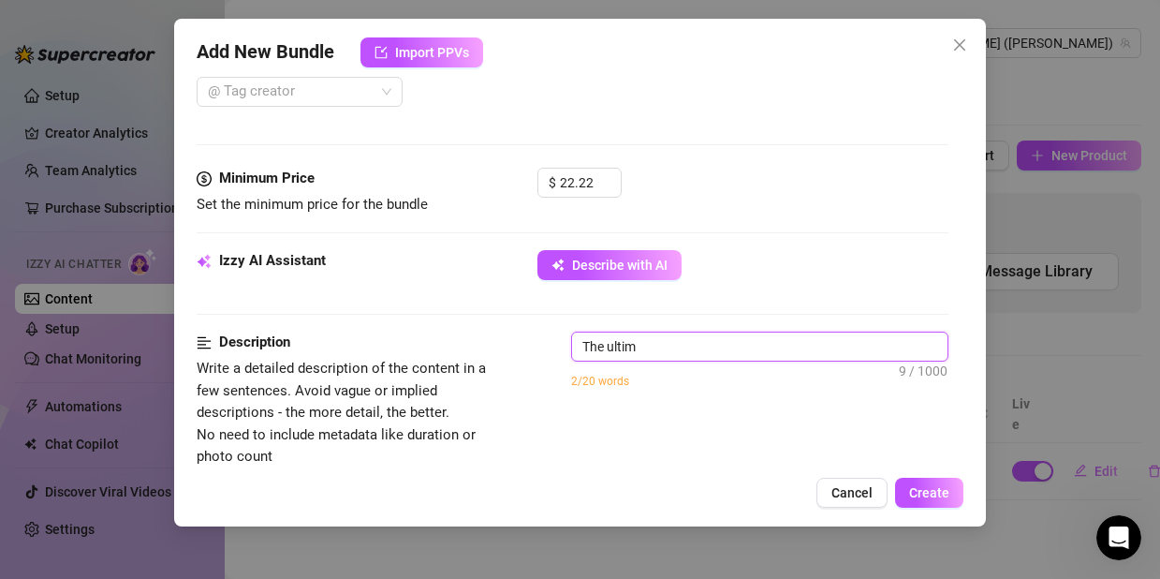
type textarea "The ultima"
type textarea "The ultimat"
type textarea "The ultimate"
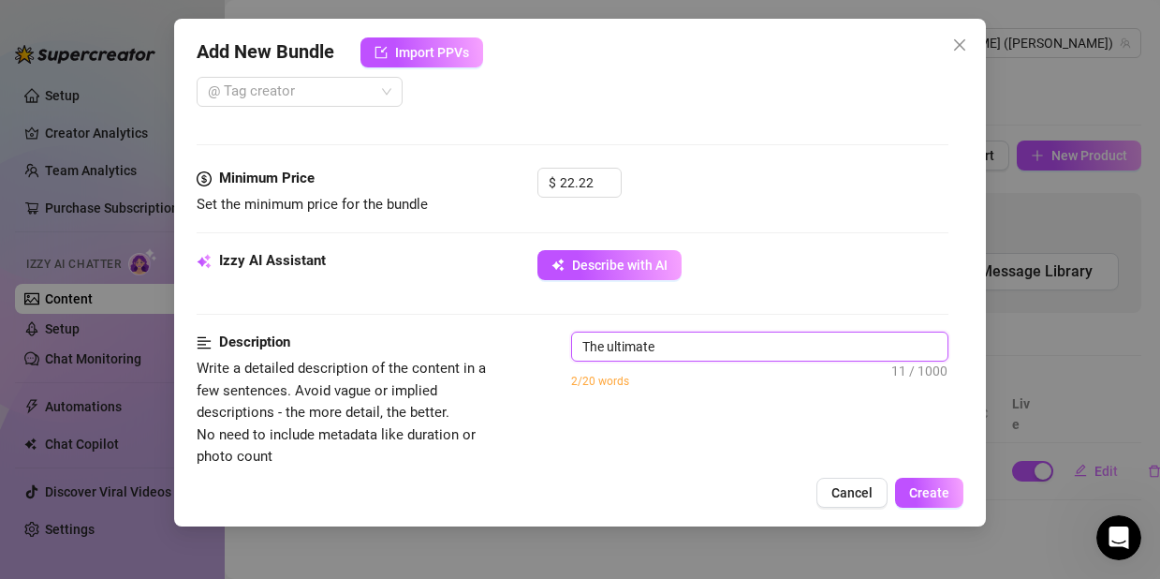
type textarea "The ultimate"
type textarea "The ultimate s"
type textarea "The ultimate st"
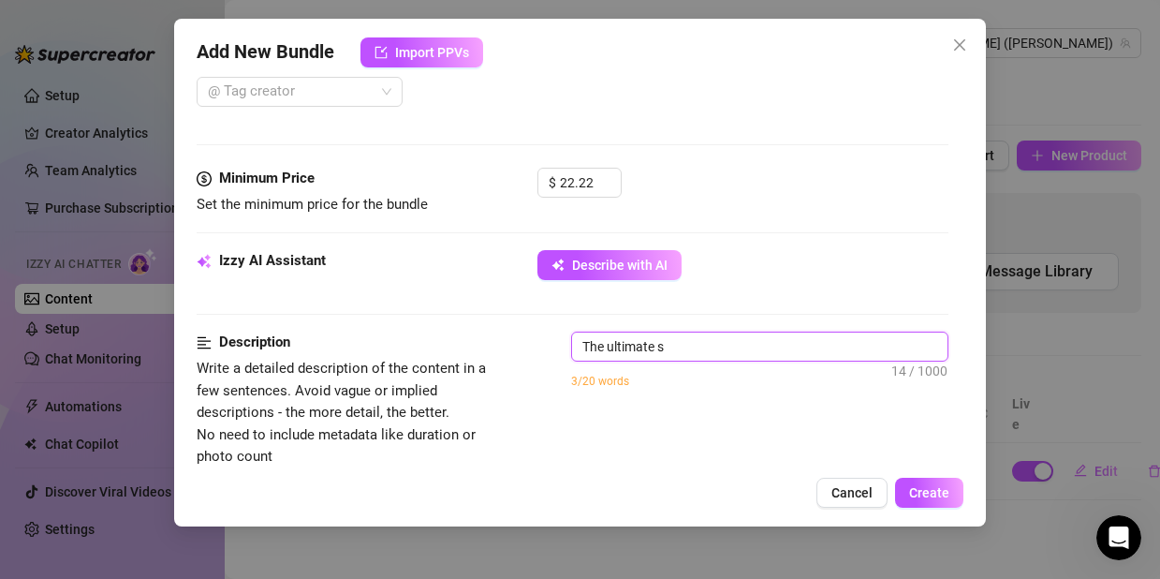
type textarea "The ultimate st"
type textarea "The ultimate str"
type textarea "The ultimate stri"
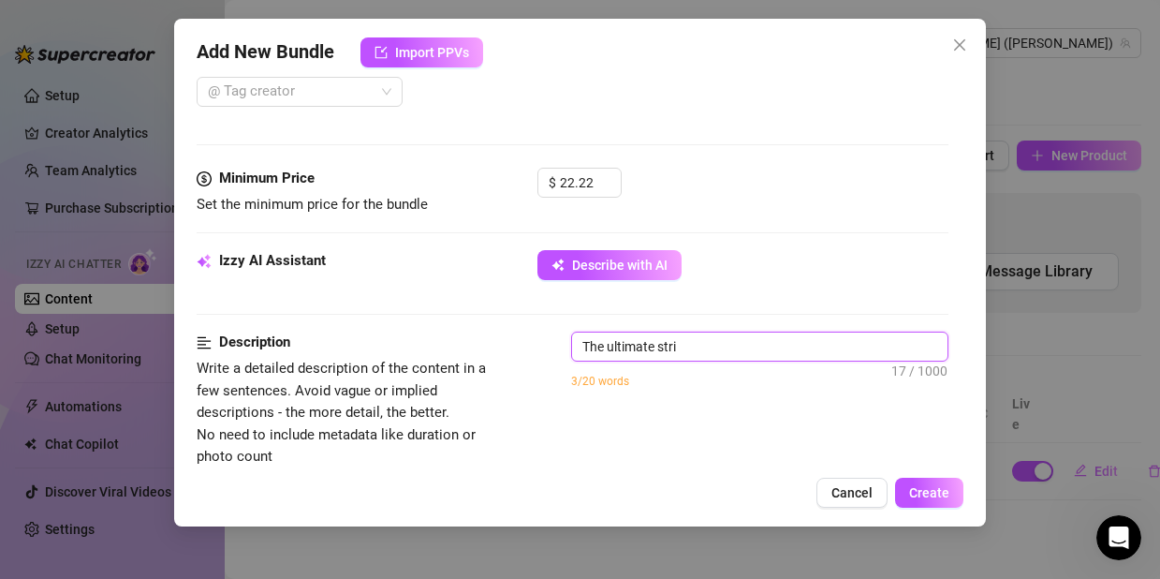
type textarea "The ultimate strip"
type textarea "The ultimate strip t"
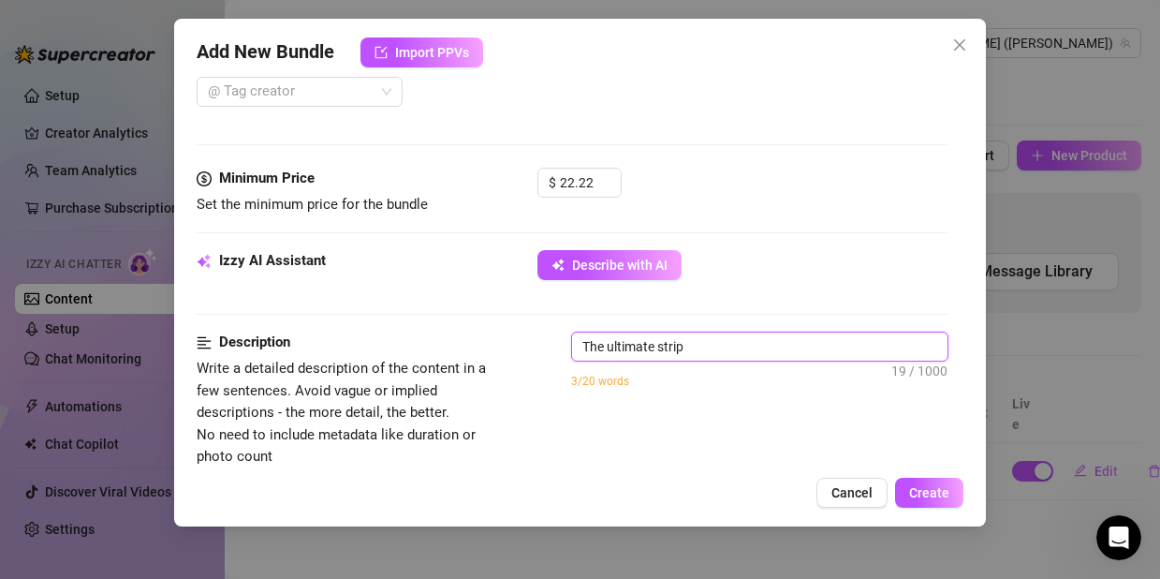
type textarea "The ultimate strip t"
type textarea "The ultimate strip te"
type textarea "The ultimate strip tea"
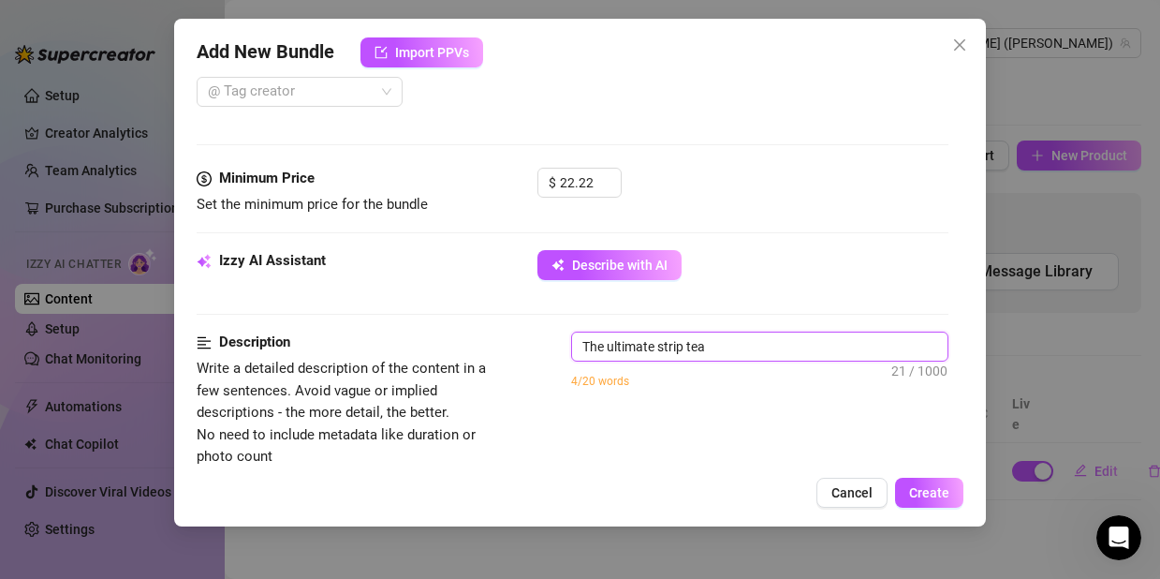
type textarea "The ultimate strip teas"
type textarea "The ultimate strip teast"
type textarea "The ultimate strip teas"
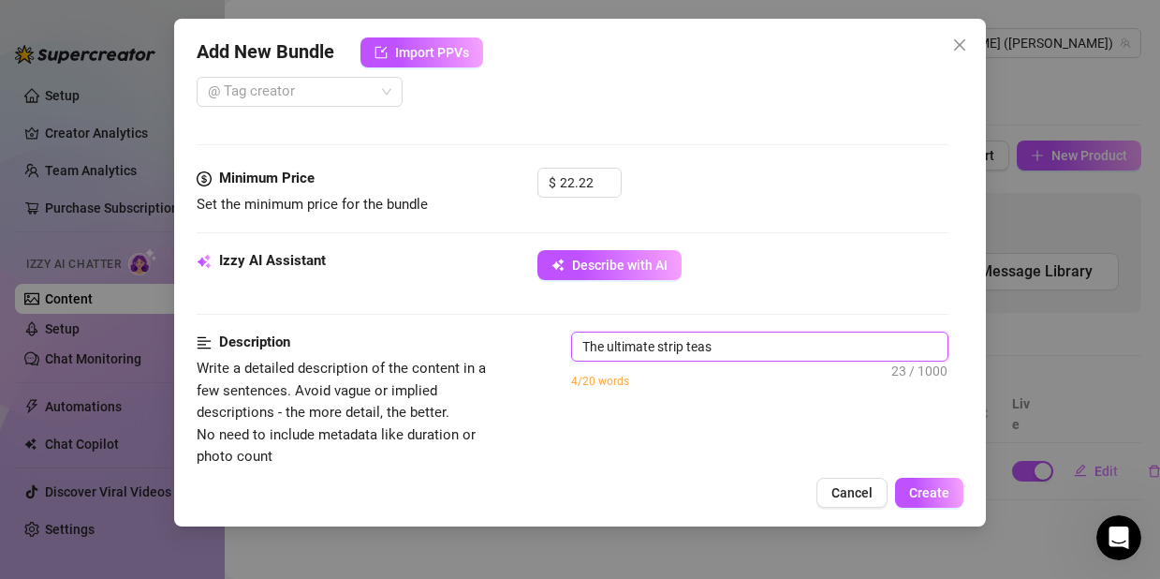
type textarea "The ultimate strip tease"
type textarea "The ultimate strip tease a"
type textarea "The ultimate strip tease an"
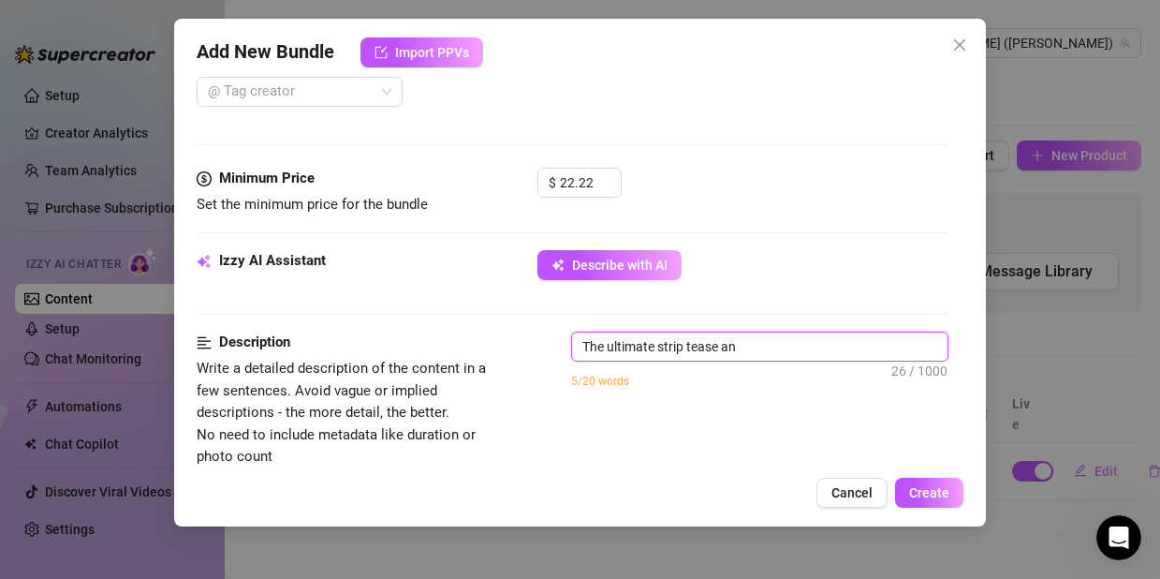
type textarea "The ultimate strip tease and"
type textarea "The ultimate strip tease and s"
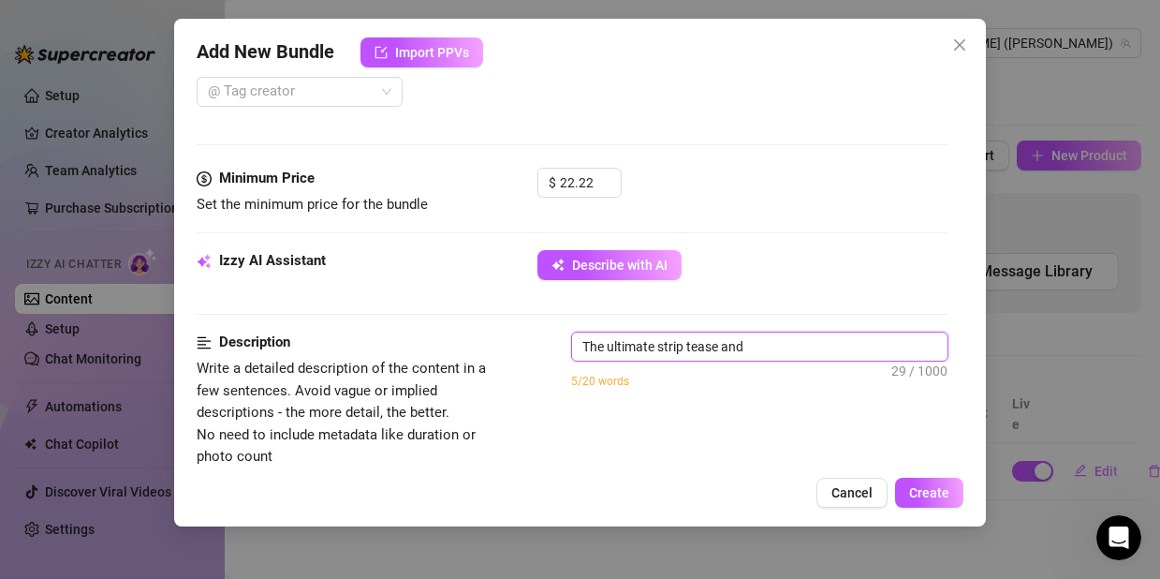
type textarea "The ultimate strip tease and s"
type textarea "The ultimate strip tease and sh"
type textarea "The ultimate strip tease and sho"
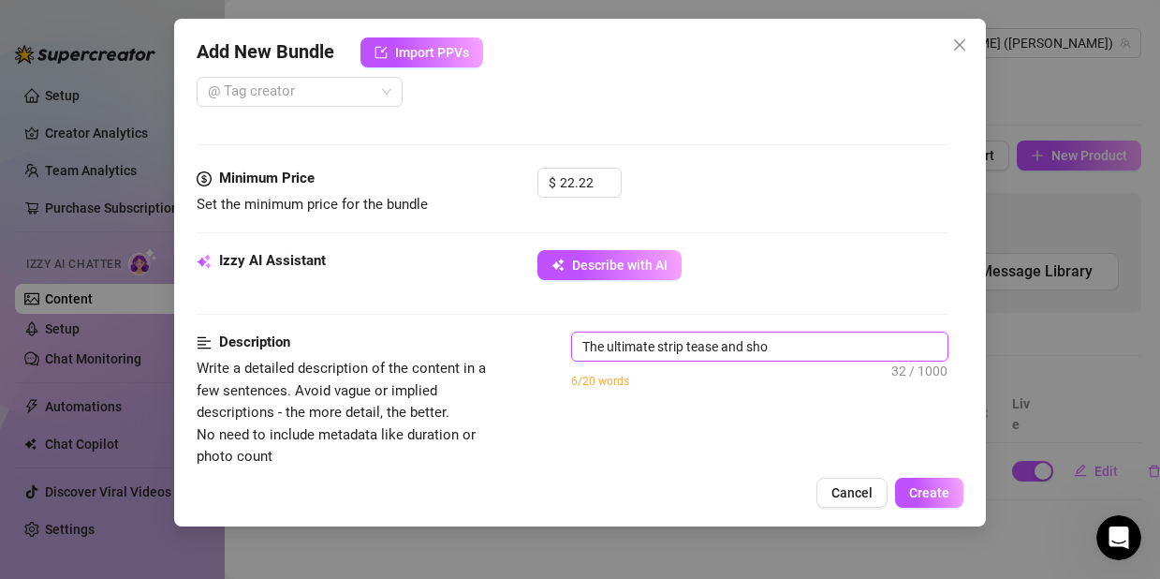
type textarea "The ultimate strip tease and show"
type textarea "The ultimate strip tease and showi"
type textarea "The ultimate strip tease and showin"
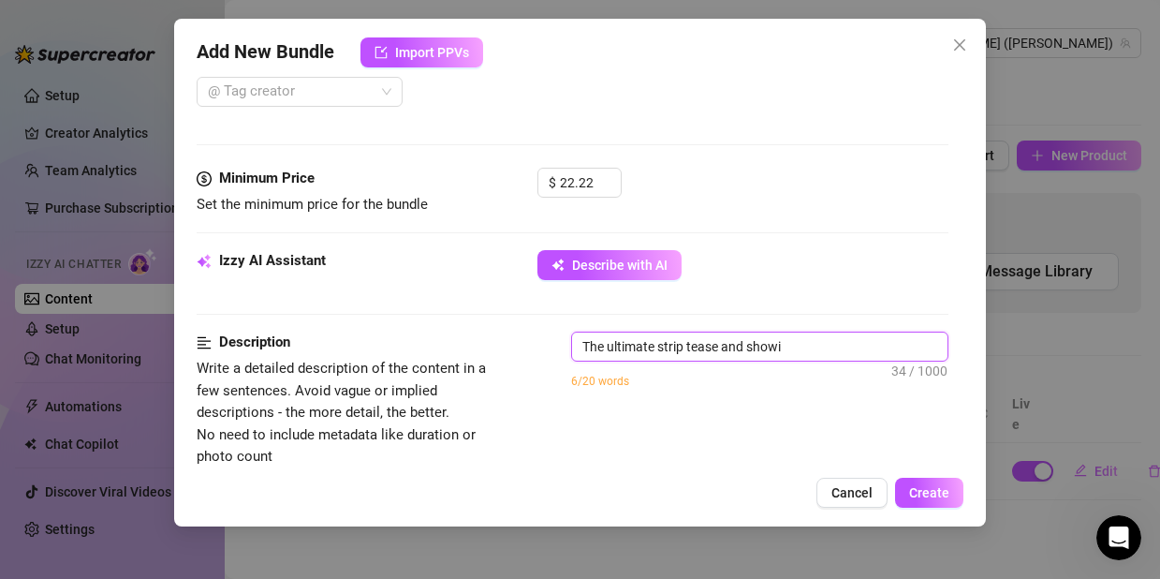
type textarea "The ultimate strip tease and showin"
type textarea "The ultimate strip tease and showing"
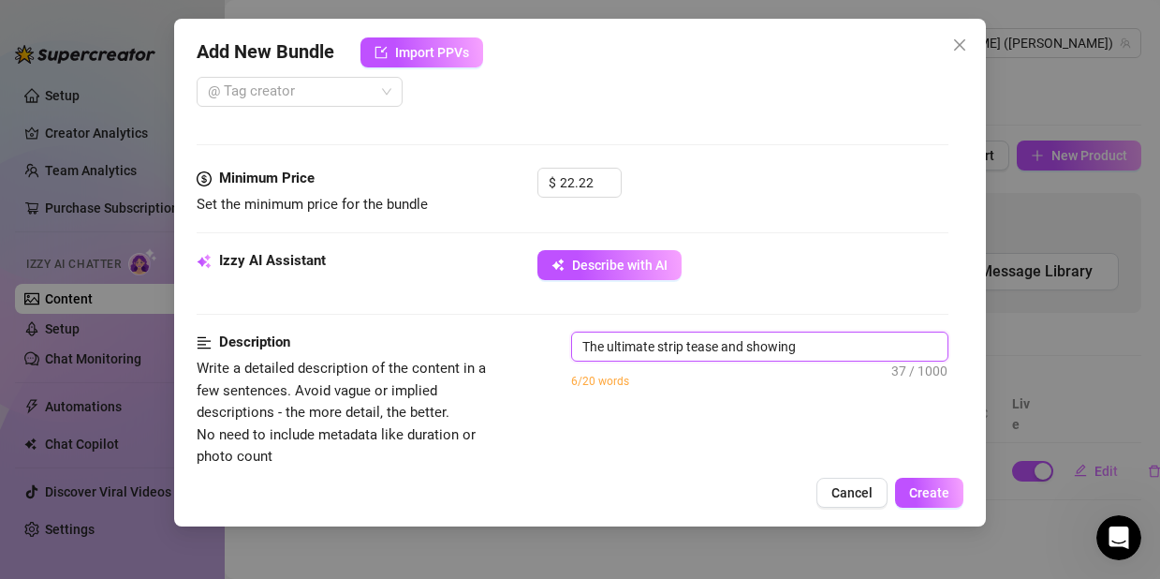
type textarea "The ultimate strip tease and showing o"
type textarea "The ultimate strip tease and showing of"
type textarea "The ultimate strip tease and showing off"
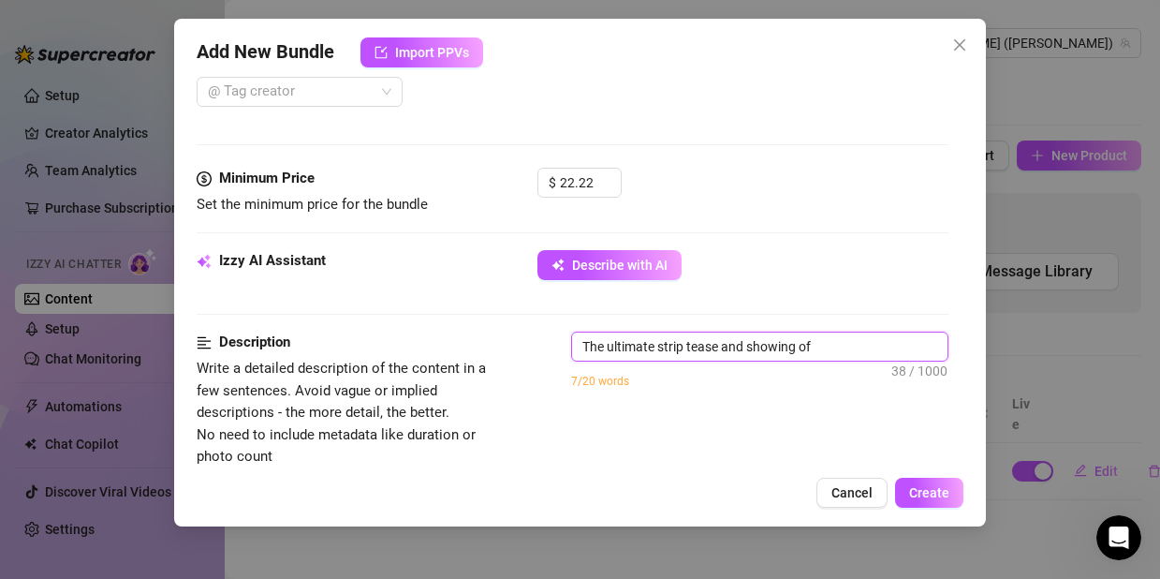
type textarea "The ultimate strip tease and showing off"
type textarea "The ultimate strip tease and showing off m"
type textarea "The ultimate strip tease and showing off my"
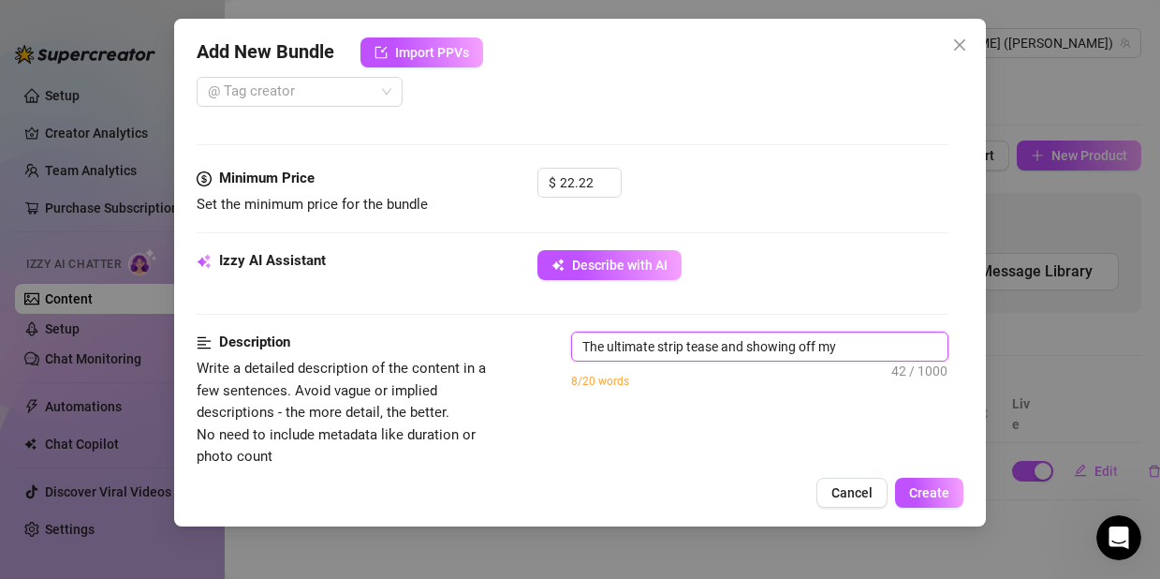
type textarea "The ultimate strip tease and showing off my"
type textarea "The ultimate strip tease and showing off m"
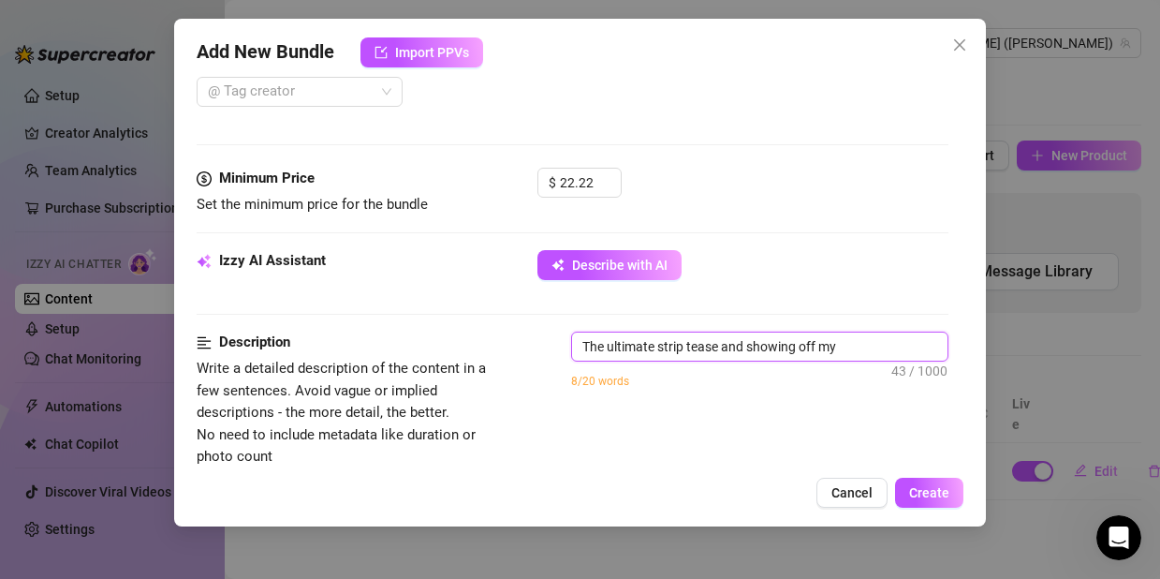
type textarea "The ultimate strip tease and showing off m"
type textarea "The ultimate strip tease and showing off"
type textarea "The ultimate strip tease and showing off m"
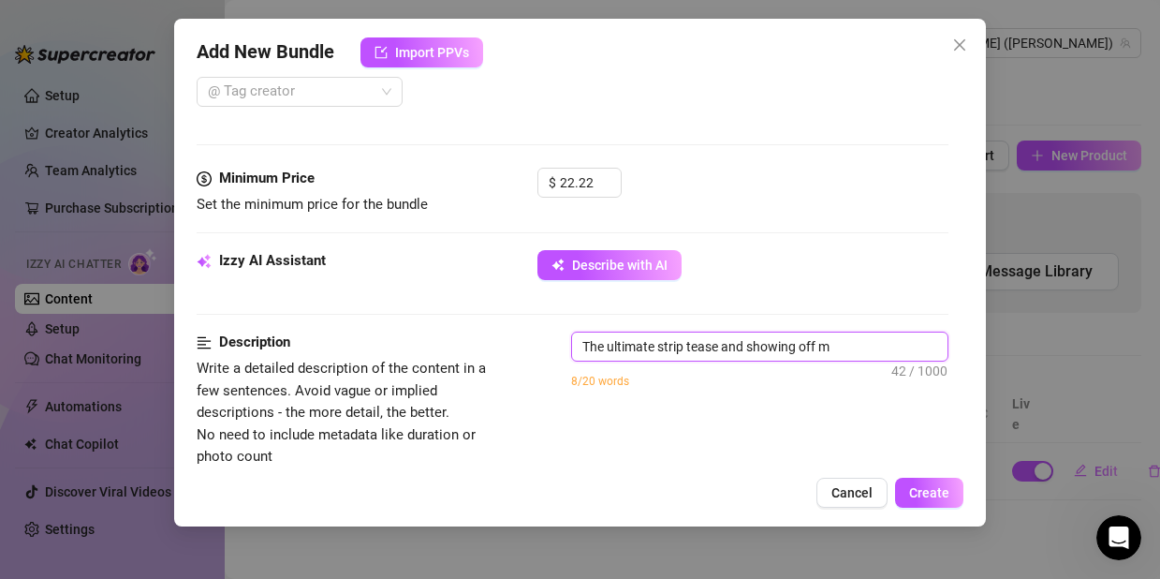
type textarea "The ultimate strip tease and showing off my"
type textarea "The ultimate strip tease and showing off my l"
type textarea "The ultimate strip tease and showing off my"
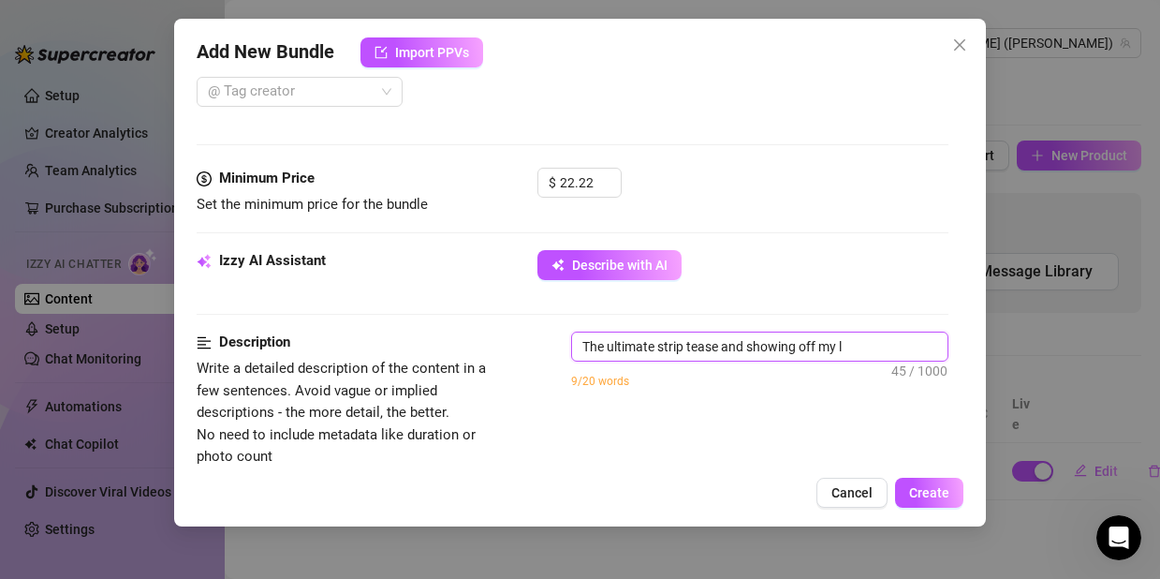
type textarea "The ultimate strip tease and showing off my"
type textarea "The ultimate strip tease and showing off my p"
type textarea "The ultimate strip tease and showing off my pi"
type textarea "The ultimate strip tease and showing off my pio"
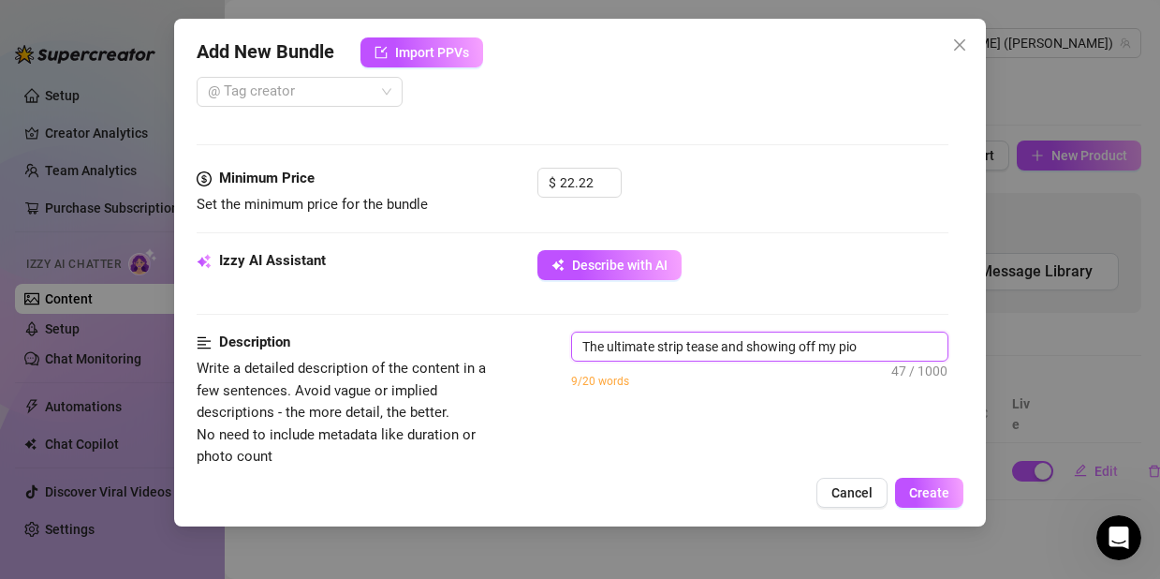
type textarea "The ultimate strip tease and showing off my pi"
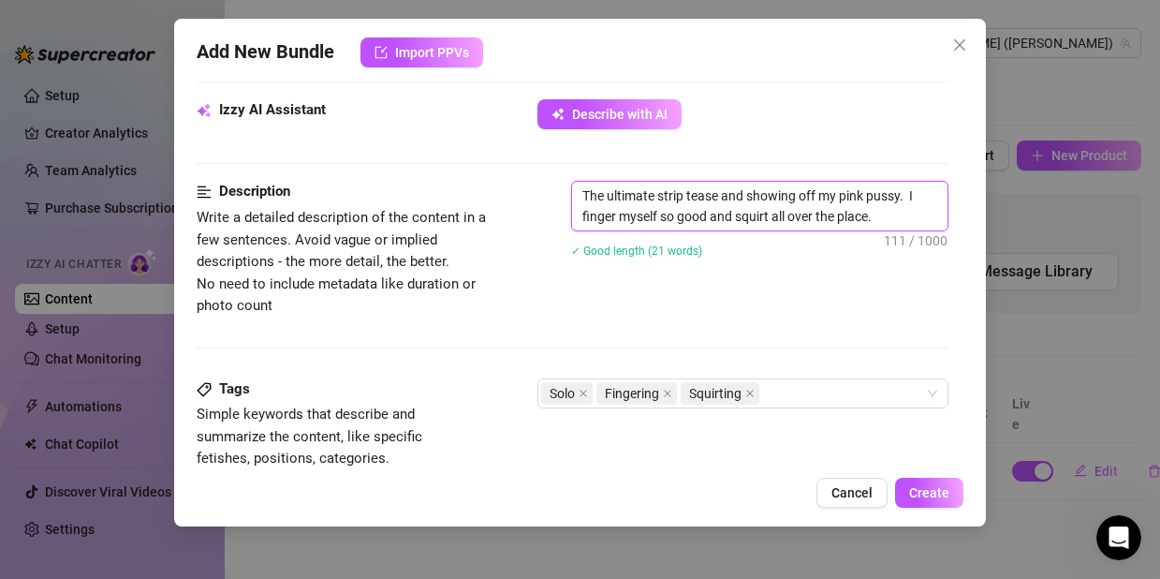
scroll to position [1208, 0]
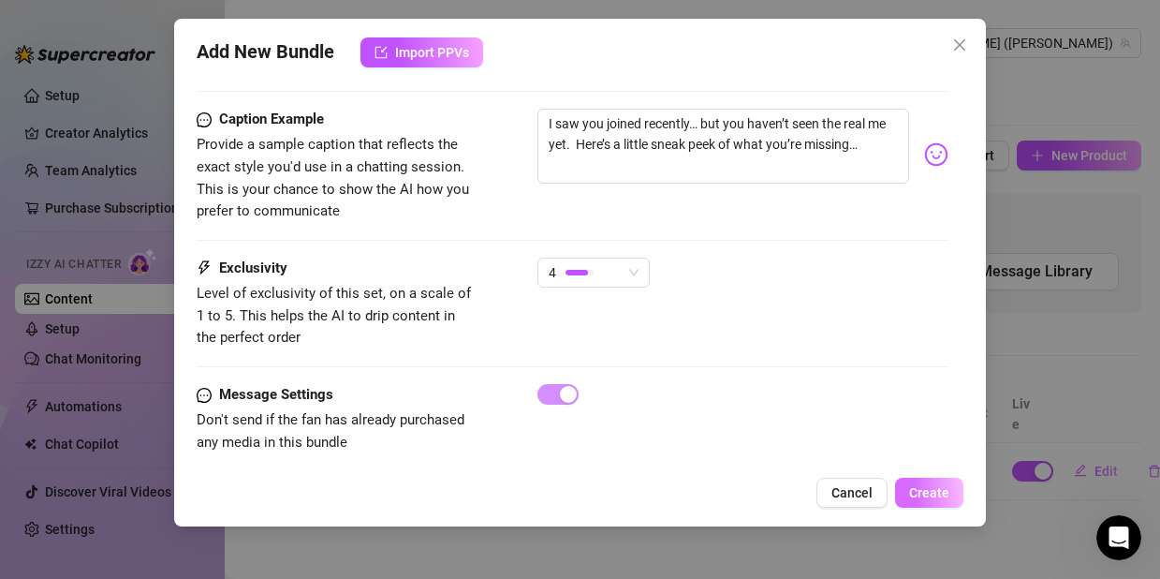
click at [954, 500] on button "Create" at bounding box center [929, 493] width 68 height 30
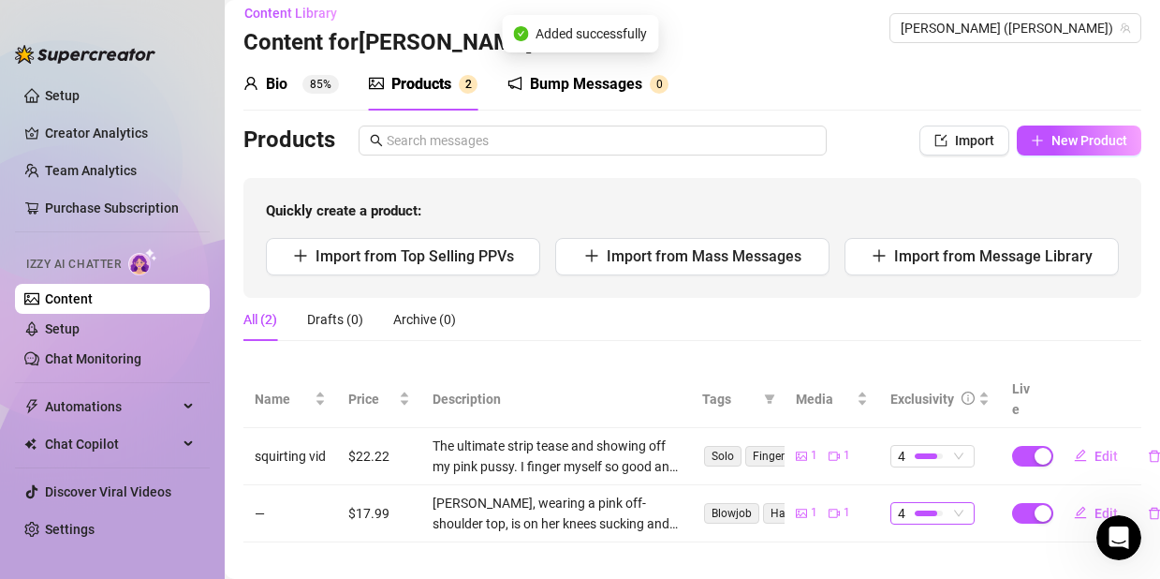
scroll to position [27, 0]
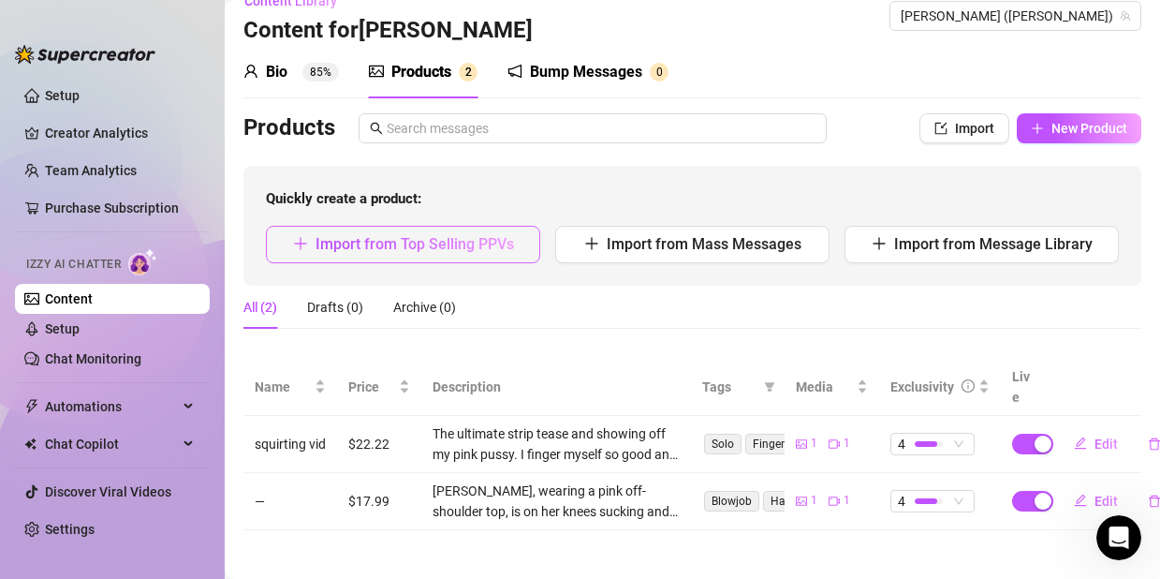
click at [350, 241] on span "Import from Top Selling PPVs" at bounding box center [415, 244] width 199 height 18
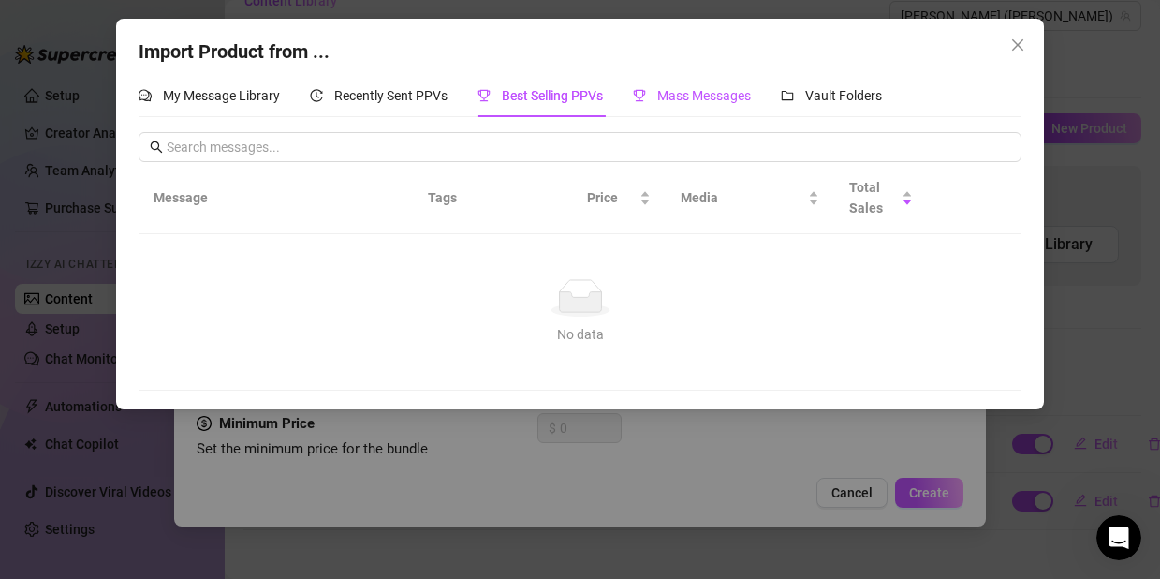
click at [670, 96] on span "Mass Messages" at bounding box center [704, 95] width 94 height 15
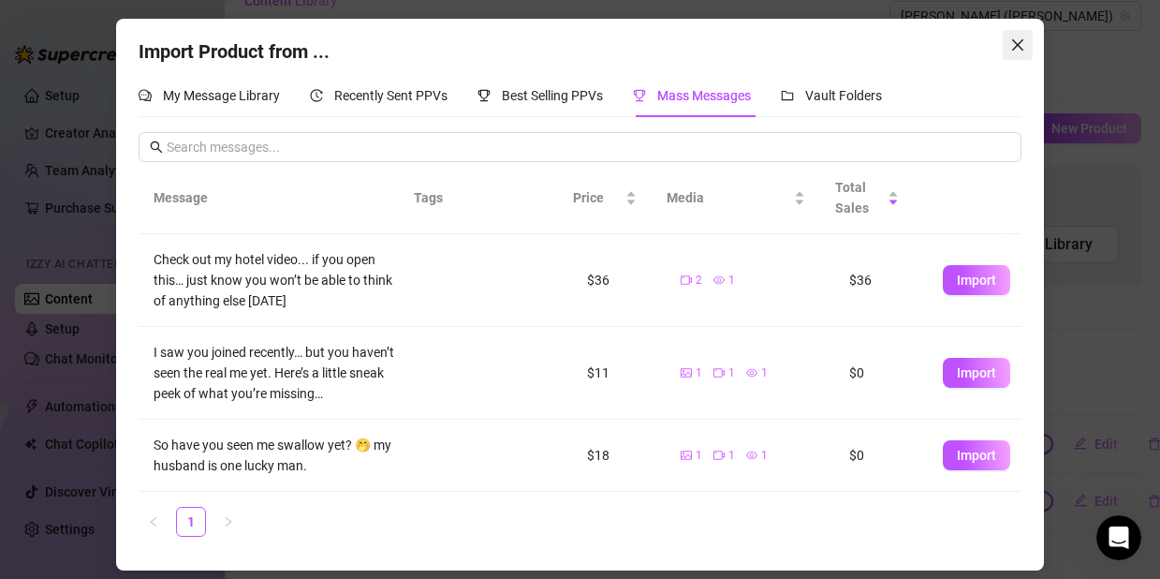
click at [1016, 46] on icon "close" at bounding box center [1017, 44] width 11 height 11
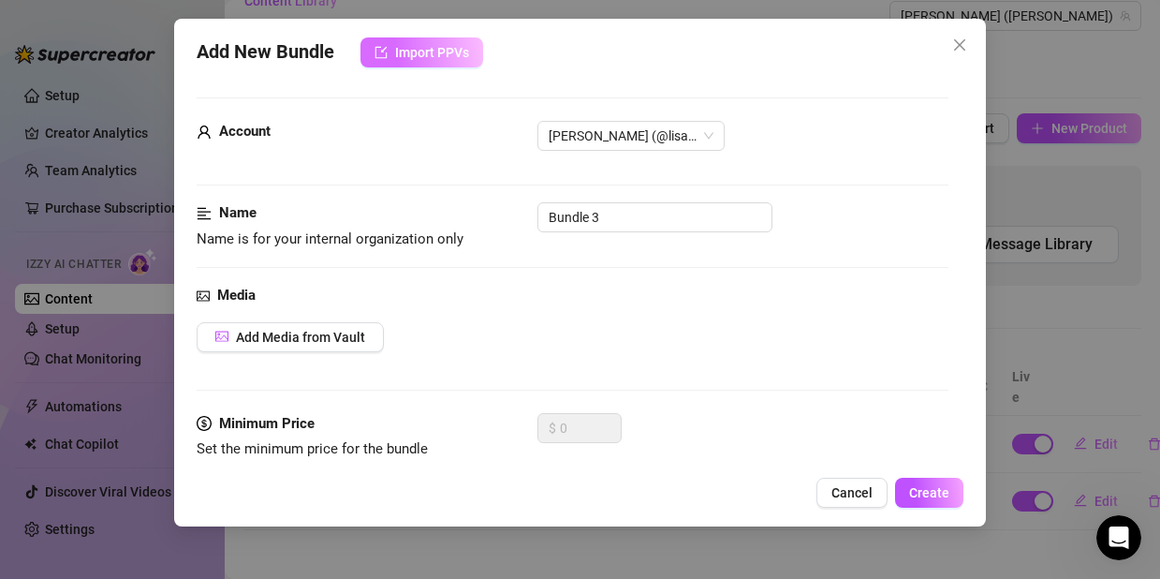
click at [419, 49] on span "Import PPVs" at bounding box center [432, 52] width 74 height 15
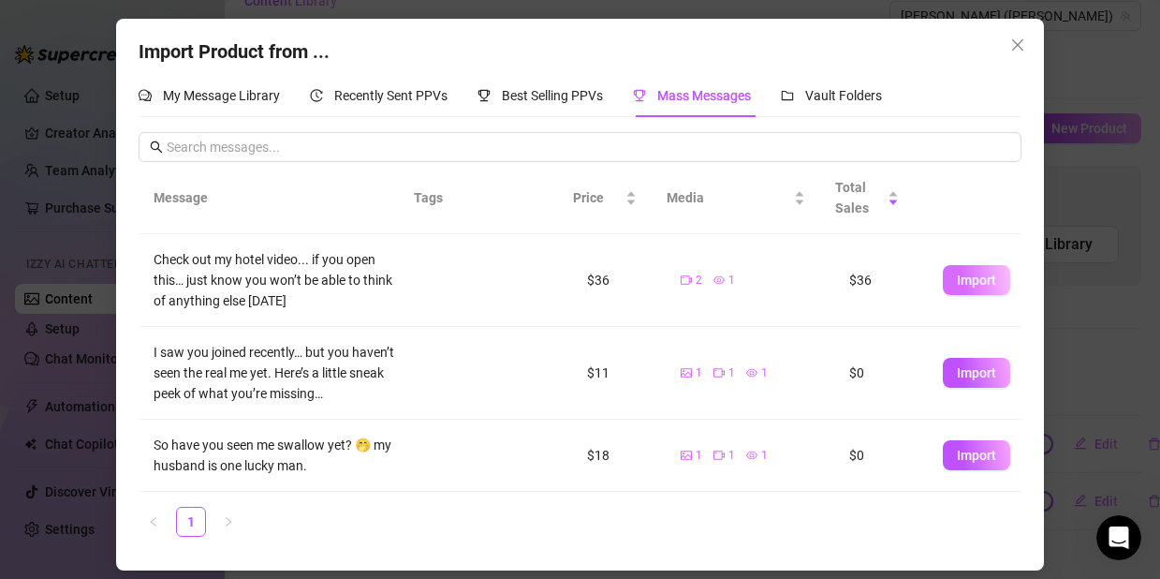
click at [958, 295] on button "Import" at bounding box center [976, 280] width 67 height 30
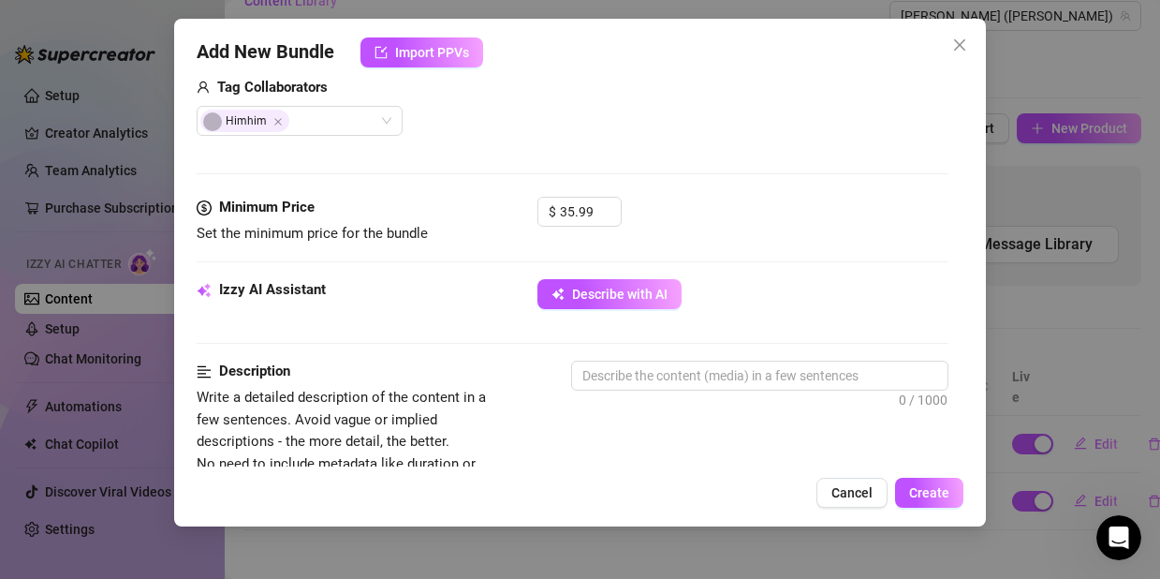
scroll to position [567, 0]
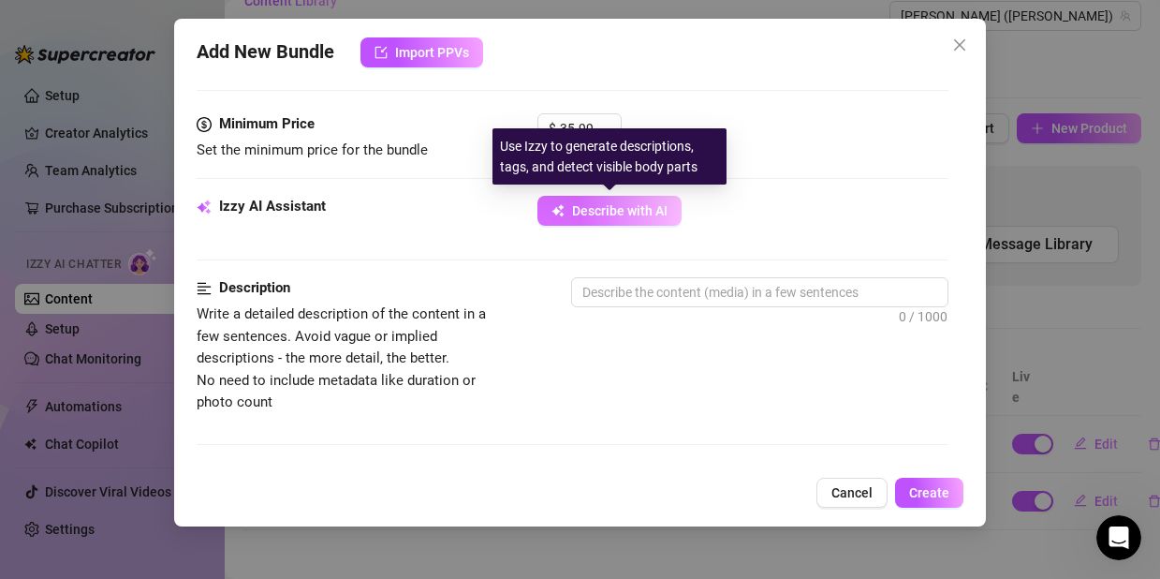
click at [577, 224] on button "Describe with AI" at bounding box center [609, 211] width 144 height 30
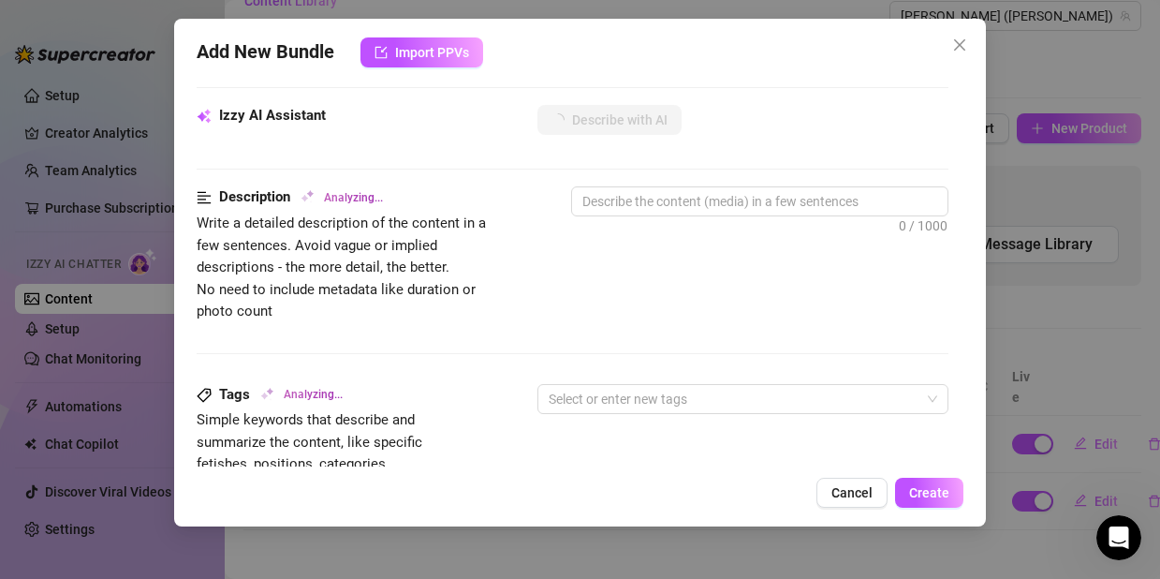
scroll to position [1208, 0]
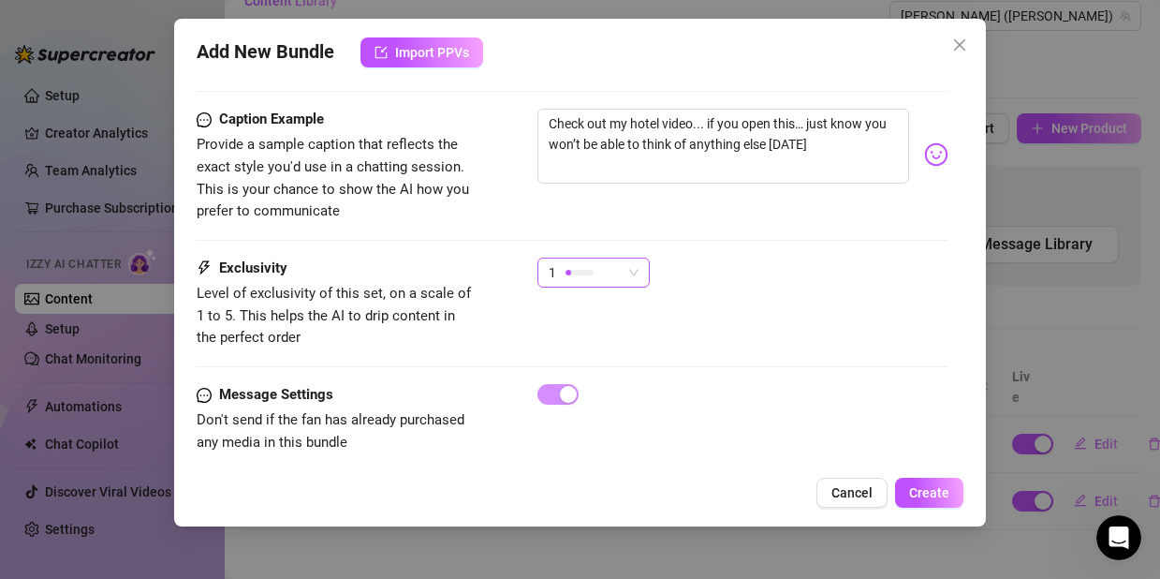
click at [582, 270] on div at bounding box center [580, 273] width 28 height 6
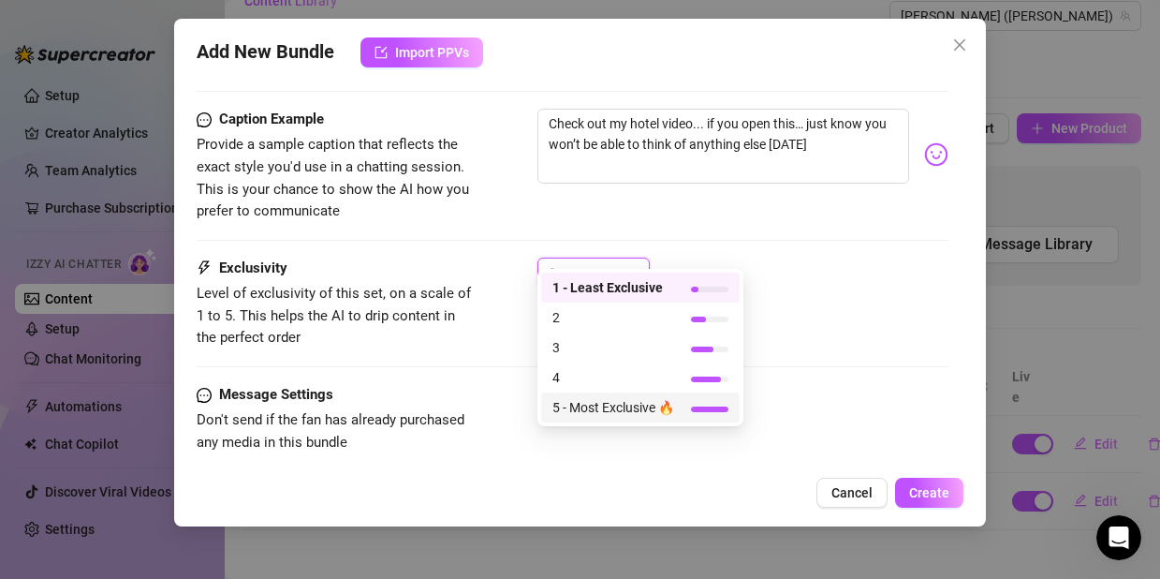
click at [634, 401] on span "5 - Most Exclusive 🔥" at bounding box center [613, 407] width 122 height 21
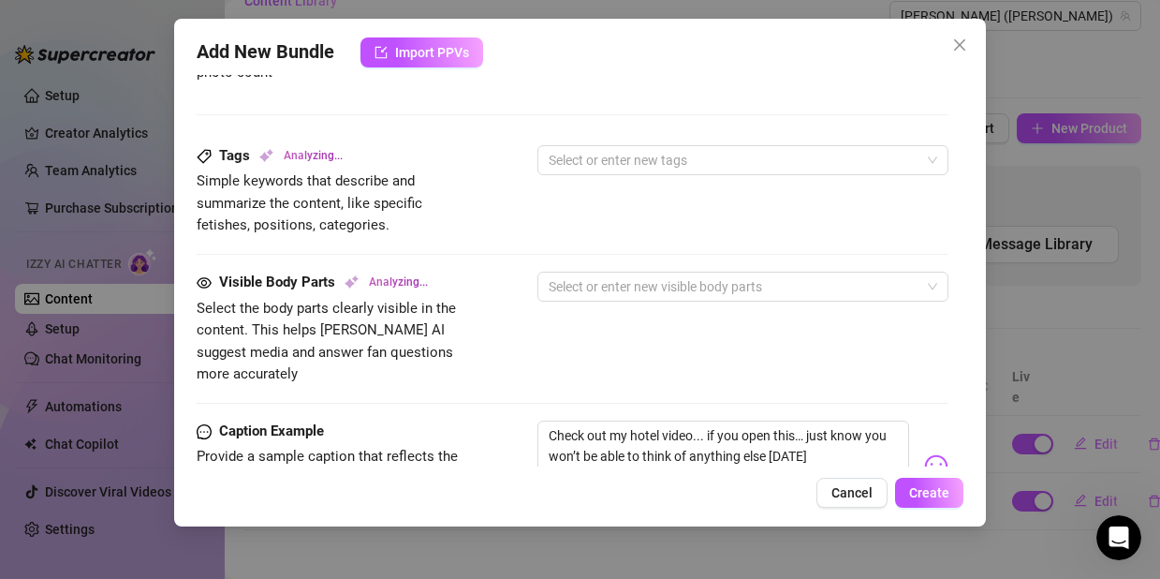
scroll to position [973, 0]
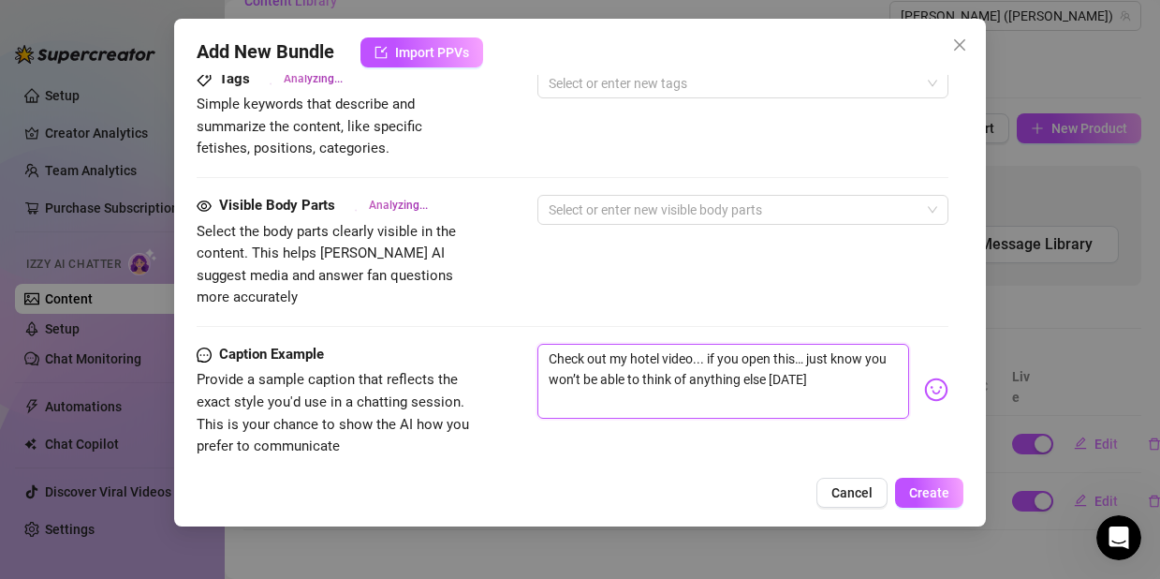
click at [850, 358] on textarea "Check out my hotel video... if you open this… just know you won’t be able to th…" at bounding box center [723, 381] width 372 height 75
drag, startPoint x: 707, startPoint y: 385, endPoint x: 661, endPoint y: 381, distance: 46.0
click at [661, 381] on textarea "Check out my hotel video... if you open this… just know you won’t be able to th…" at bounding box center [723, 381] width 372 height 75
paste textarea "ateur"
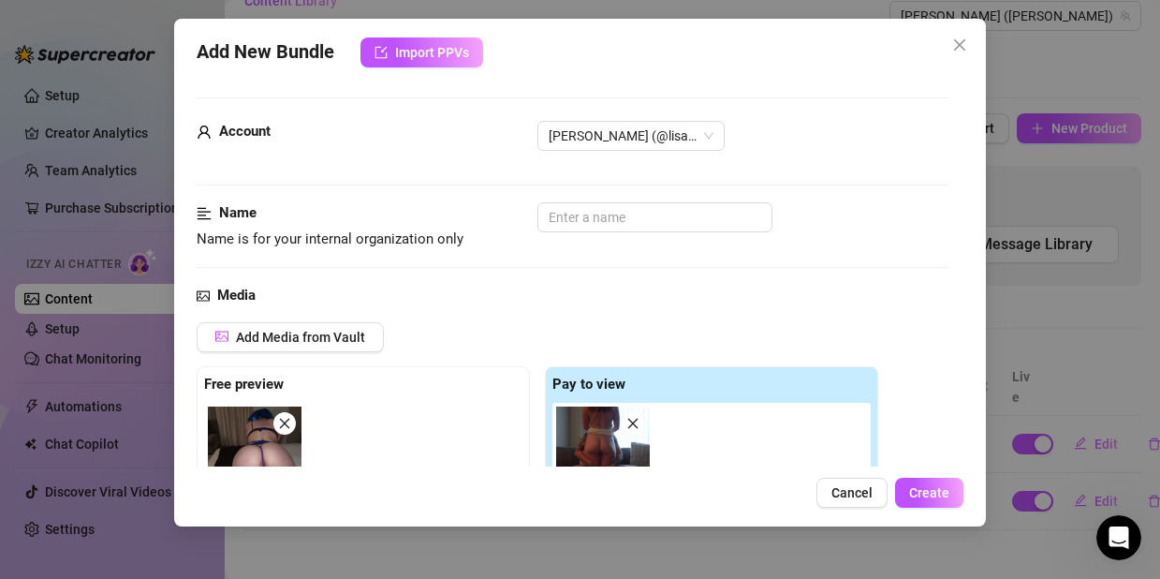
scroll to position [419, 0]
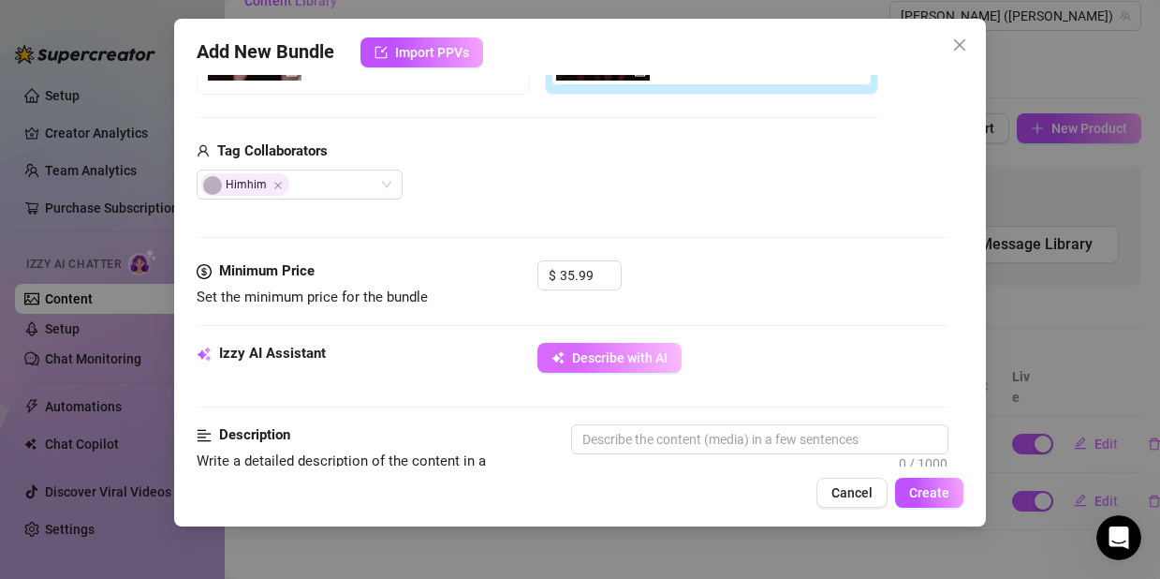
click at [636, 362] on span "Describe with AI" at bounding box center [620, 357] width 96 height 15
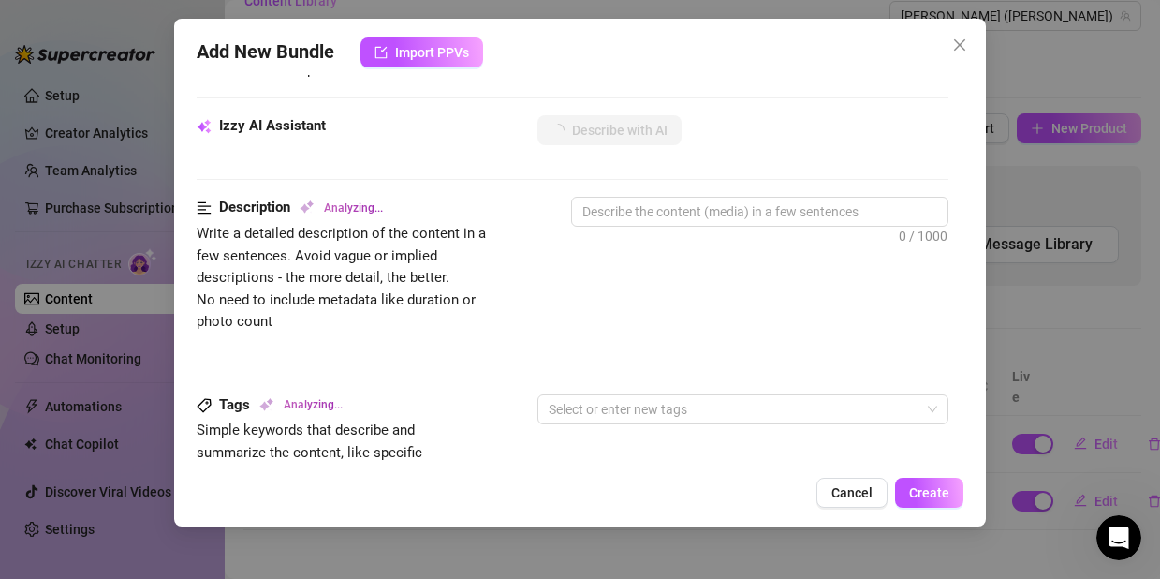
scroll to position [751, 0]
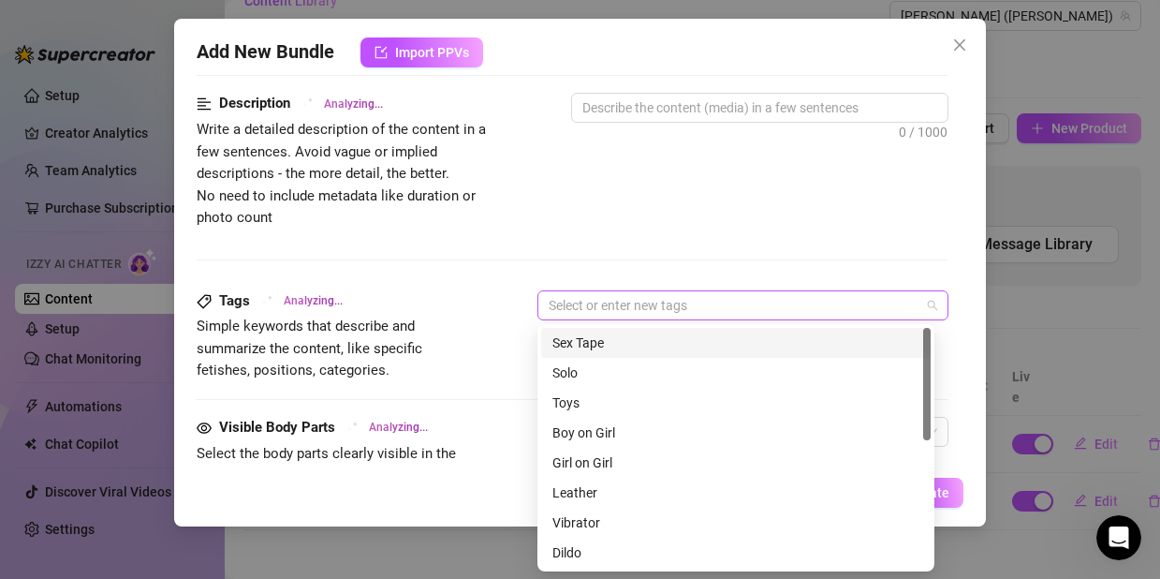
click at [640, 294] on div at bounding box center [733, 305] width 384 height 26
click at [602, 347] on div "Sex Tape" at bounding box center [735, 342] width 367 height 21
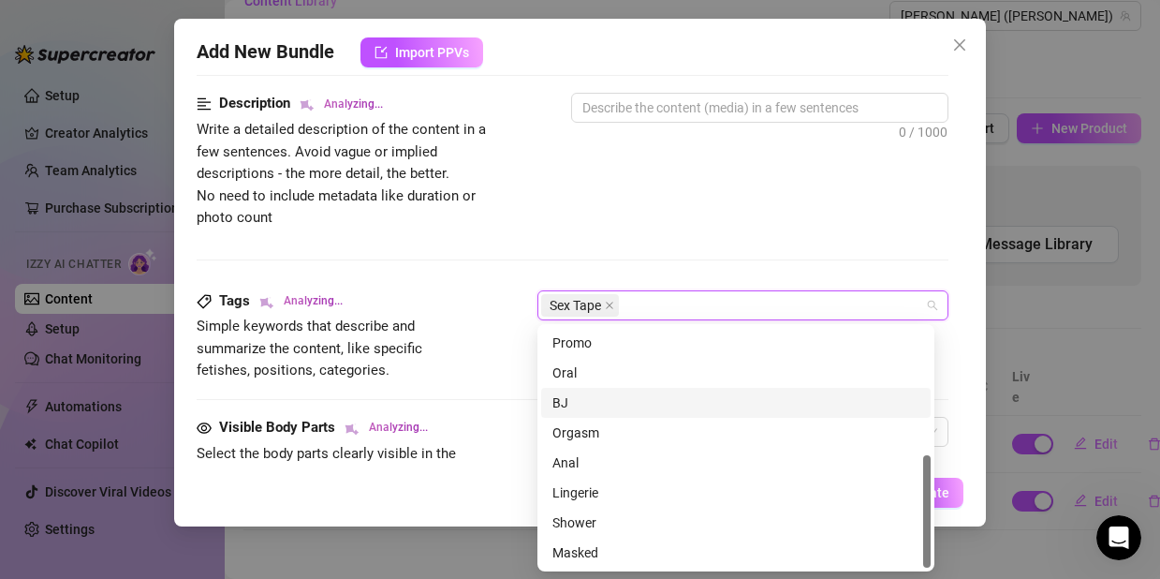
scroll to position [0, 0]
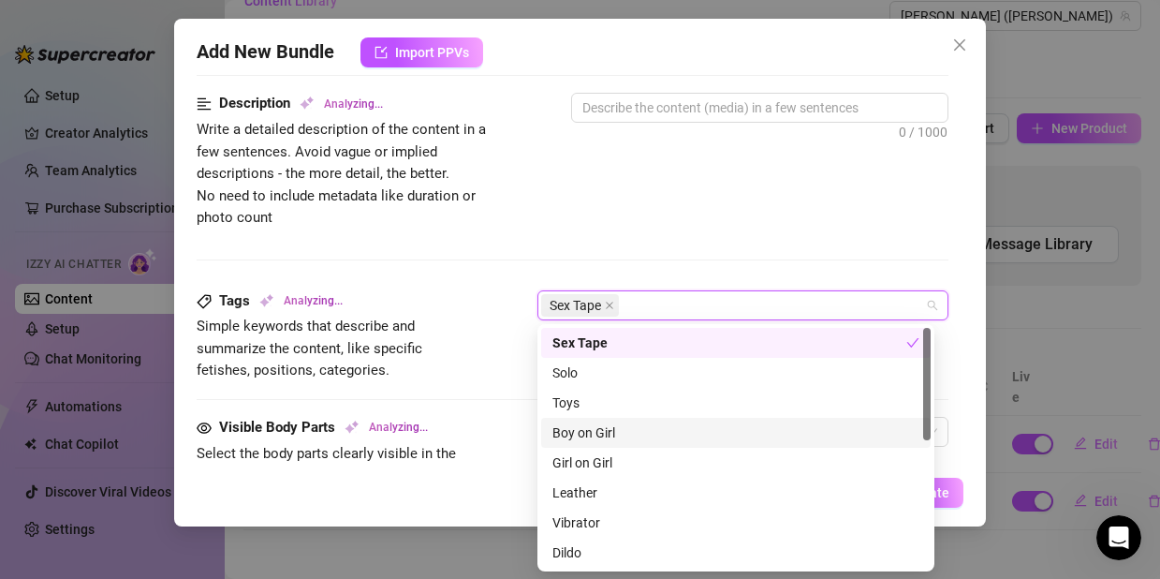
click at [584, 426] on div "Boy on Girl" at bounding box center [735, 432] width 367 height 21
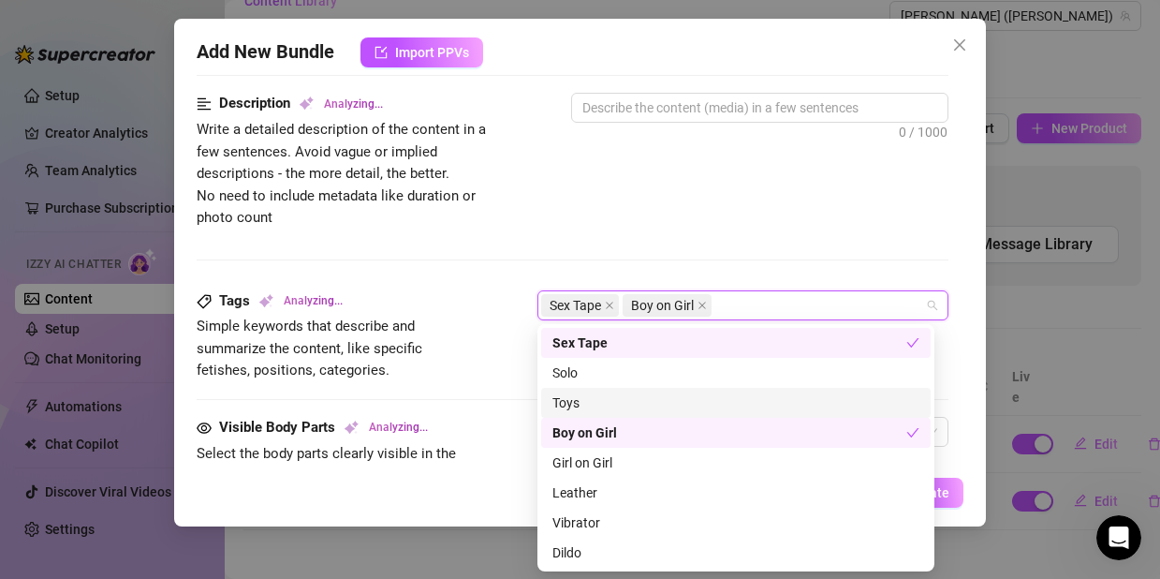
click at [592, 391] on div "Toys" at bounding box center [736, 403] width 390 height 30
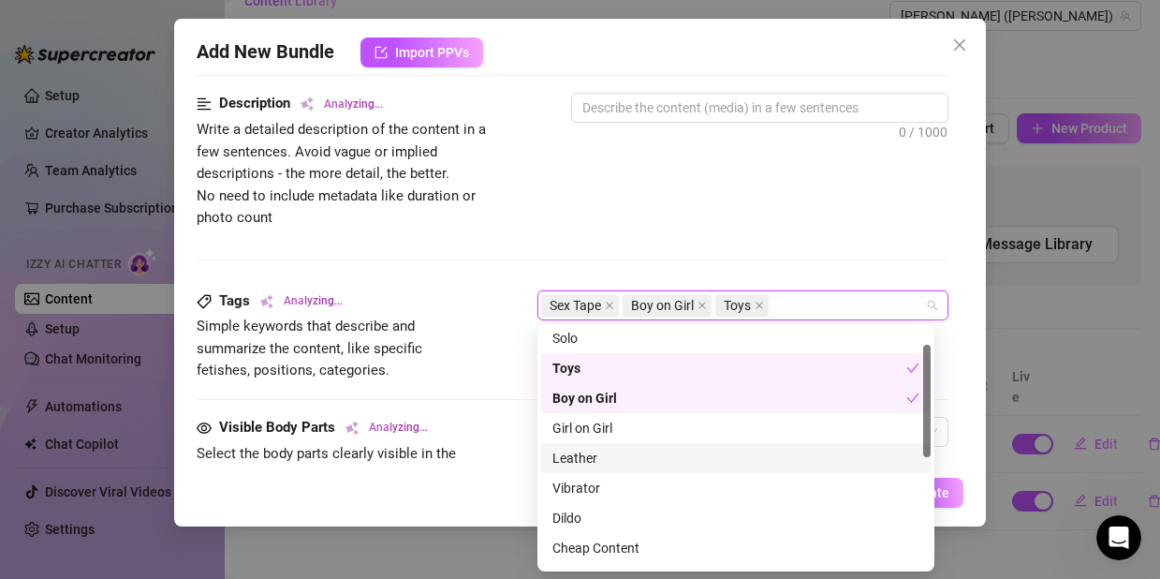
scroll to position [77, 0]
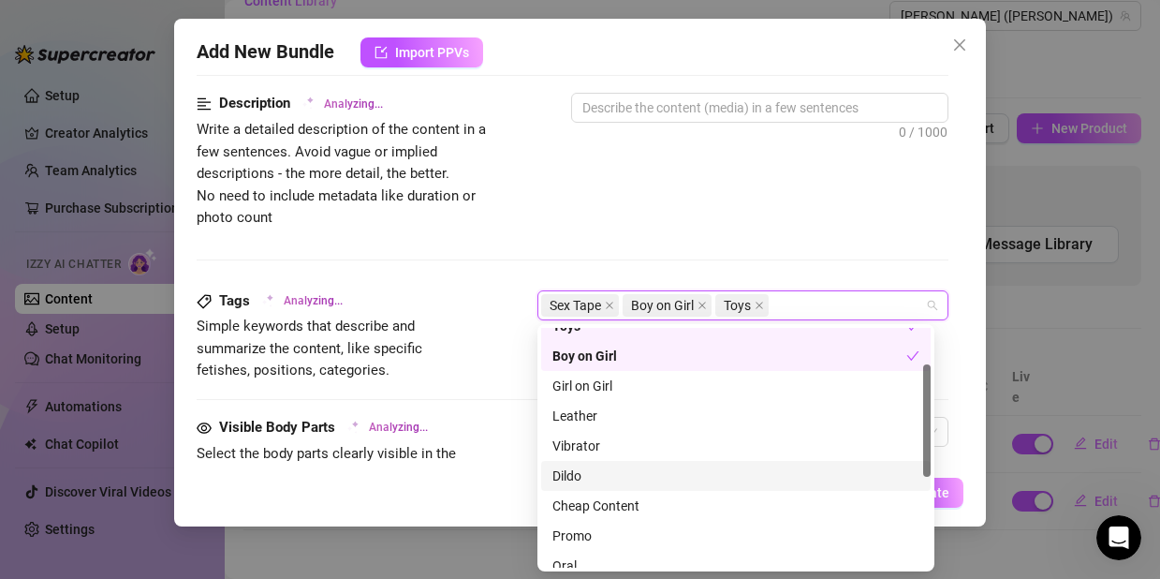
click at [592, 484] on div "Dildo" at bounding box center [735, 475] width 367 height 21
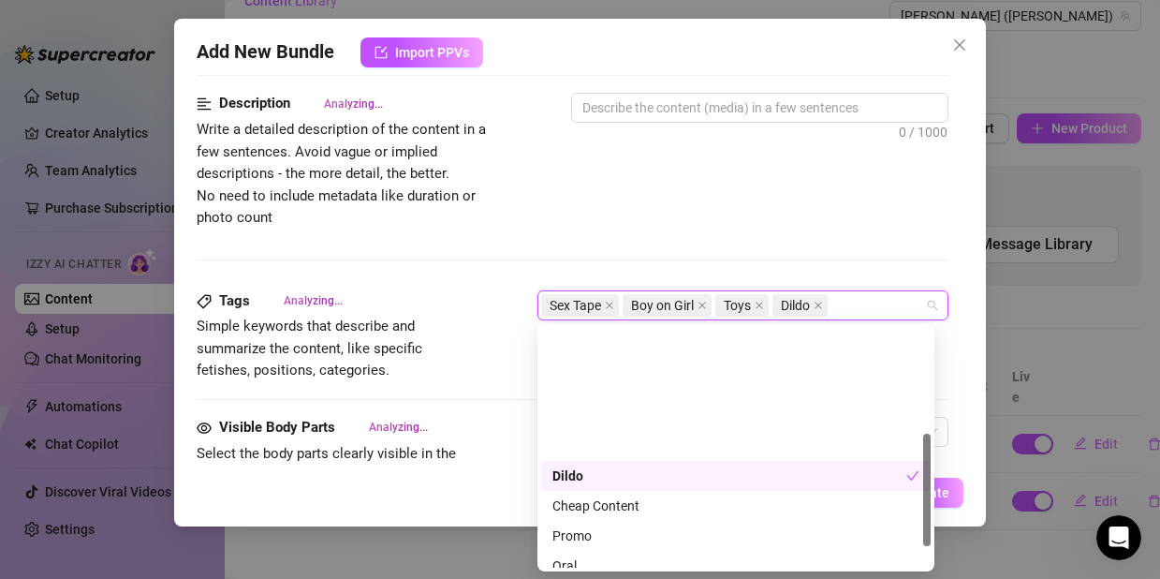
scroll to position [224, 0]
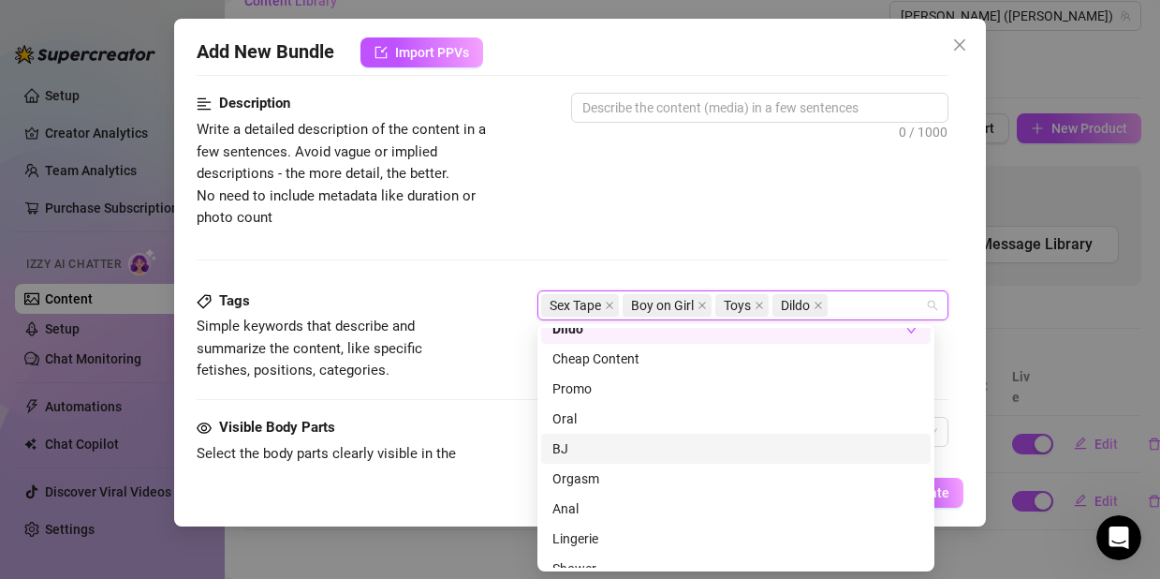
click at [591, 453] on div "BJ" at bounding box center [735, 448] width 367 height 21
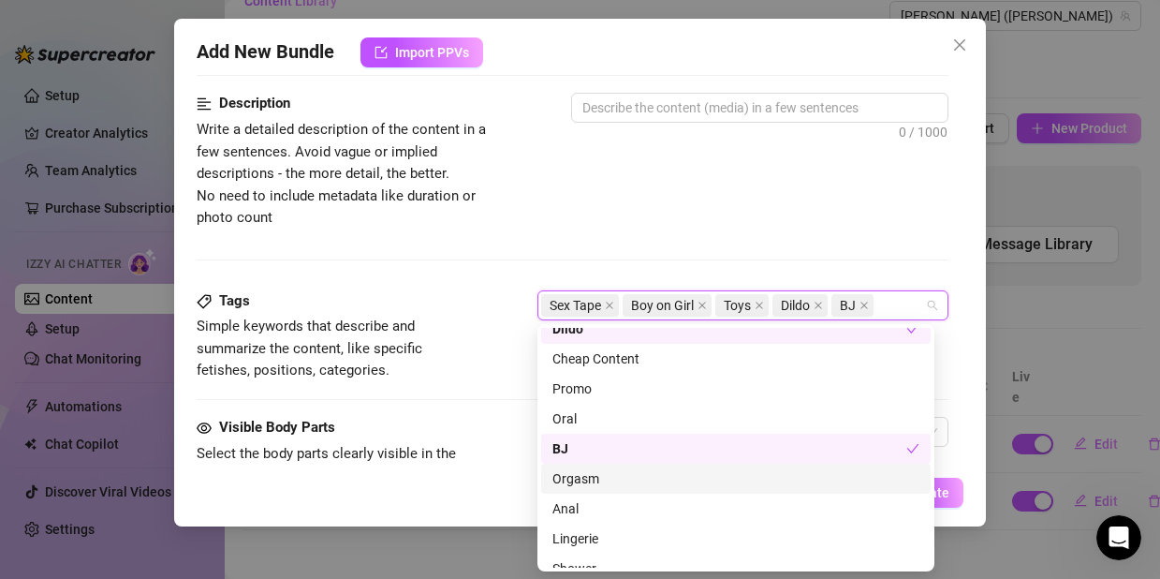
click at [590, 478] on div "Orgasm" at bounding box center [735, 478] width 367 height 21
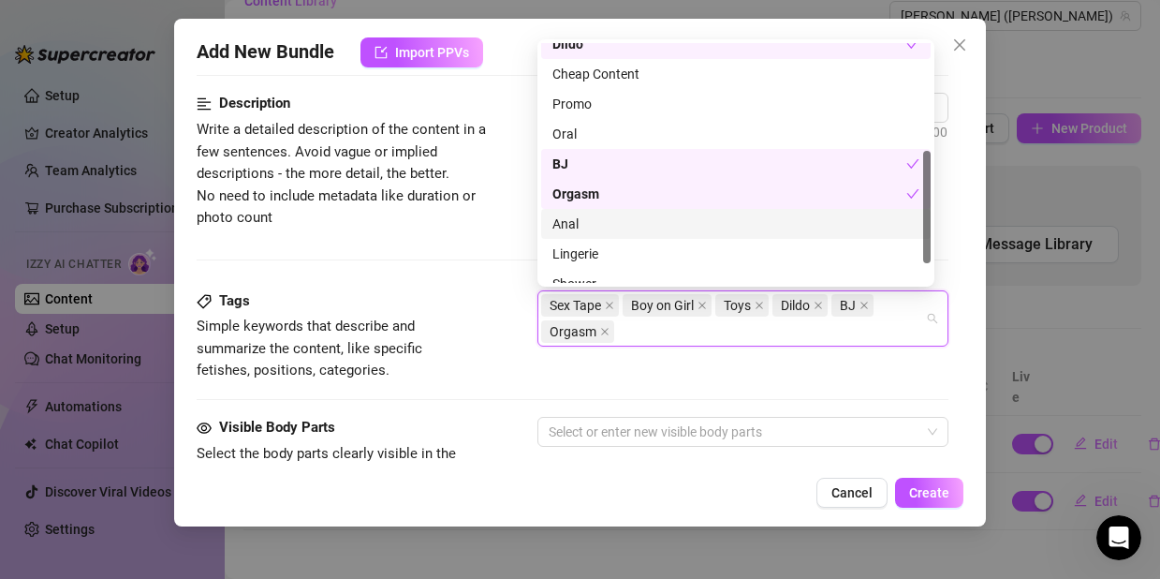
scroll to position [270, 0]
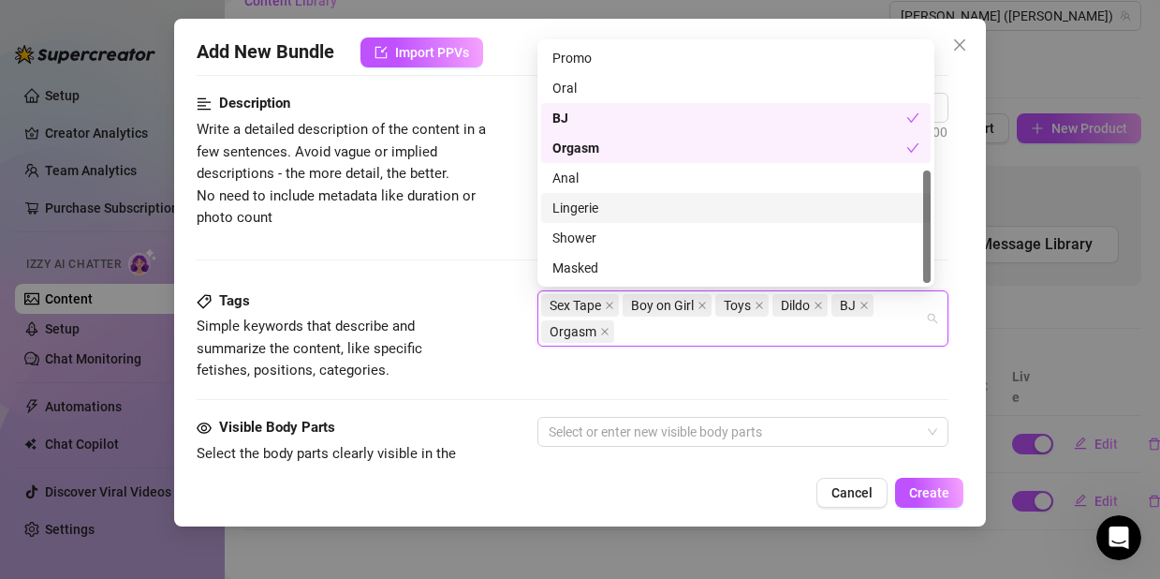
click at [585, 200] on div "Lingerie" at bounding box center [735, 208] width 367 height 21
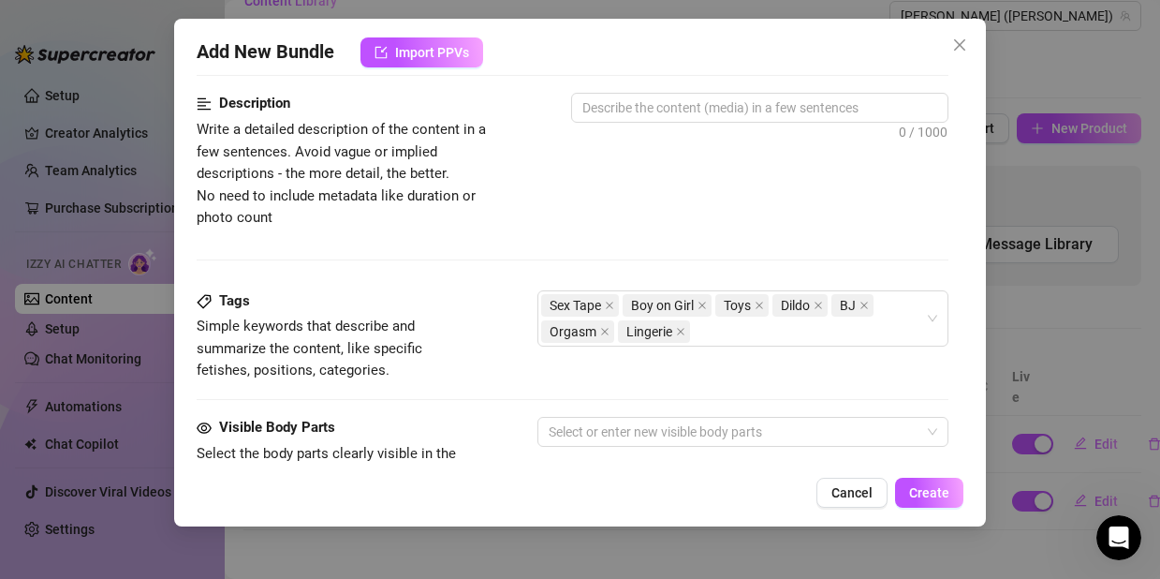
click at [712, 375] on div "Tags Simple keywords that describe and summarize the content, like specific fet…" at bounding box center [573, 336] width 752 height 92
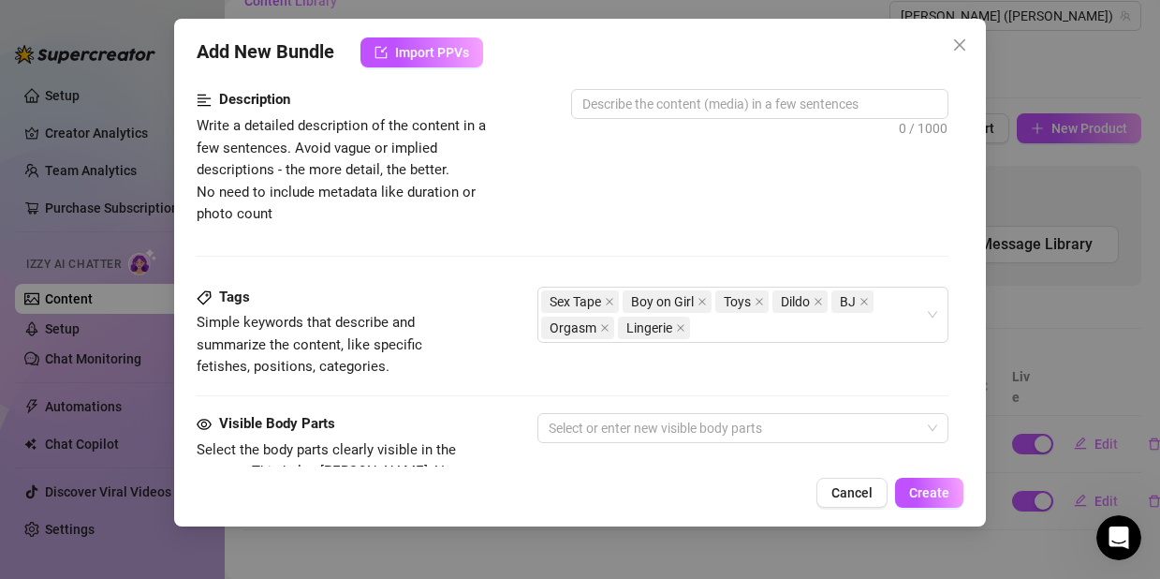
scroll to position [902, 0]
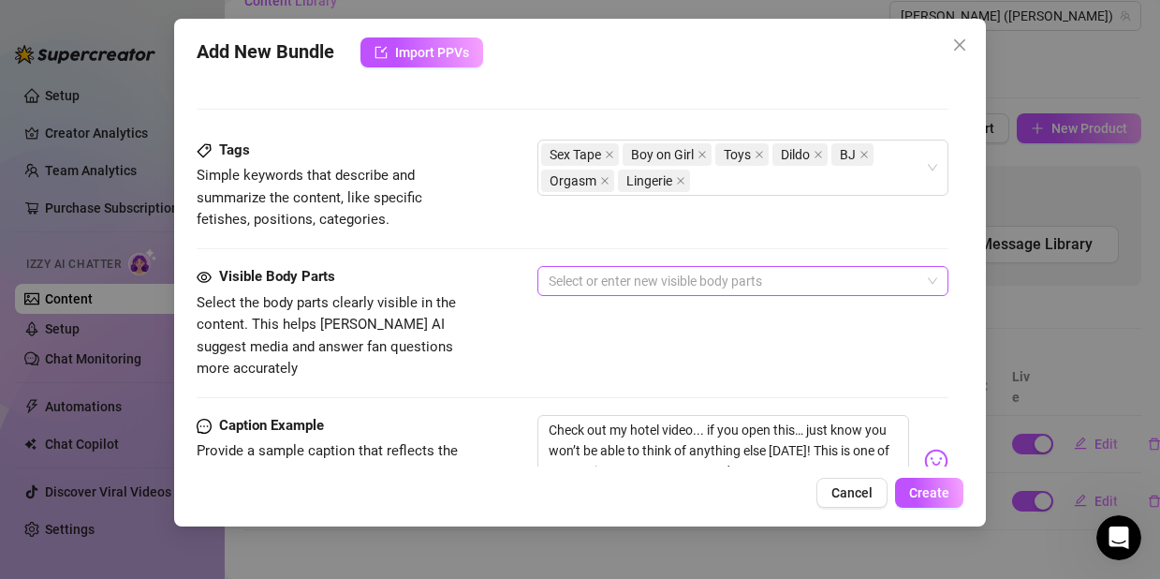
click at [608, 280] on div at bounding box center [733, 281] width 384 height 26
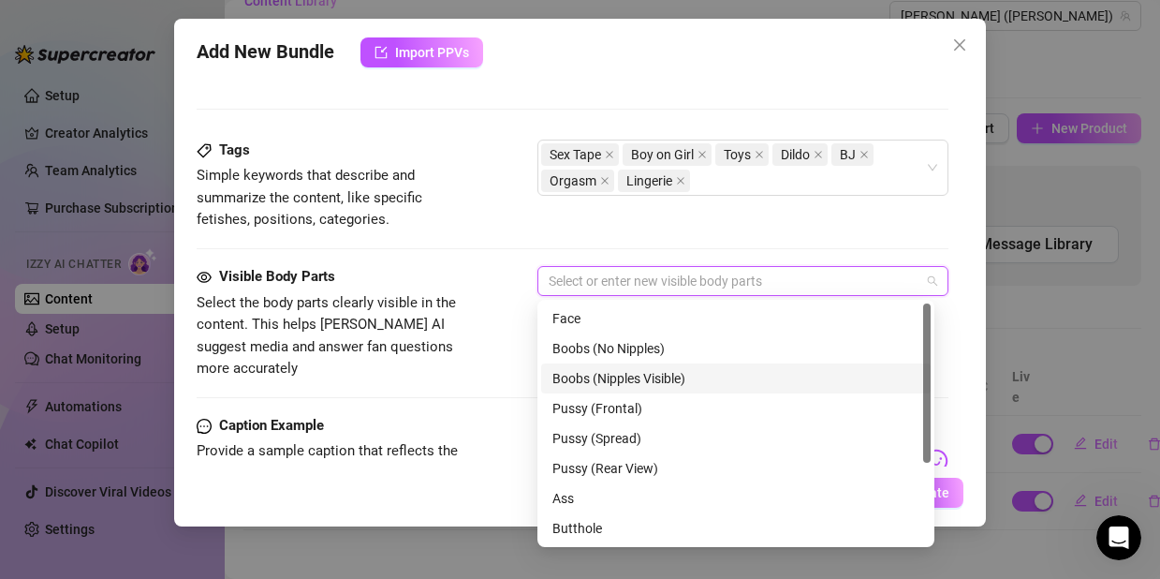
click at [599, 387] on div "Boobs (Nipples Visible)" at bounding box center [735, 378] width 367 height 21
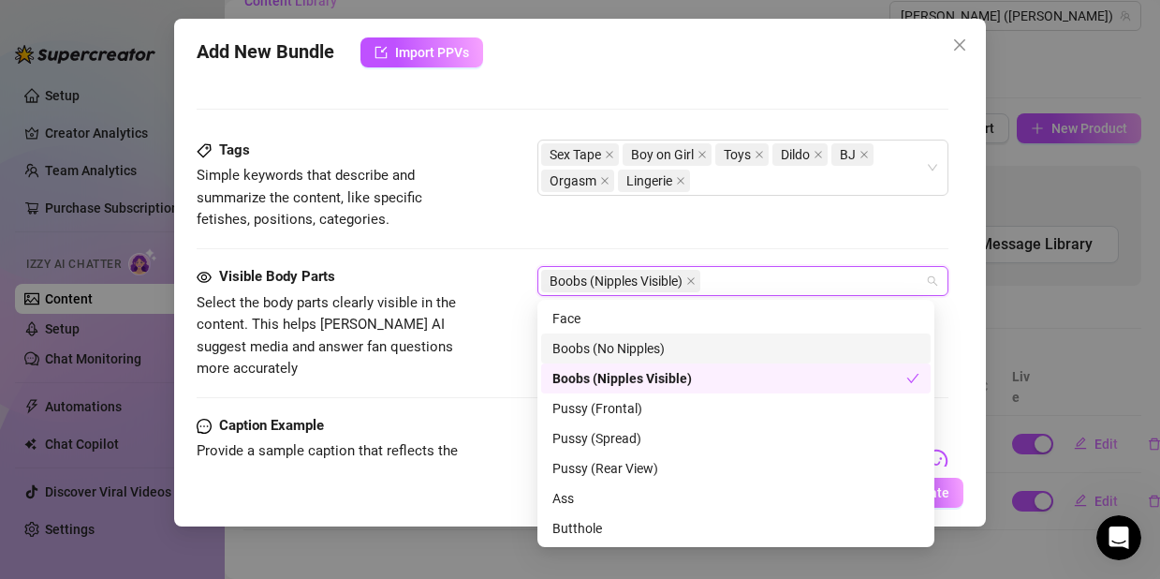
click at [645, 350] on div "Boobs (No Nipples)" at bounding box center [735, 348] width 367 height 21
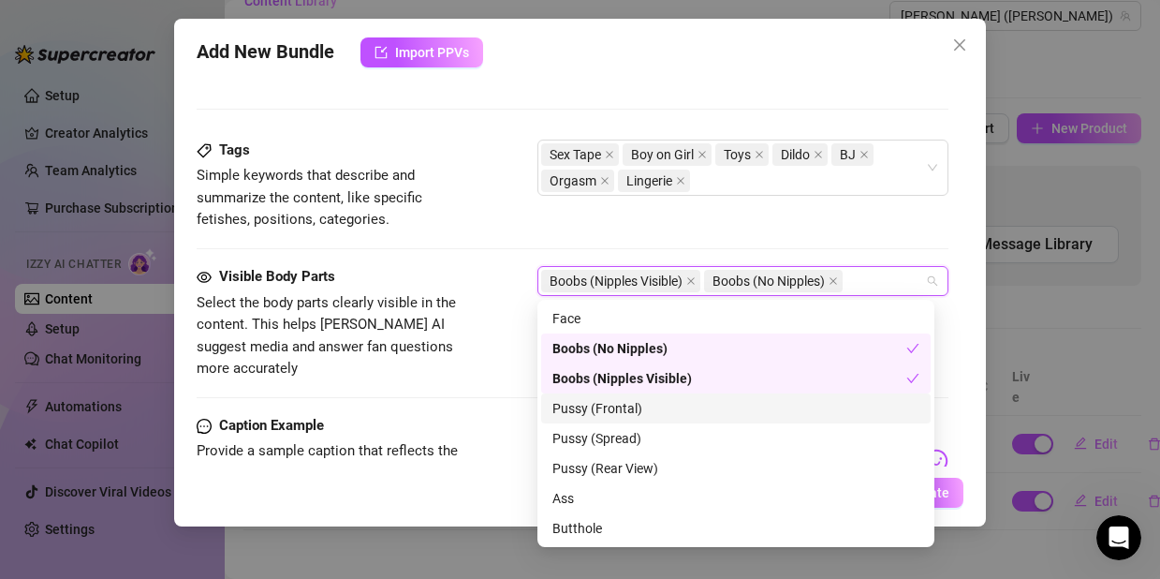
click at [623, 414] on div "Pussy (Frontal)" at bounding box center [735, 408] width 367 height 21
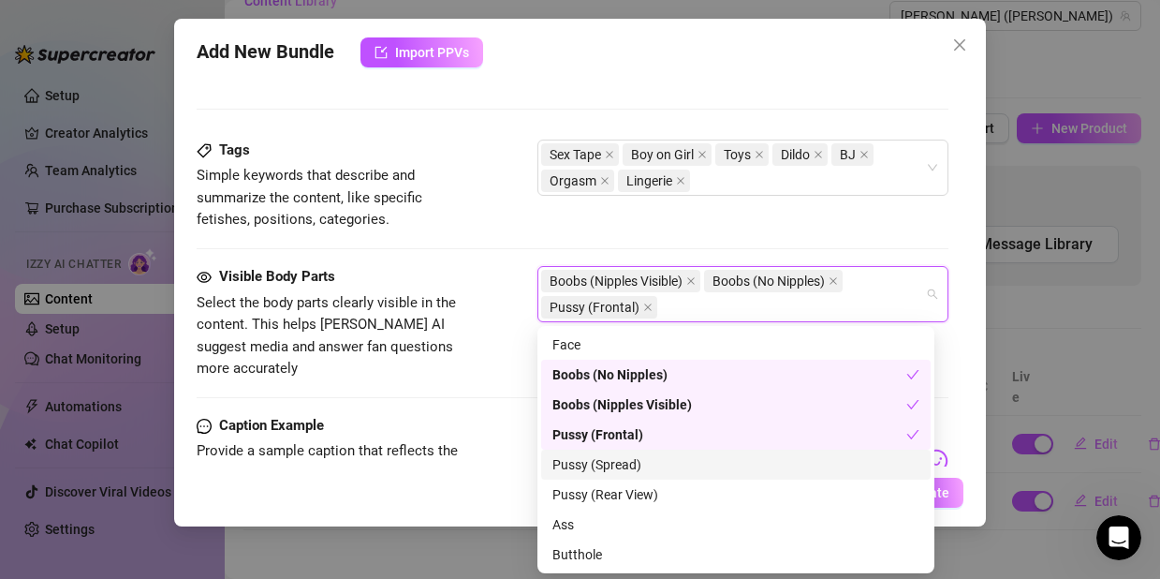
click at [622, 456] on div "Pussy (Spread)" at bounding box center [735, 464] width 367 height 21
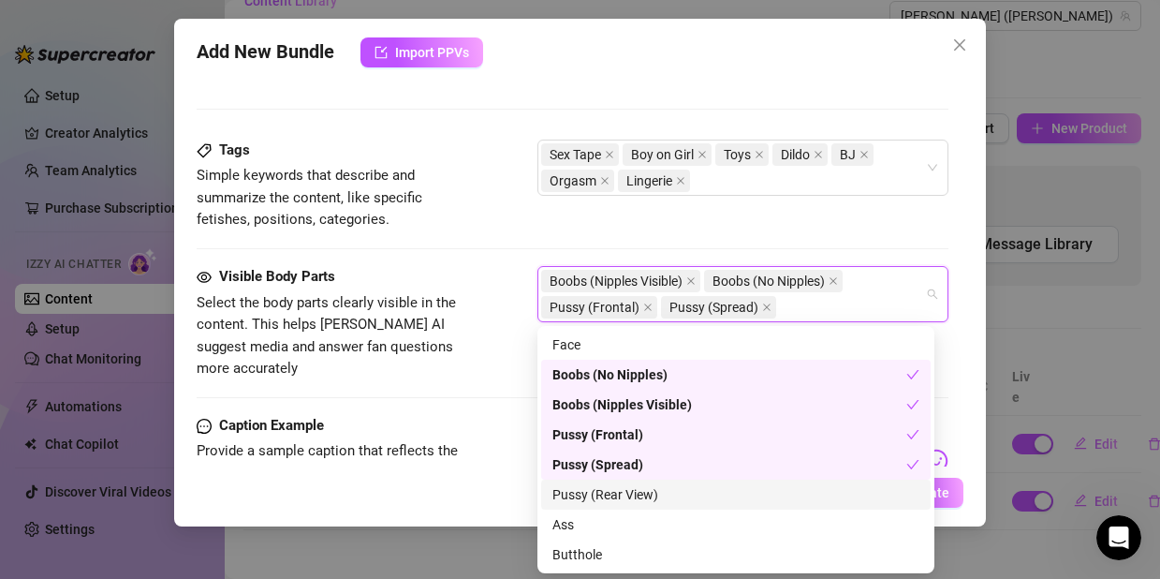
click at [629, 486] on div "Pussy (Rear View)" at bounding box center [735, 494] width 367 height 21
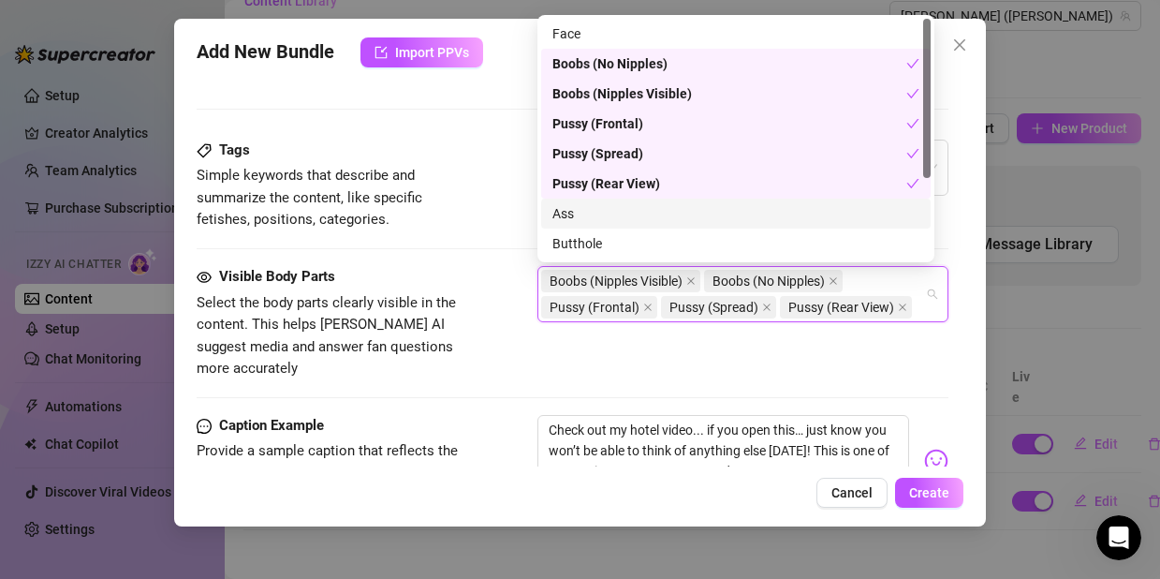
click at [581, 222] on div "Ass" at bounding box center [735, 213] width 367 height 21
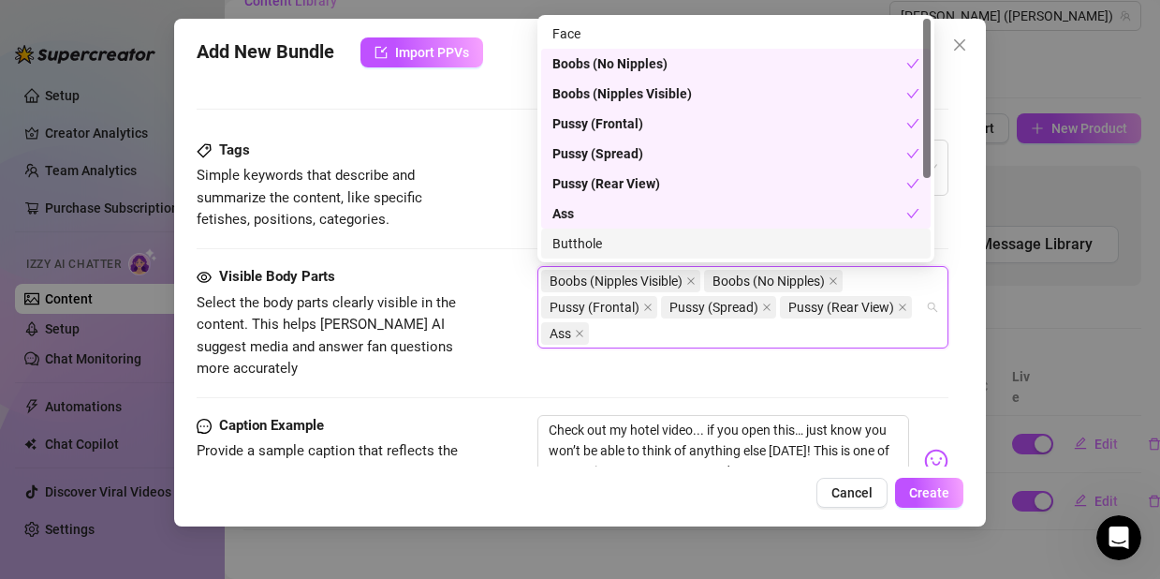
click at [590, 247] on div "Butthole" at bounding box center [735, 243] width 367 height 21
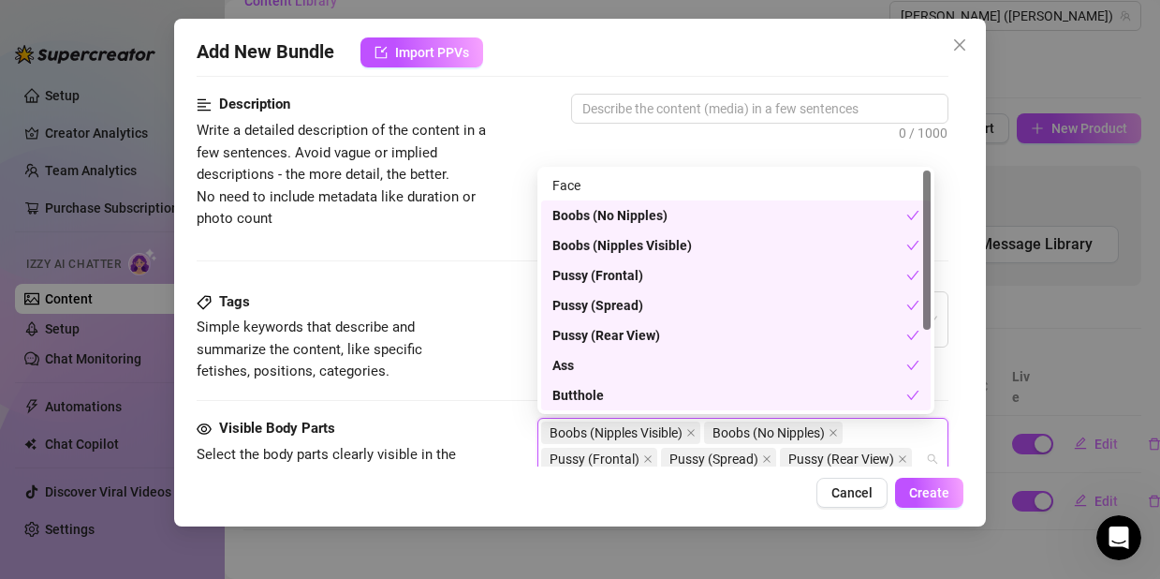
scroll to position [458, 0]
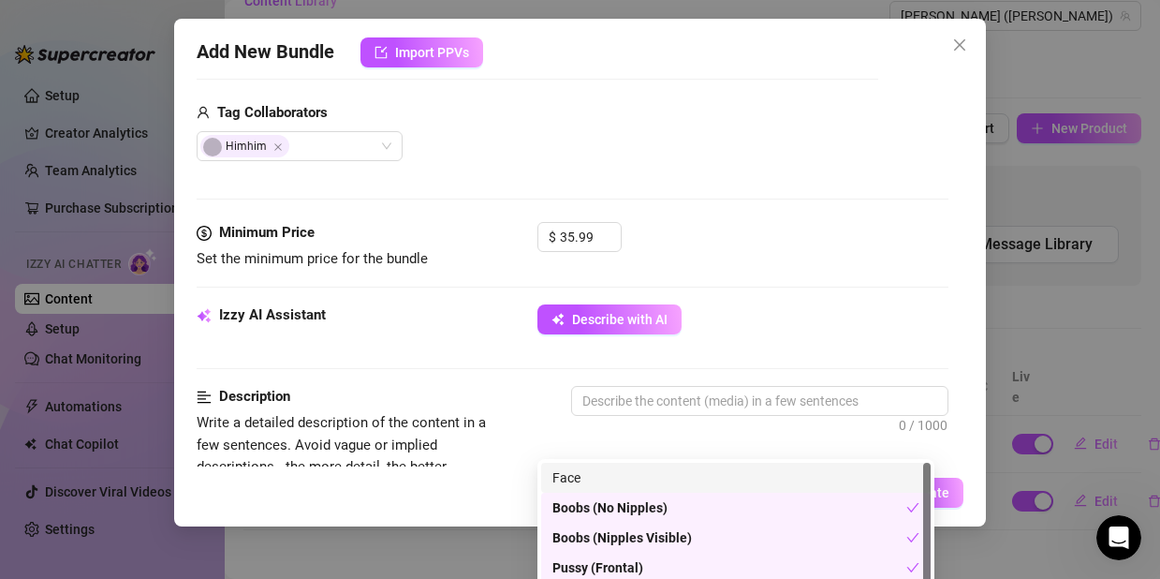
click at [590, 475] on div "Face" at bounding box center [735, 477] width 367 height 21
click at [549, 383] on div "Izzy AI Assistant Describe with AI" at bounding box center [573, 344] width 752 height 81
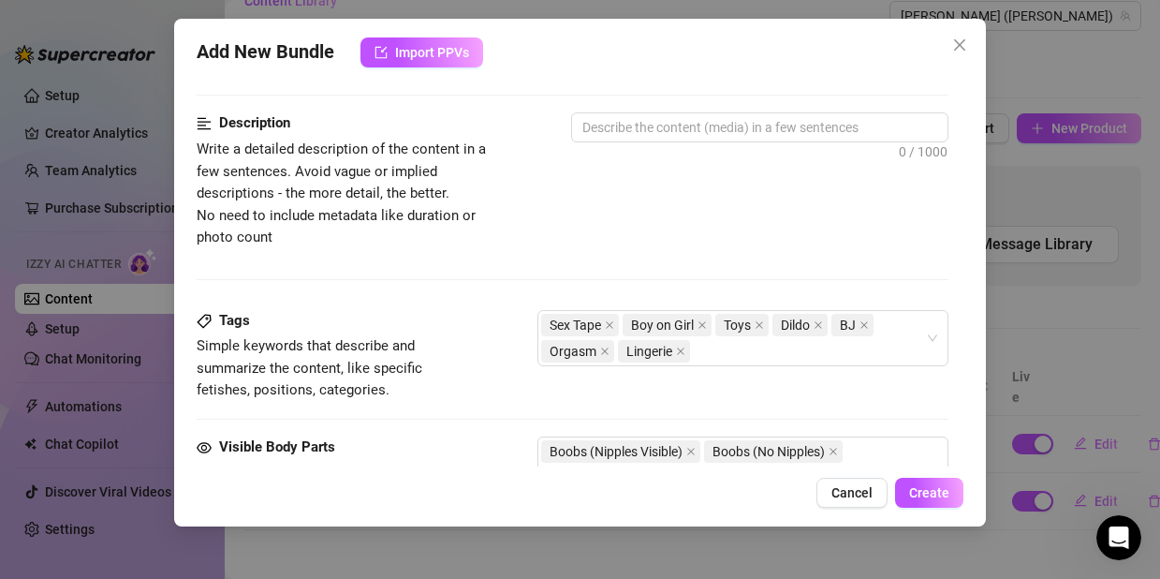
scroll to position [628, 0]
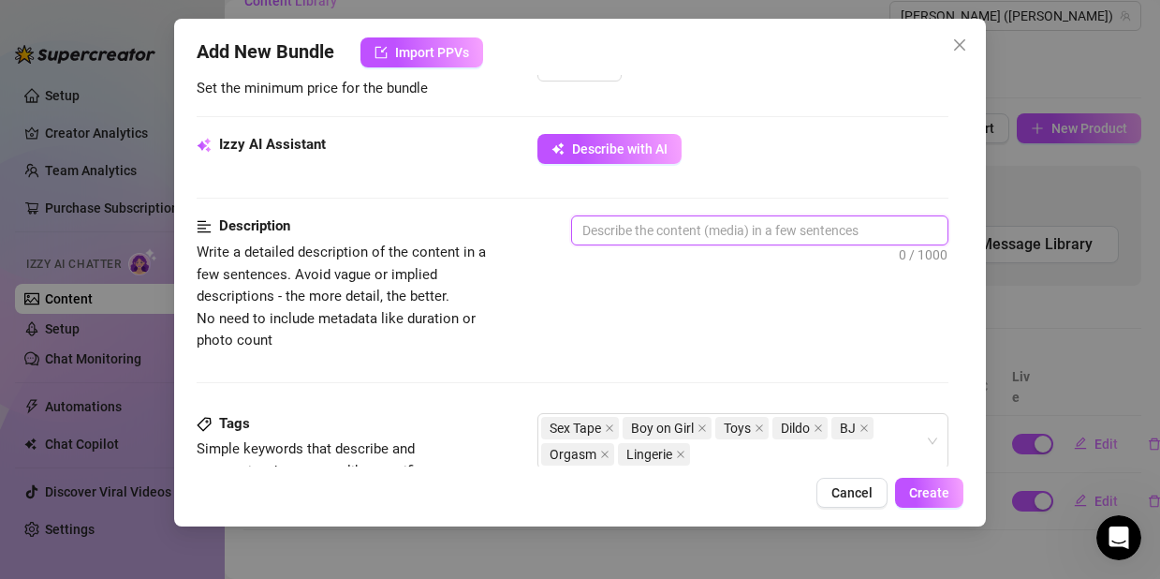
click at [631, 240] on textarea at bounding box center [759, 230] width 375 height 28
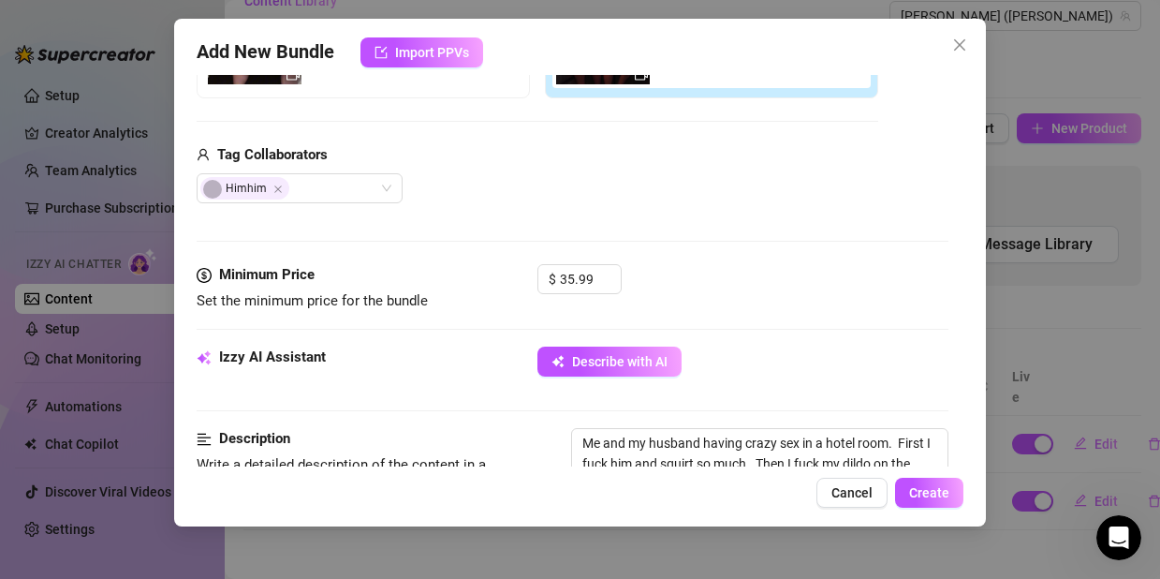
scroll to position [790, 0]
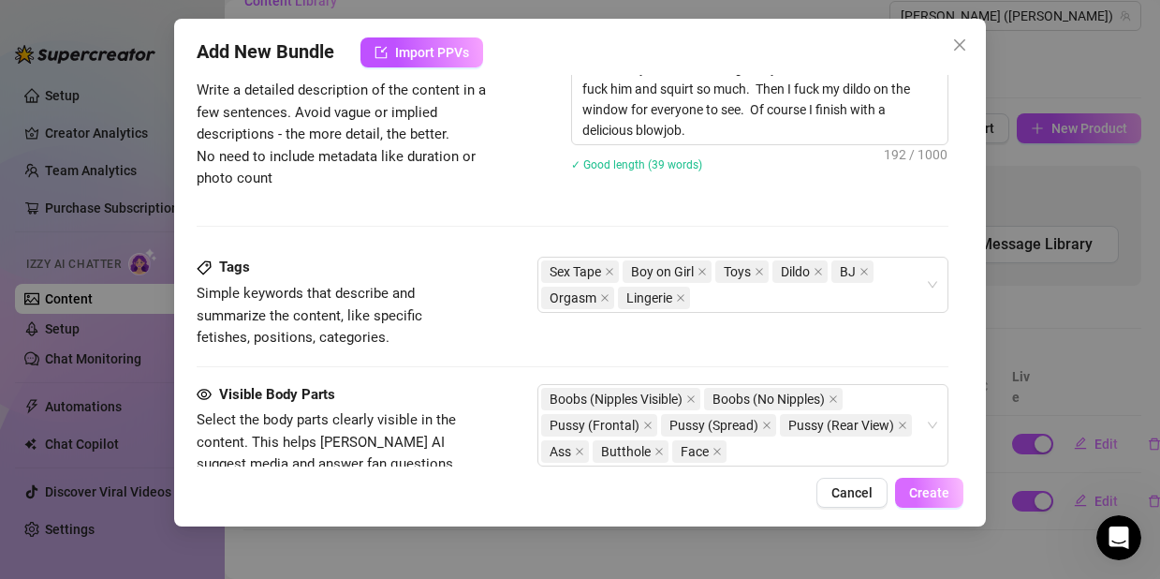
click at [926, 489] on span "Create" at bounding box center [929, 492] width 40 height 15
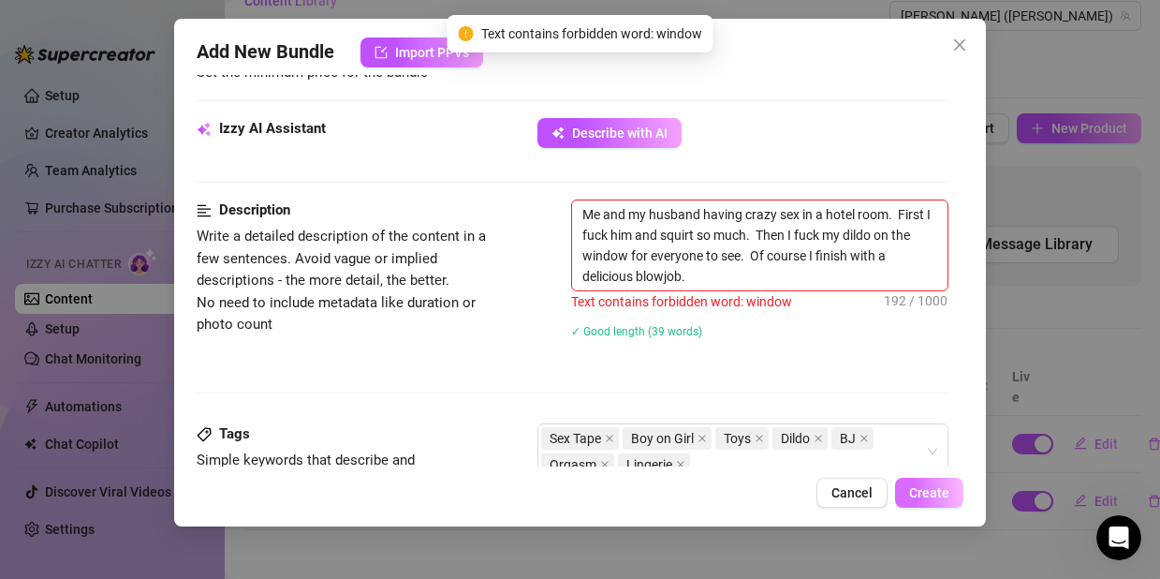
scroll to position [619, 0]
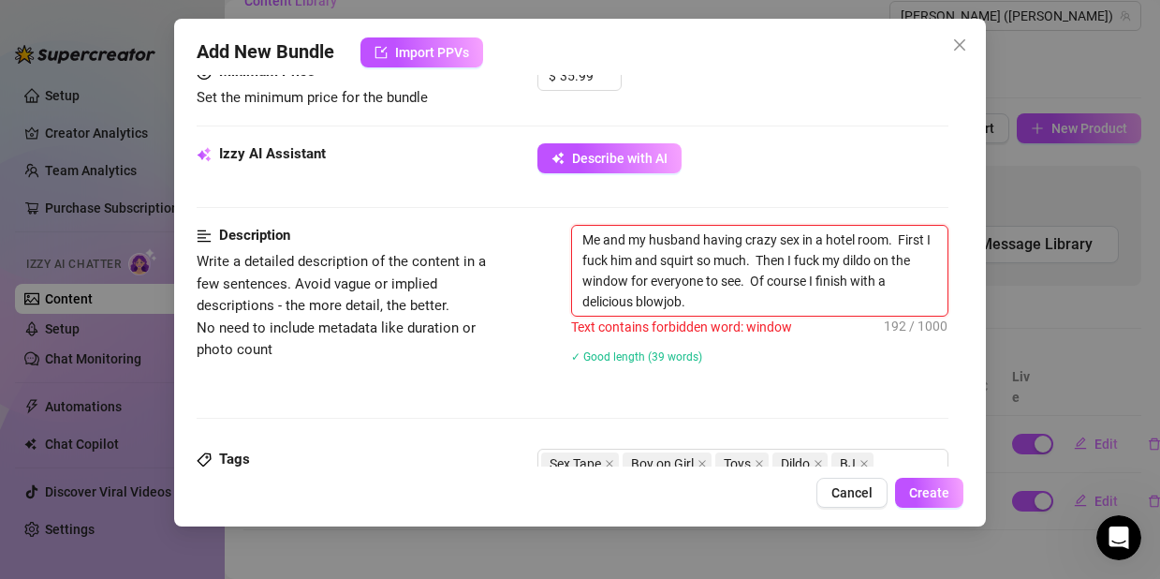
drag, startPoint x: 670, startPoint y: 281, endPoint x: 624, endPoint y: 288, distance: 47.4
click at [624, 288] on textarea "Me and my husband having crazy sex in a hotel room. First I fuck him and squirt…" at bounding box center [759, 271] width 375 height 90
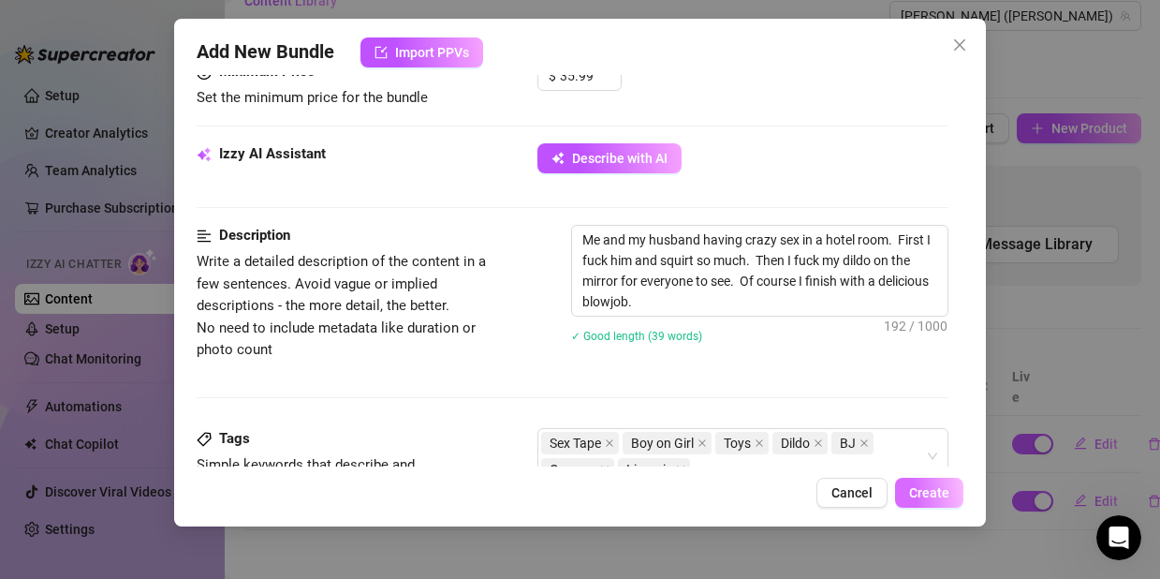
click at [944, 480] on button "Create" at bounding box center [929, 493] width 68 height 30
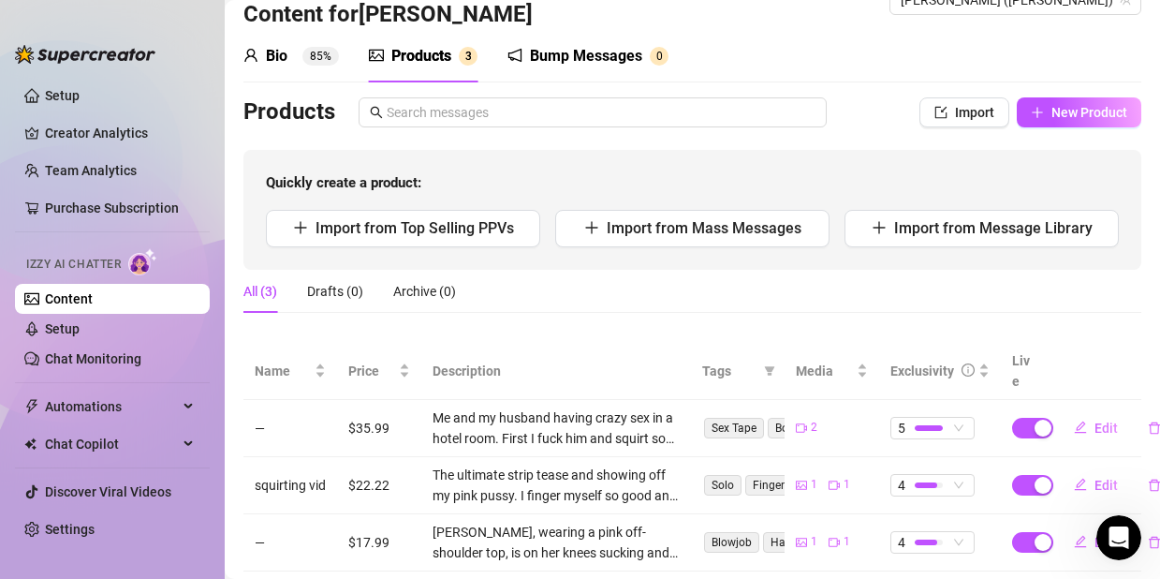
scroll to position [84, 0]
